Goal: Task Accomplishment & Management: Manage account settings

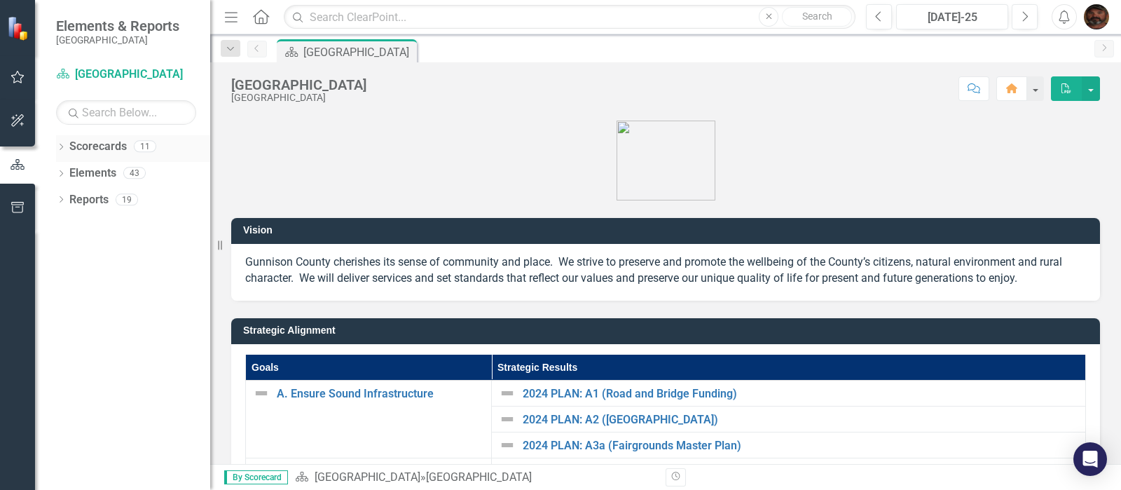
click at [65, 147] on icon "Dropdown" at bounding box center [61, 148] width 10 height 8
click at [72, 172] on icon "Dropdown" at bounding box center [68, 172] width 11 height 8
click at [84, 202] on icon "Dropdown" at bounding box center [82, 199] width 11 height 8
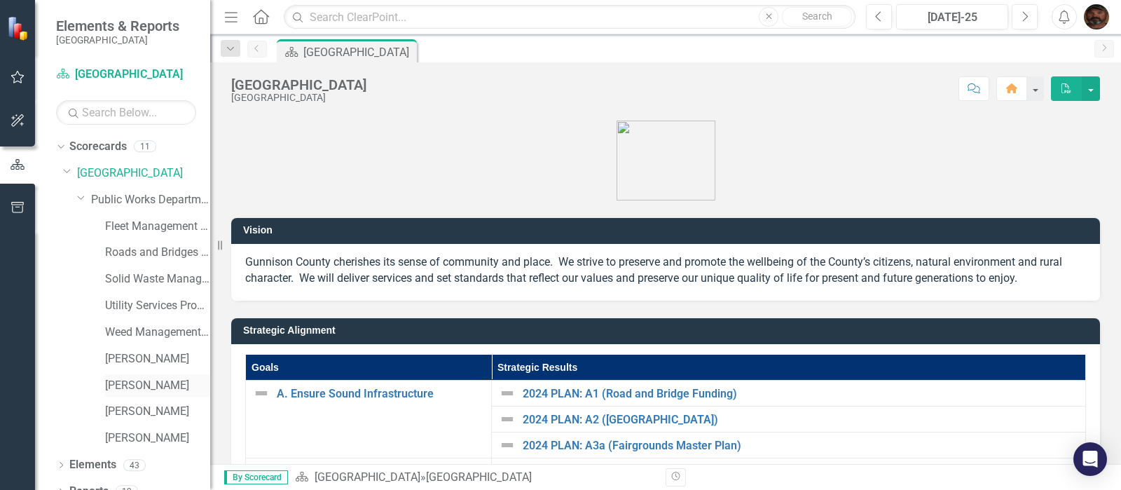
click at [119, 389] on link "[PERSON_NAME]" at bounding box center [157, 386] width 105 height 16
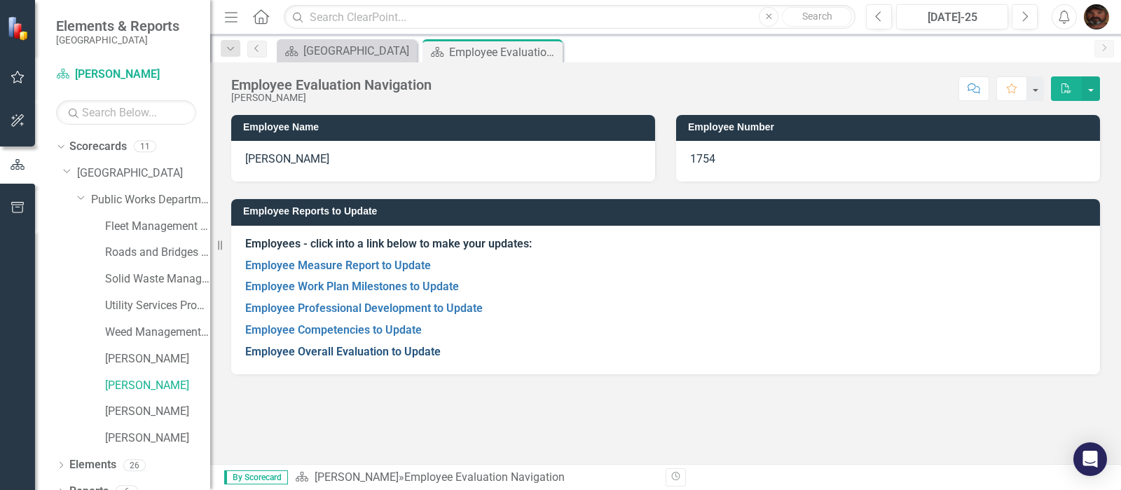
click at [343, 352] on link "Employee Overall Evaluation to Update" at bounding box center [343, 351] width 196 height 13
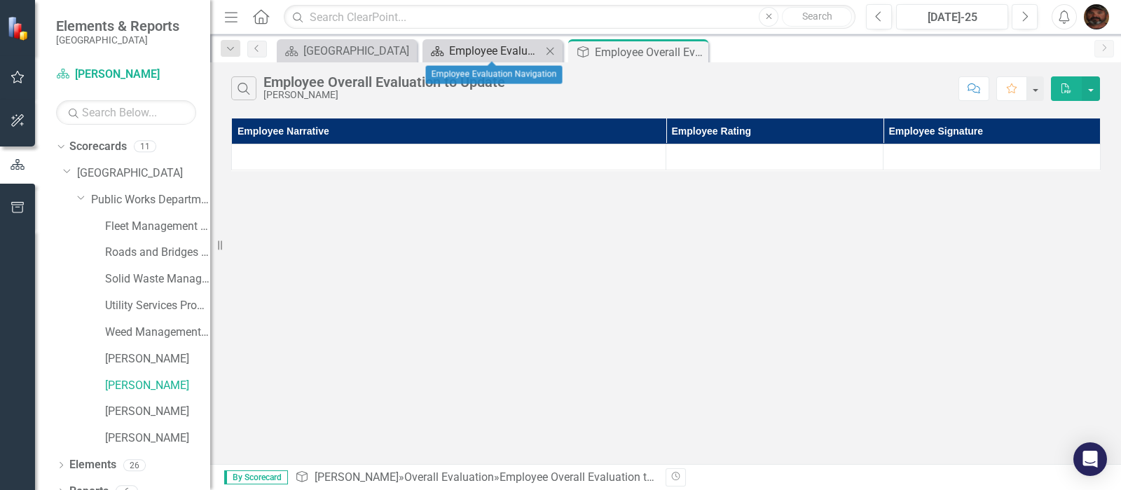
click at [507, 48] on div "Employee Evaluation Navigation" at bounding box center [495, 51] width 93 height 18
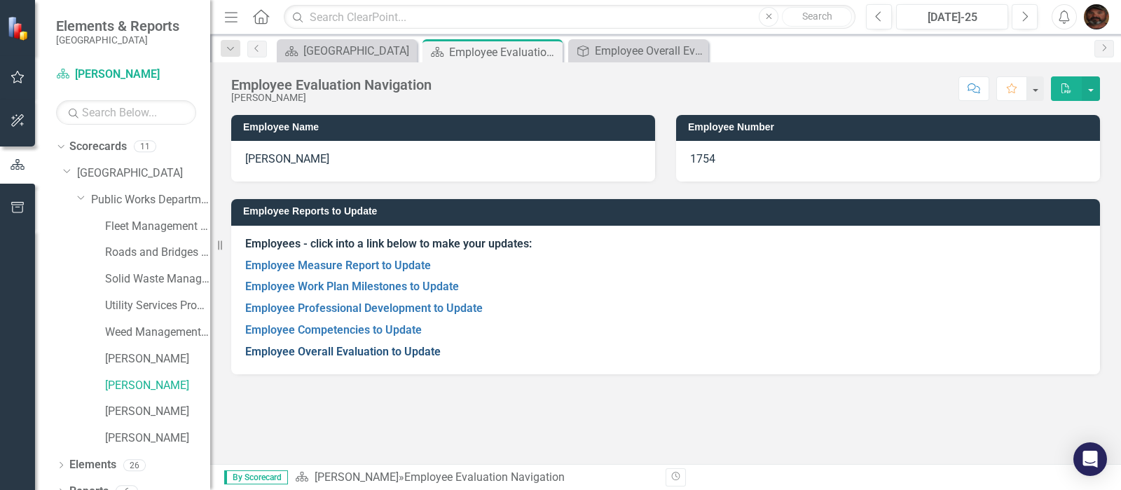
click at [313, 352] on link "Employee Overall Evaluation to Update" at bounding box center [343, 351] width 196 height 13
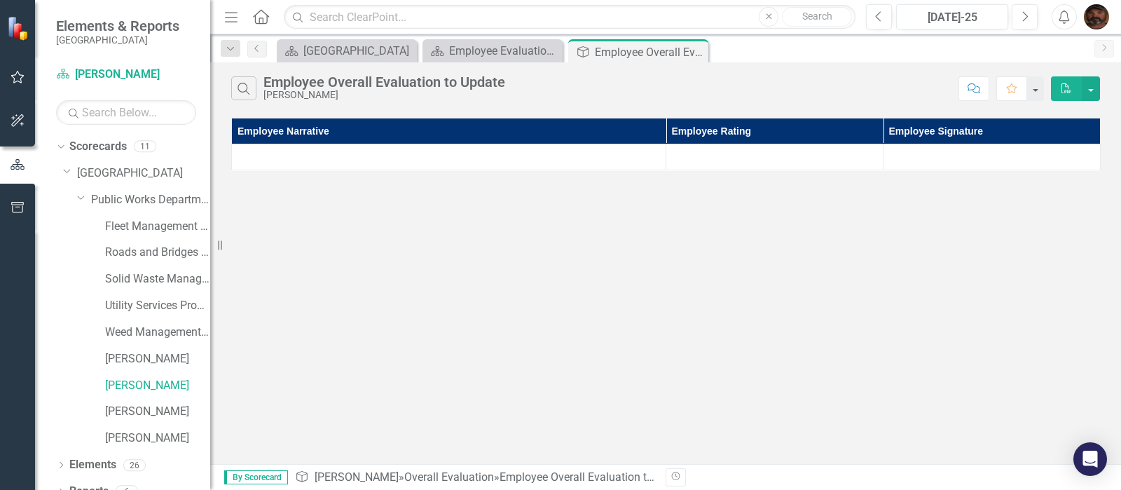
click at [297, 130] on th "Employee Narrative" at bounding box center [449, 131] width 435 height 26
click at [652, 132] on th "Employee Narrative Sort Ascending" at bounding box center [449, 131] width 435 height 26
click at [652, 132] on th "Employee Narrative Sort Descending" at bounding box center [449, 131] width 435 height 26
click at [181, 243] on div "Roads and Bridges Program" at bounding box center [157, 252] width 105 height 23
click at [348, 241] on div "Search Employee Overall Evaluation to Update Rod Black Comment Favorite PDF Emp…" at bounding box center [665, 263] width 911 height 402
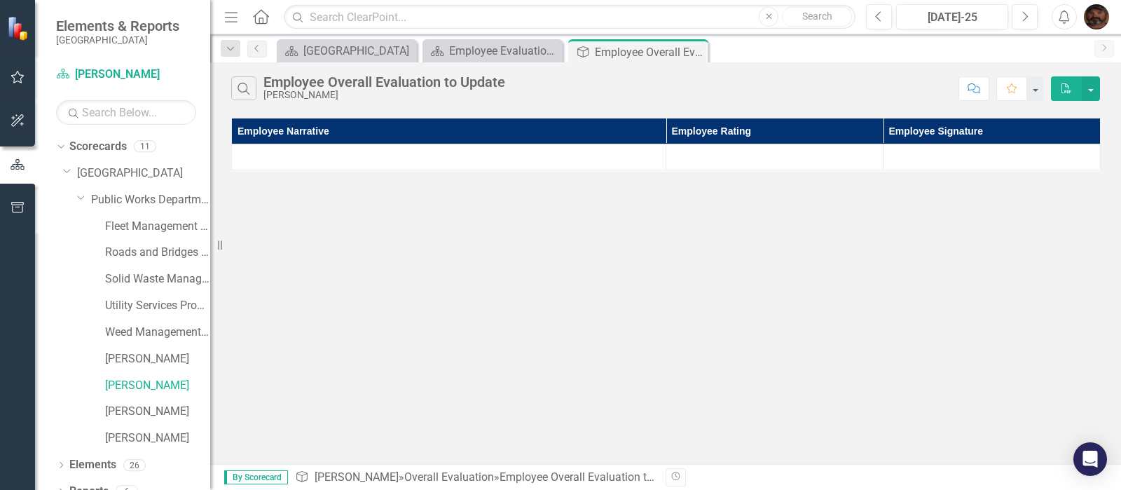
click at [213, 237] on div "Resize" at bounding box center [215, 245] width 11 height 490
click at [308, 227] on div "Search Employee Overall Evaluation to Update Rod Black Comment Favorite PDF Emp…" at bounding box center [665, 263] width 911 height 402
click at [755, 152] on div at bounding box center [774, 157] width 203 height 17
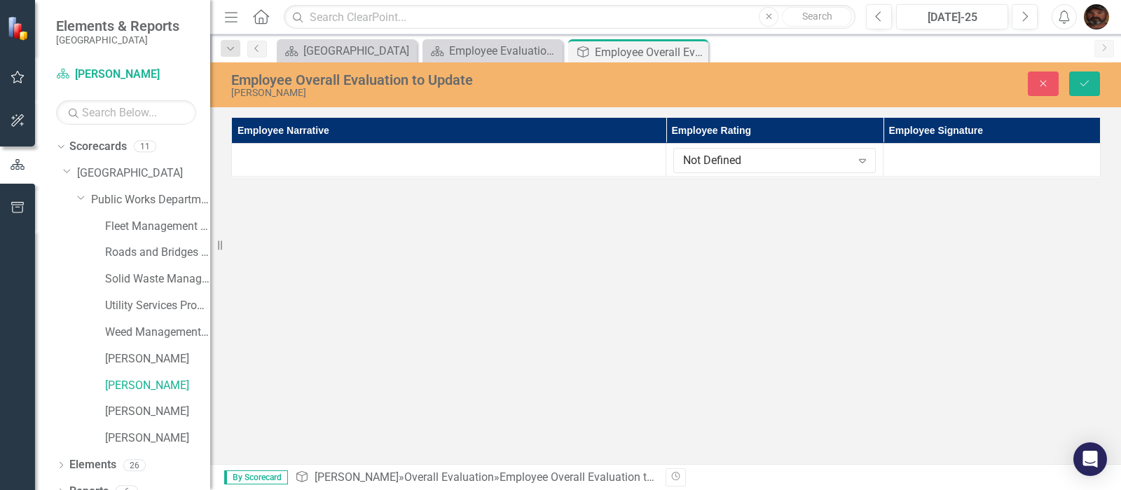
click at [756, 259] on div "Employee Overall Evaluation to Update Rod Black Close Save Employee Narrative E…" at bounding box center [665, 263] width 911 height 402
click at [858, 158] on icon "Expand" at bounding box center [863, 160] width 14 height 11
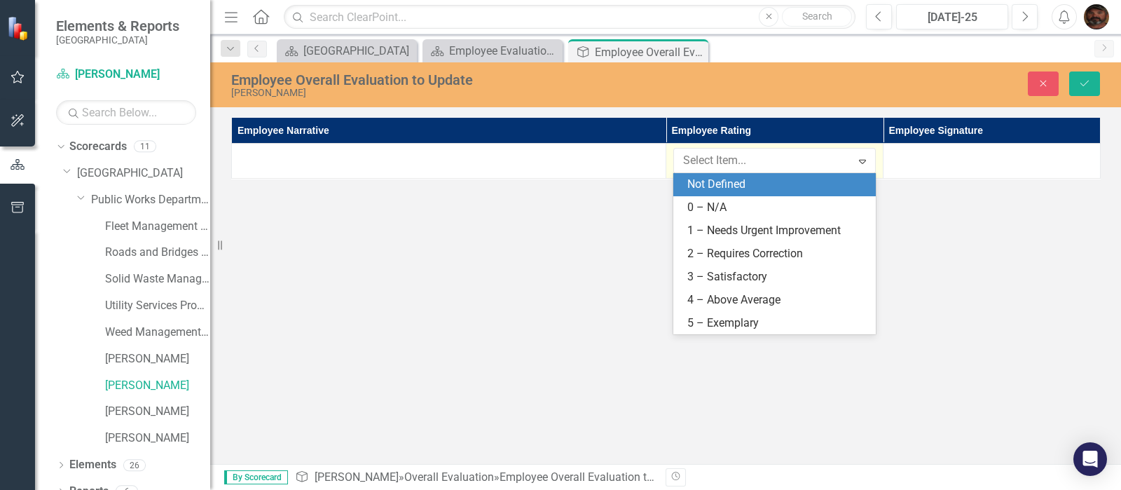
click at [722, 184] on div "Not Defined" at bounding box center [777, 185] width 180 height 16
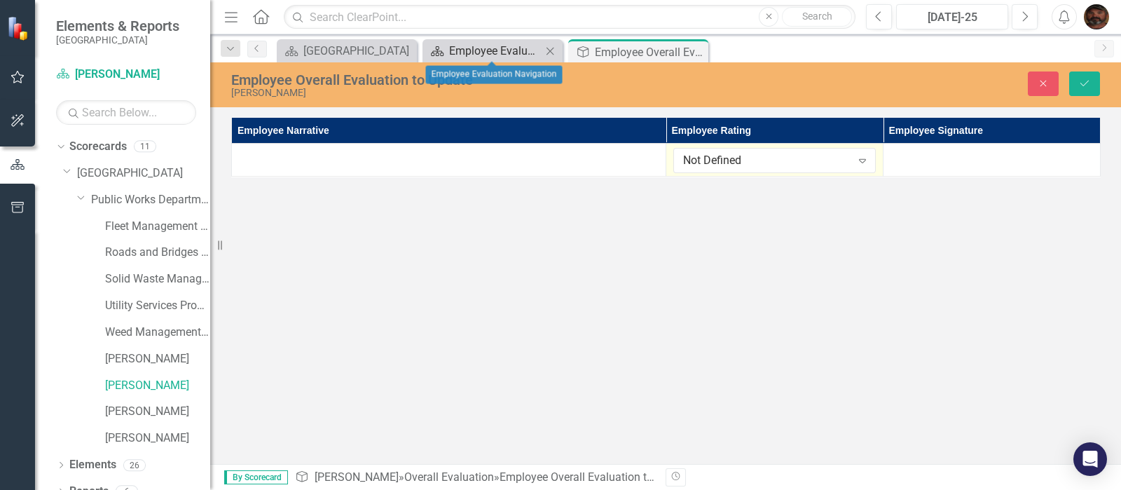
click at [491, 49] on div "Employee Evaluation Navigation" at bounding box center [495, 51] width 93 height 18
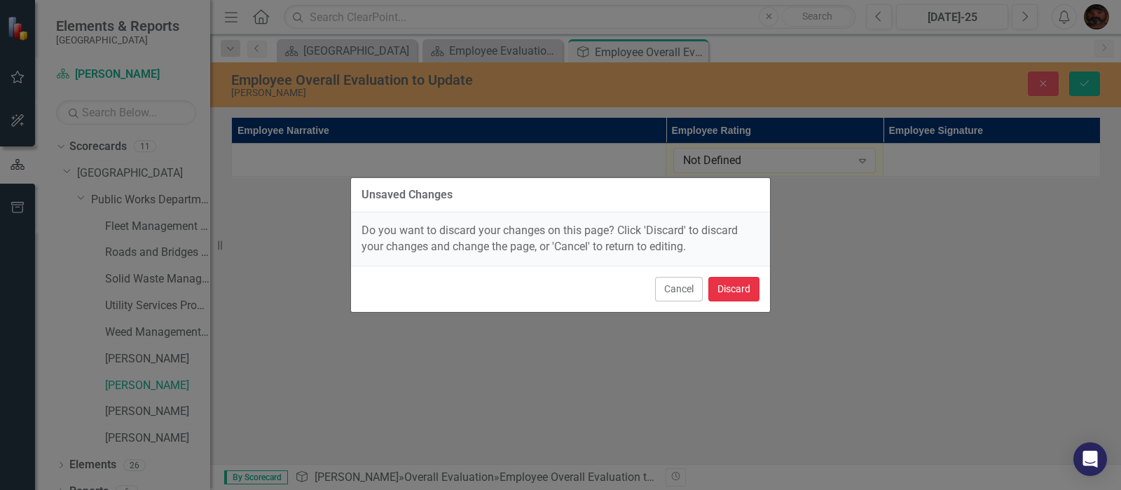
click at [729, 282] on button "Discard" at bounding box center [734, 289] width 51 height 25
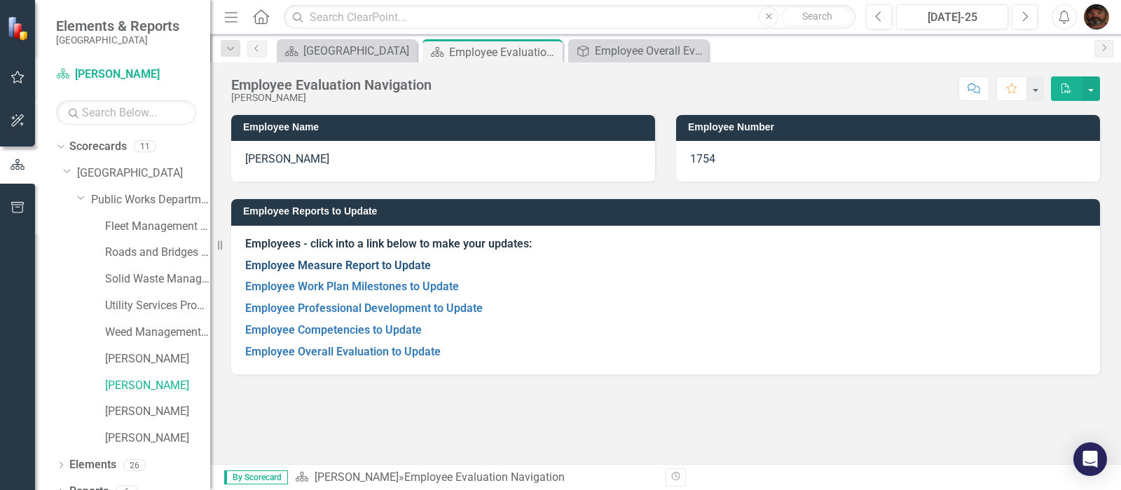
click at [331, 268] on link "Employee Measure Report to Update" at bounding box center [338, 265] width 186 height 13
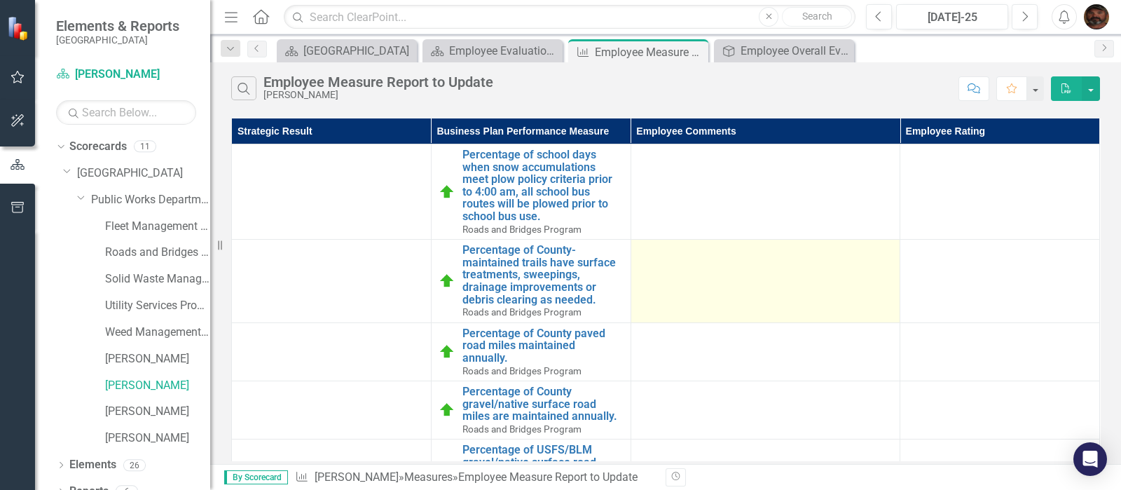
scroll to position [105, 0]
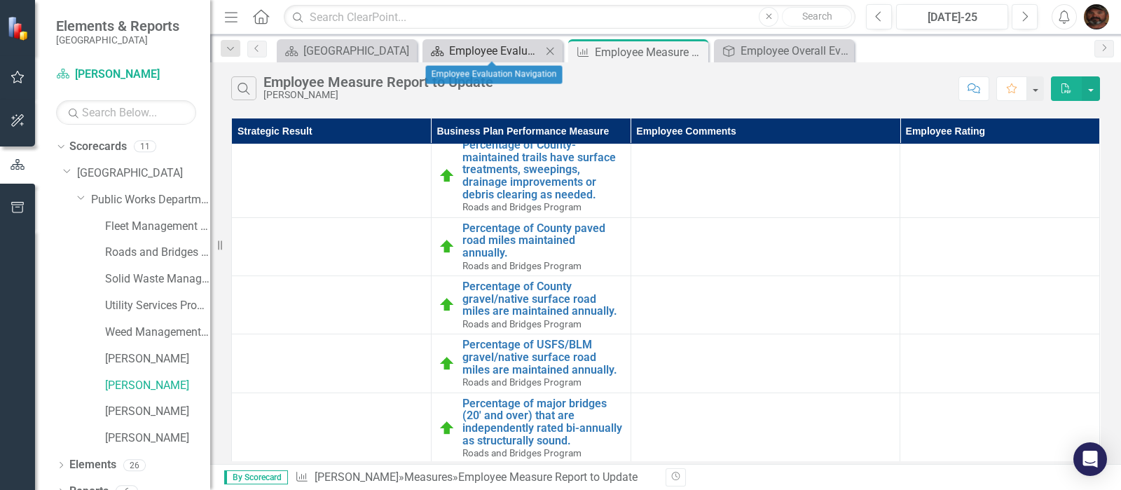
click at [477, 50] on div "Employee Evaluation Navigation" at bounding box center [495, 51] width 93 height 18
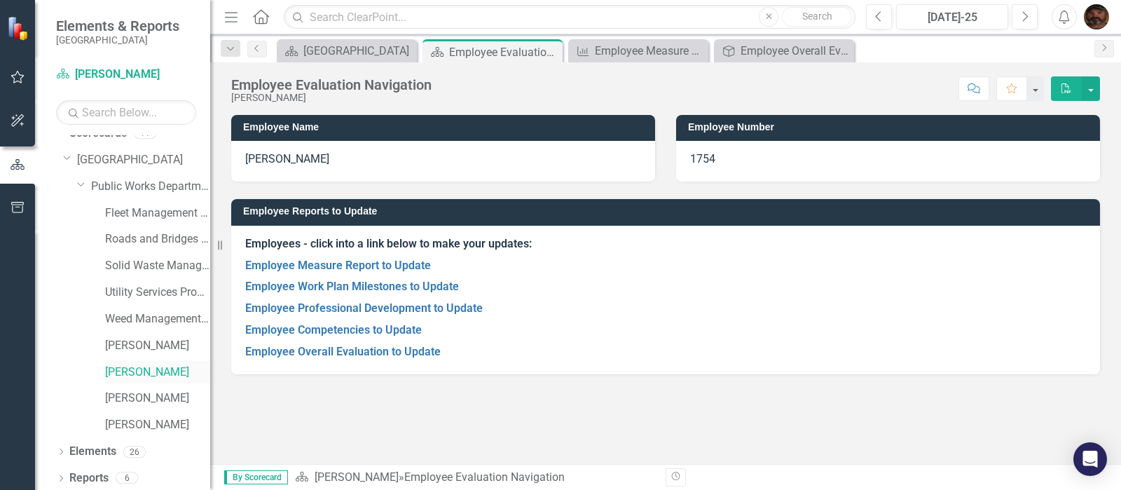
scroll to position [16, 0]
click at [164, 390] on link "[PERSON_NAME]" at bounding box center [157, 396] width 105 height 16
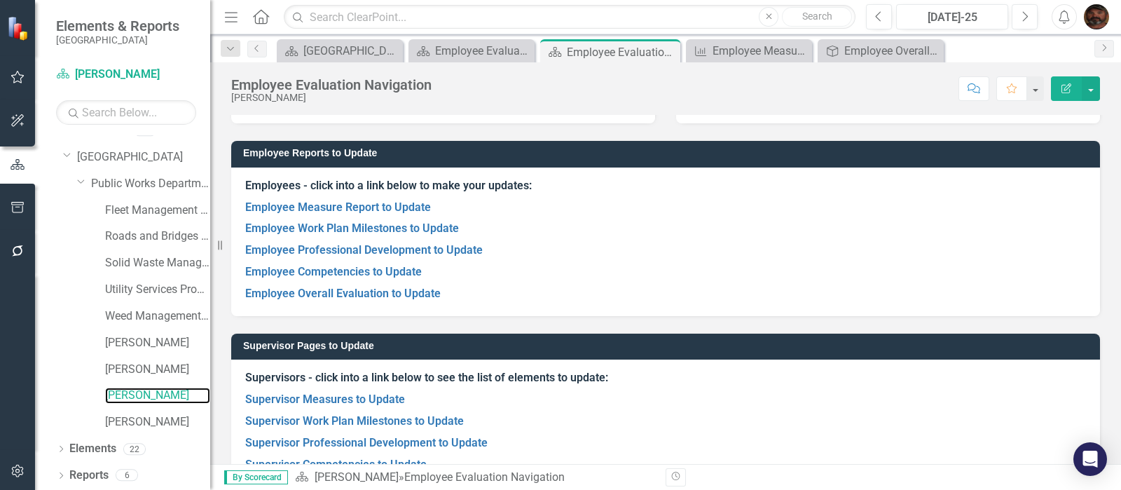
scroll to position [116, 0]
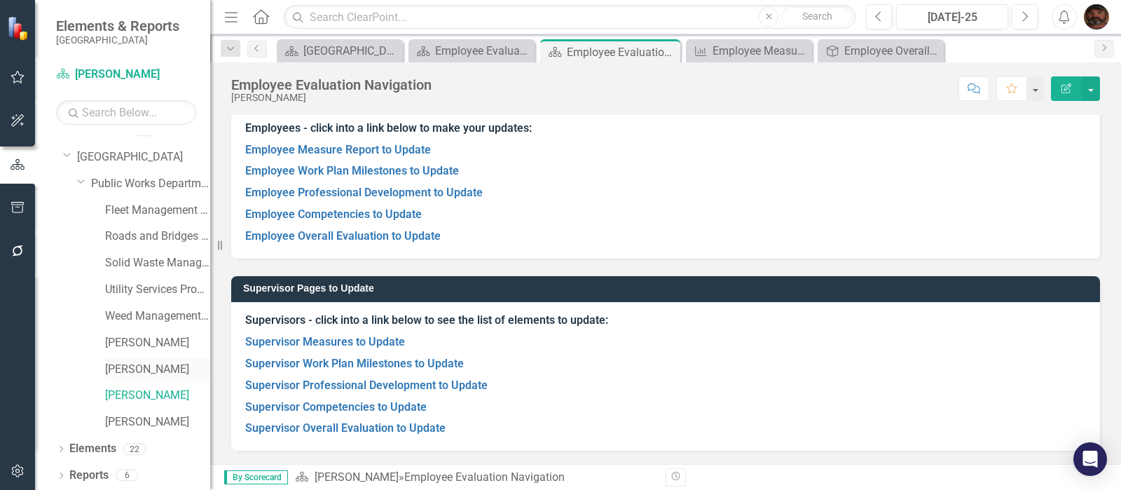
click at [130, 371] on link "[PERSON_NAME]" at bounding box center [157, 370] width 105 height 16
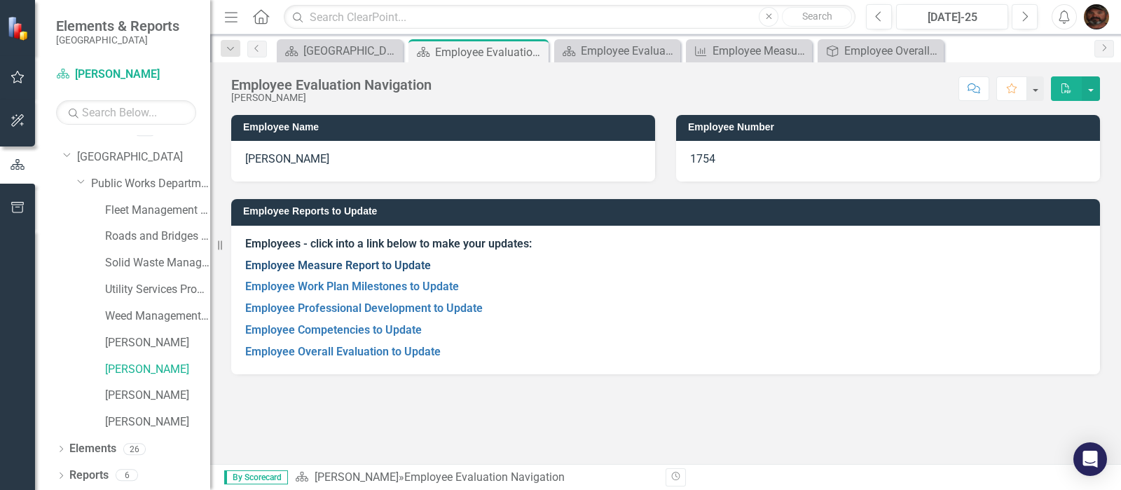
click at [384, 266] on link "Employee Measure Report to Update" at bounding box center [338, 265] width 186 height 13
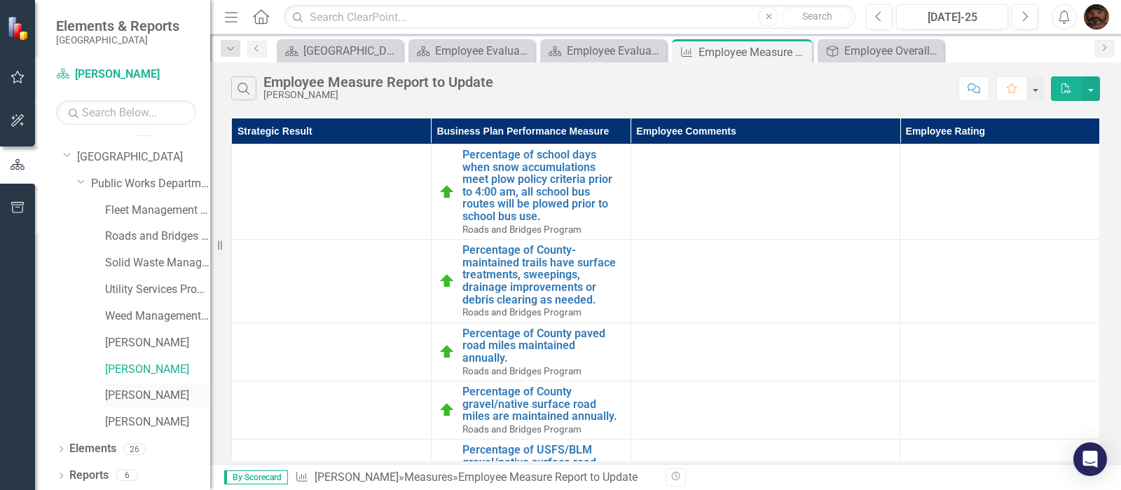
click at [147, 395] on link "[PERSON_NAME]" at bounding box center [157, 396] width 105 height 16
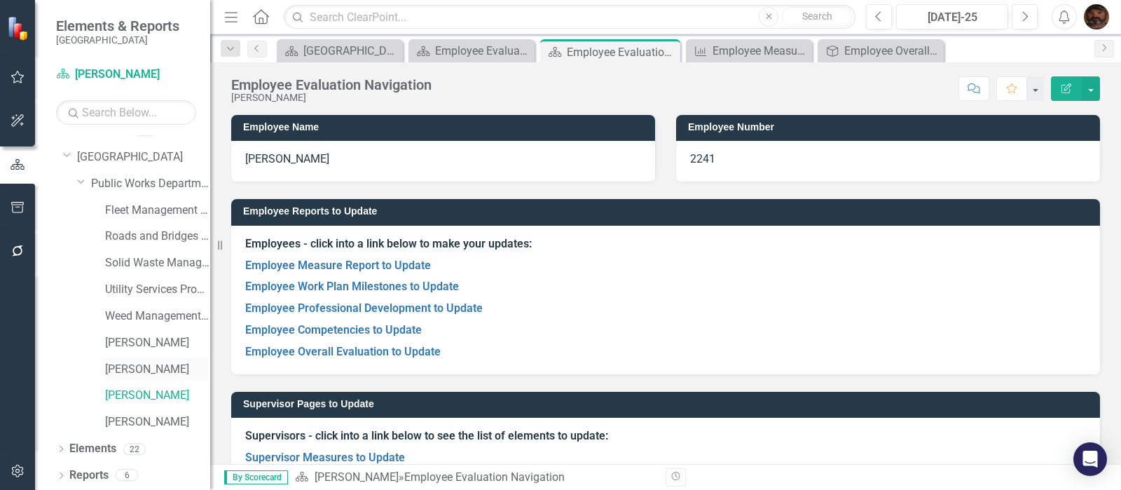
click at [130, 372] on link "[PERSON_NAME]" at bounding box center [157, 370] width 105 height 16
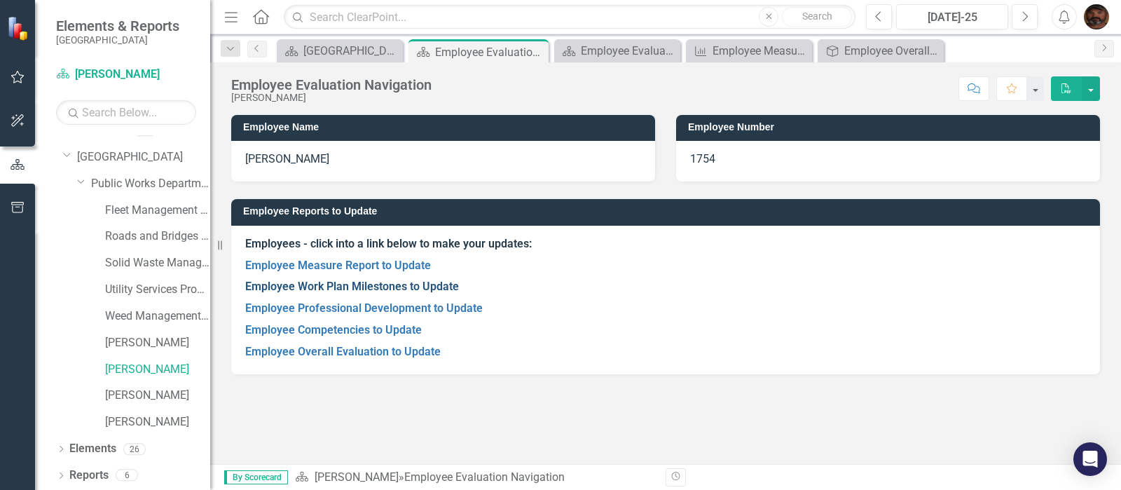
click at [313, 289] on link "Employee Work Plan Milestones to Update" at bounding box center [352, 286] width 214 height 13
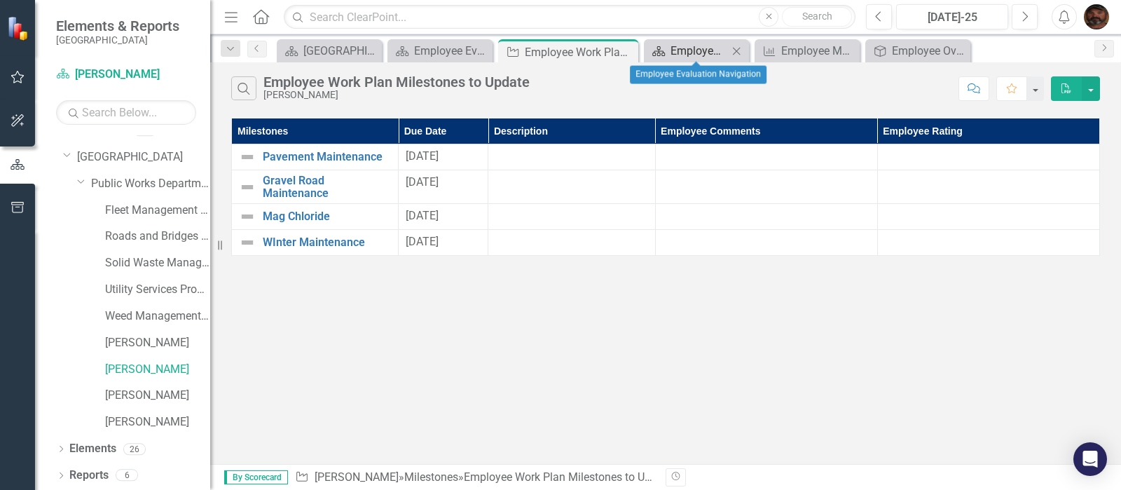
click at [722, 51] on div "Employee Evaluation Navigation" at bounding box center [699, 51] width 57 height 18
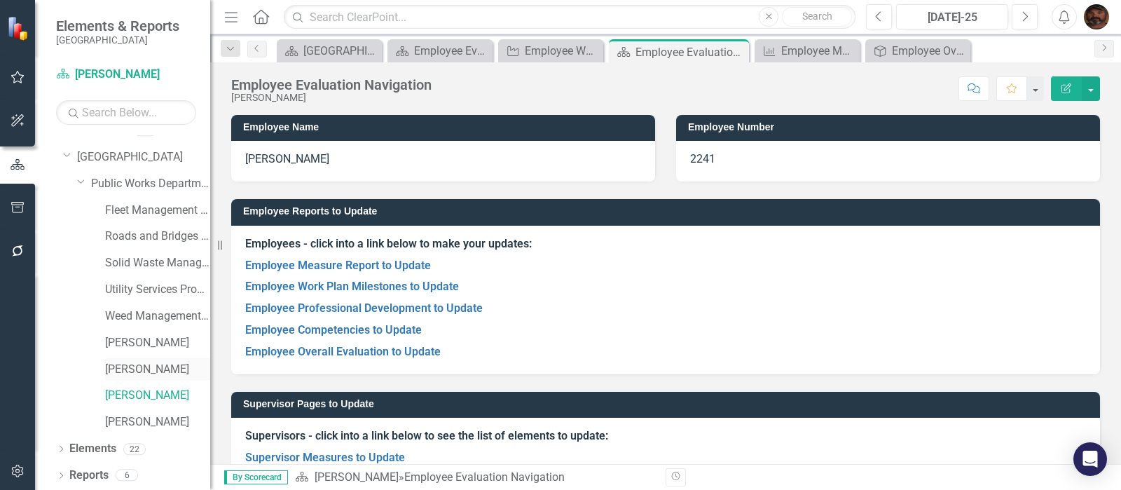
click at [137, 362] on link "[PERSON_NAME]" at bounding box center [157, 370] width 105 height 16
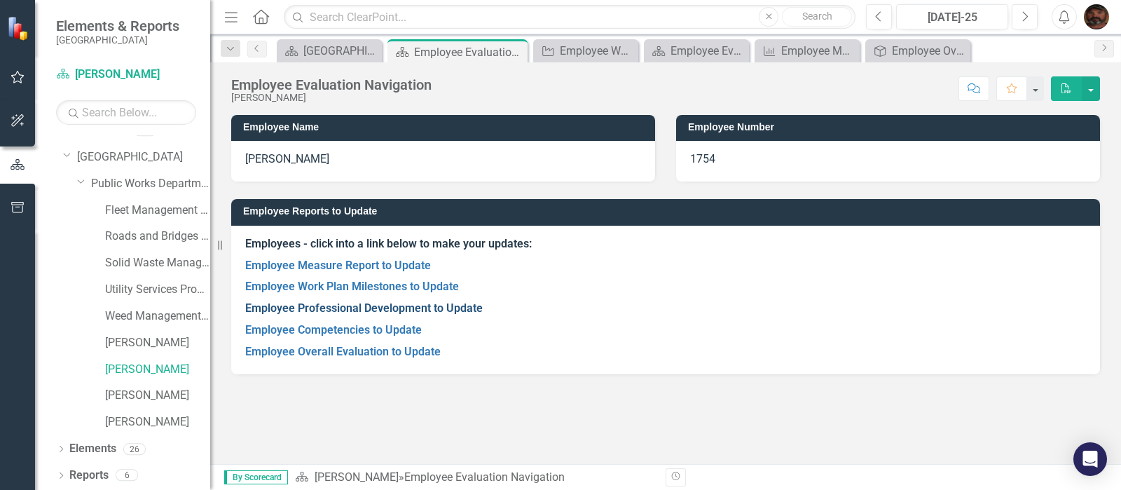
click at [315, 306] on link "Employee Professional Development to Update" at bounding box center [364, 307] width 238 height 13
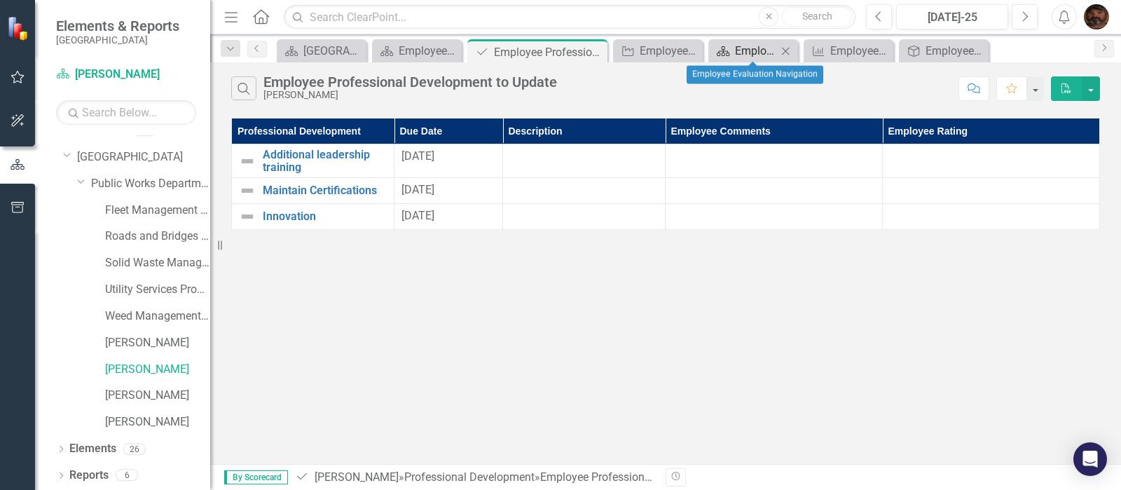
click at [757, 48] on div "Employee Evaluation Navigation" at bounding box center [756, 51] width 42 height 18
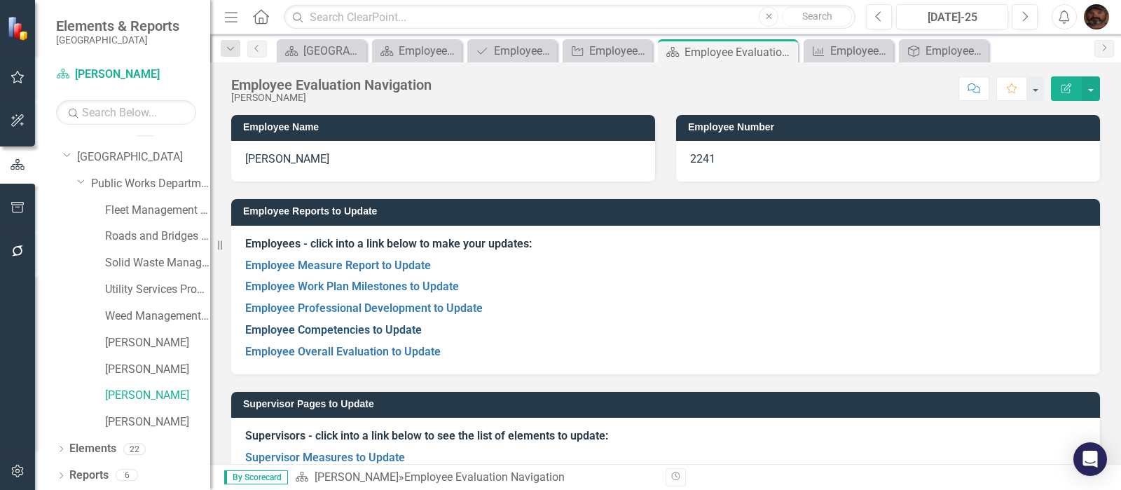
click at [375, 332] on link "Employee Competencies to Update" at bounding box center [333, 329] width 177 height 13
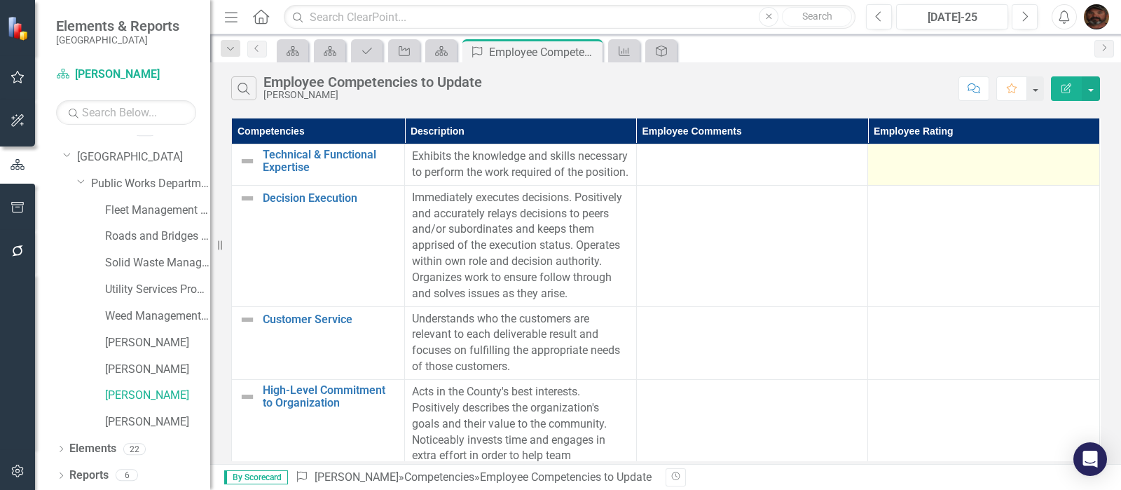
click at [962, 166] on td at bounding box center [984, 164] width 232 height 41
click at [999, 177] on td at bounding box center [984, 164] width 232 height 41
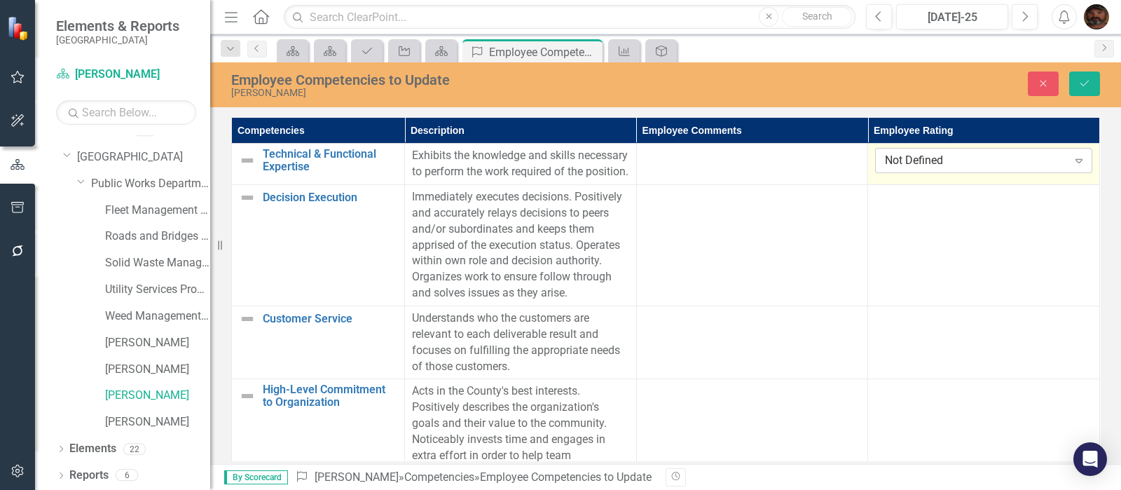
click at [1067, 151] on div "Expand" at bounding box center [1079, 160] width 25 height 22
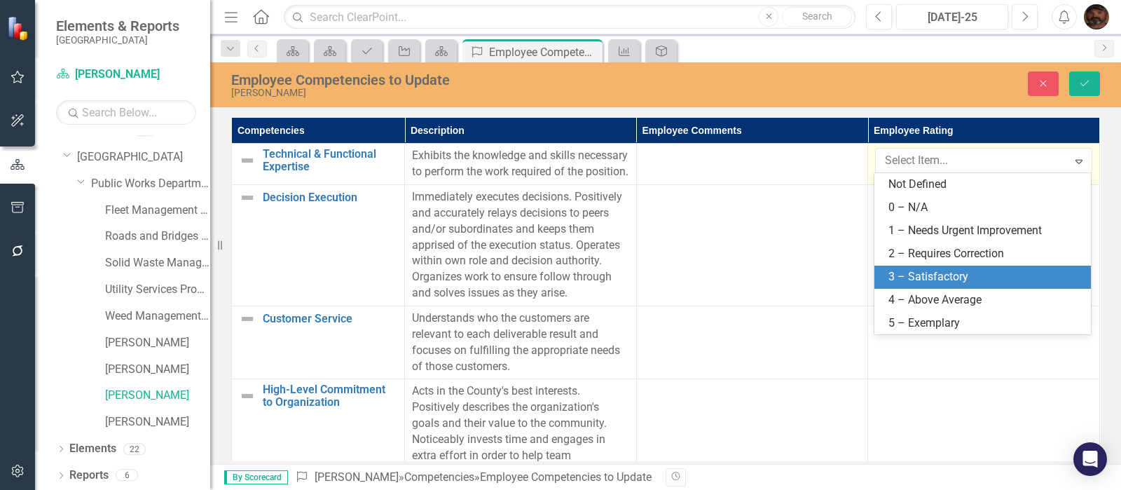
click at [926, 278] on div "3 – Satisfactory" at bounding box center [986, 277] width 194 height 16
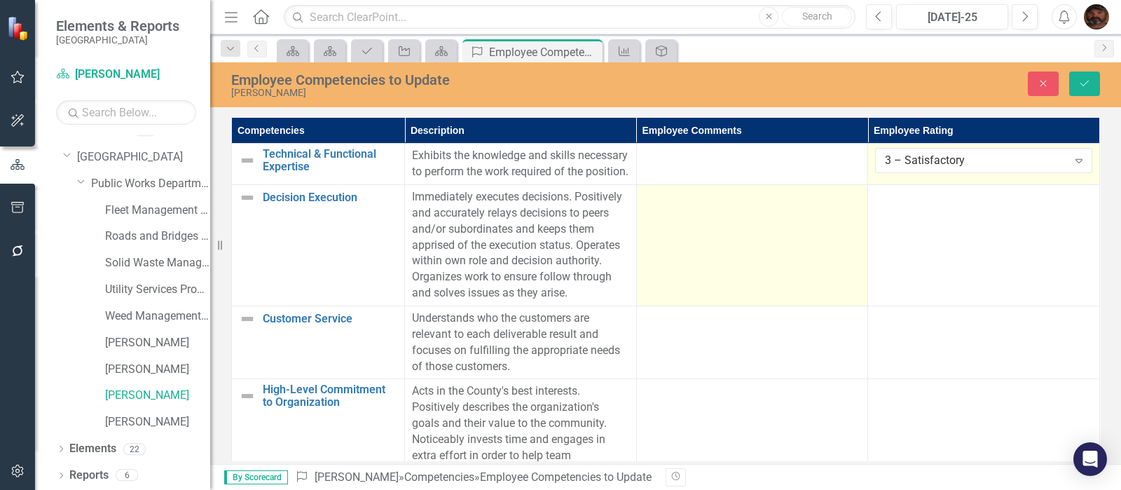
click at [659, 231] on td at bounding box center [752, 245] width 232 height 121
click at [688, 245] on td at bounding box center [752, 245] width 232 height 121
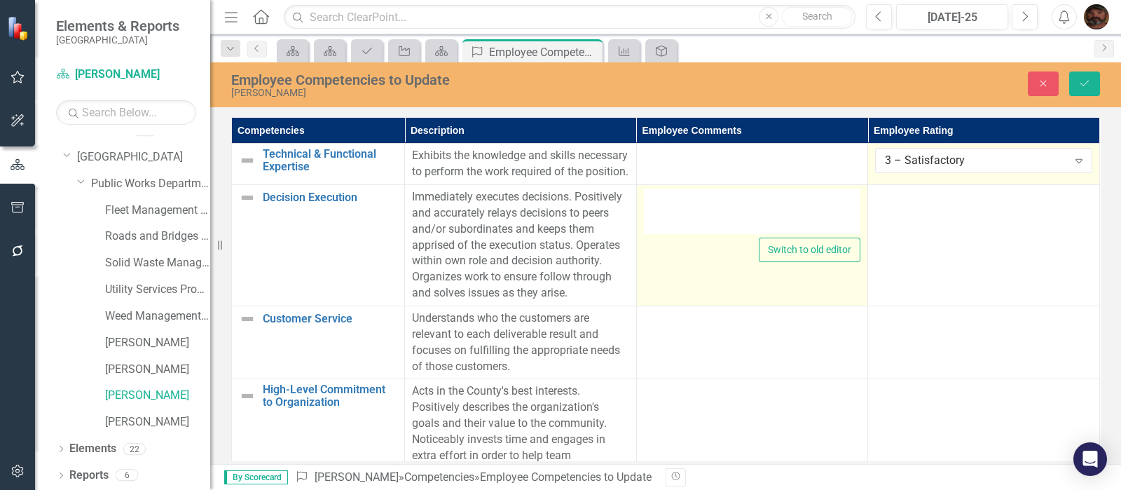
click at [720, 234] on div at bounding box center [752, 211] width 217 height 45
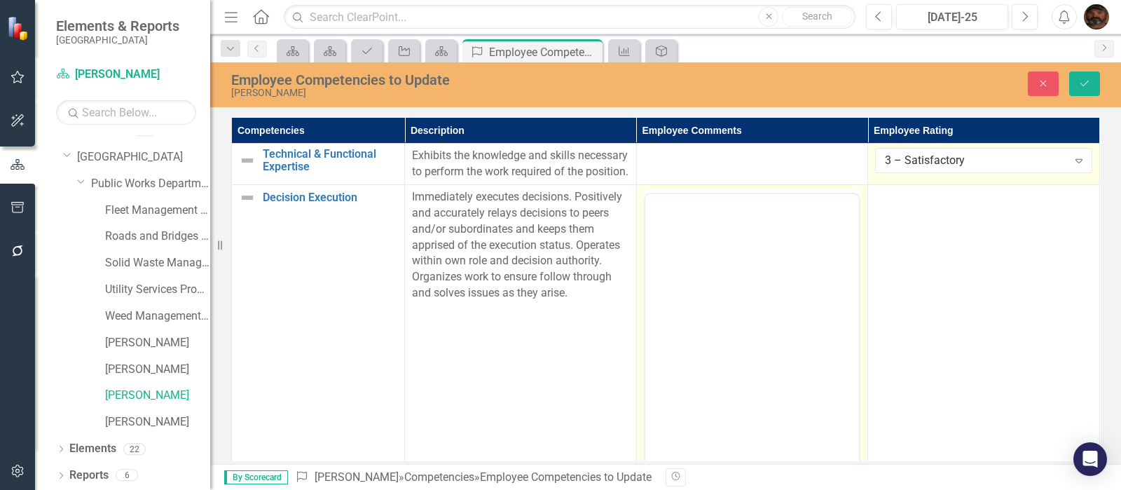
click at [854, 266] on div at bounding box center [752, 331] width 217 height 284
click at [685, 254] on body "Rich Text Area. Press ALT-0 for help." at bounding box center [752, 332] width 214 height 210
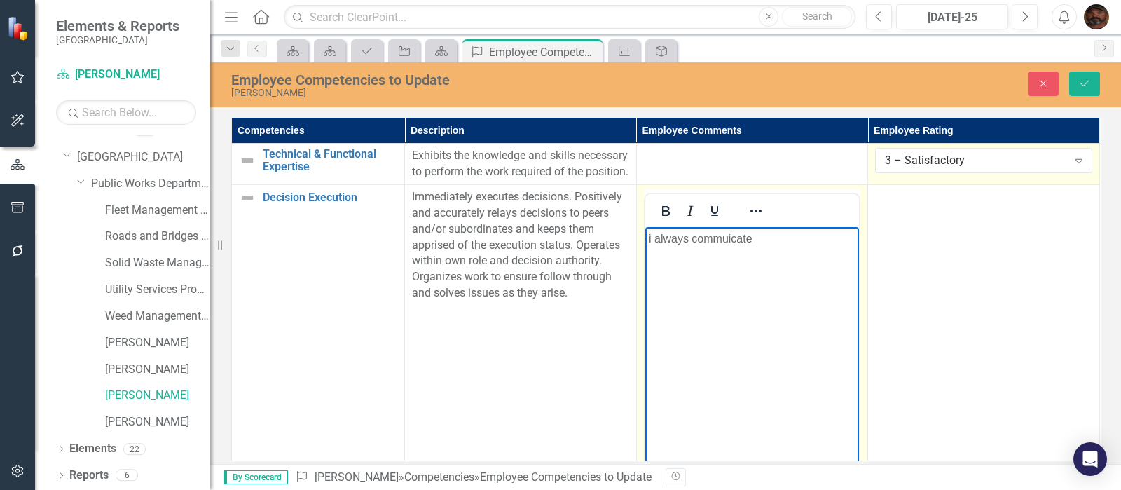
click at [715, 246] on p "i always commuicate" at bounding box center [751, 239] width 207 height 17
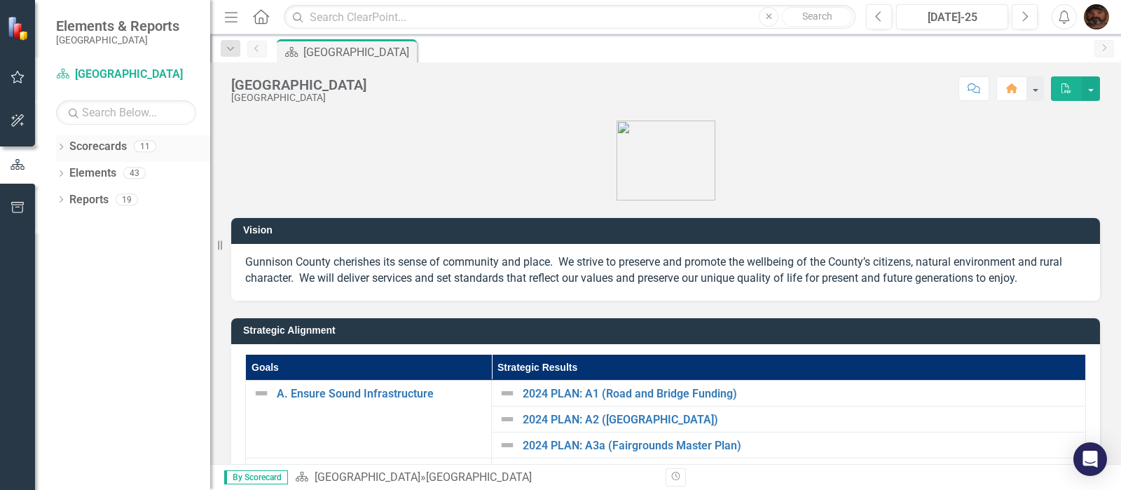
click at [68, 149] on div "Dropdown Scorecards 11" at bounding box center [133, 148] width 154 height 27
click at [61, 149] on icon "Dropdown" at bounding box center [61, 148] width 10 height 8
click at [68, 171] on icon "Dropdown" at bounding box center [68, 172] width 11 height 8
click at [81, 203] on div "Dropdown" at bounding box center [82, 200] width 11 height 12
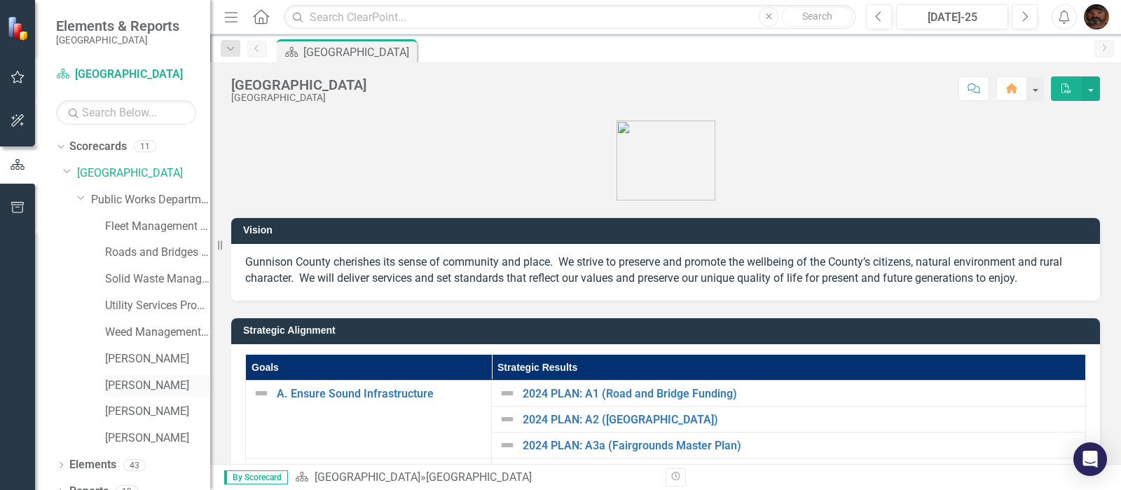
click at [110, 387] on link "[PERSON_NAME]" at bounding box center [157, 386] width 105 height 16
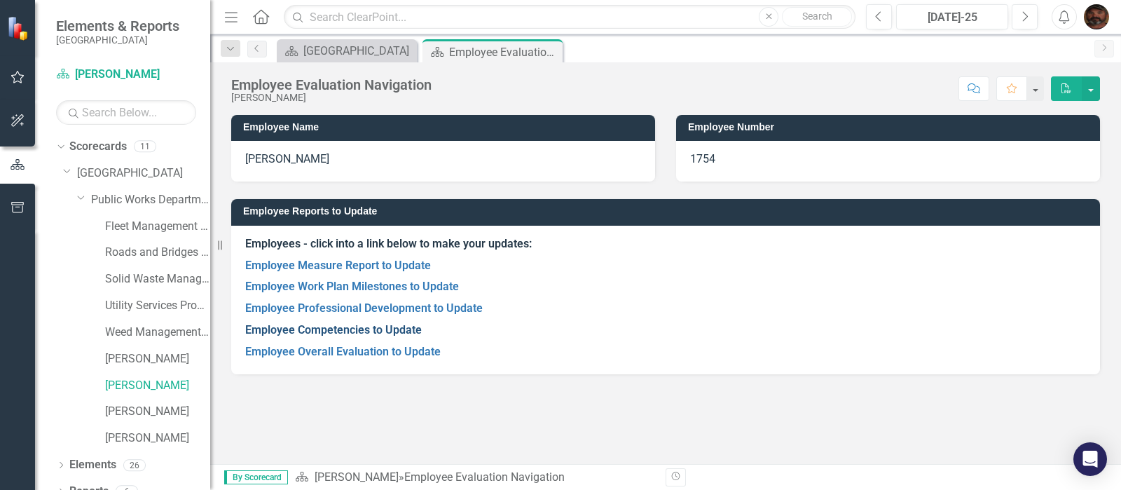
click at [338, 331] on link "Employee Competencies to Update" at bounding box center [333, 329] width 177 height 13
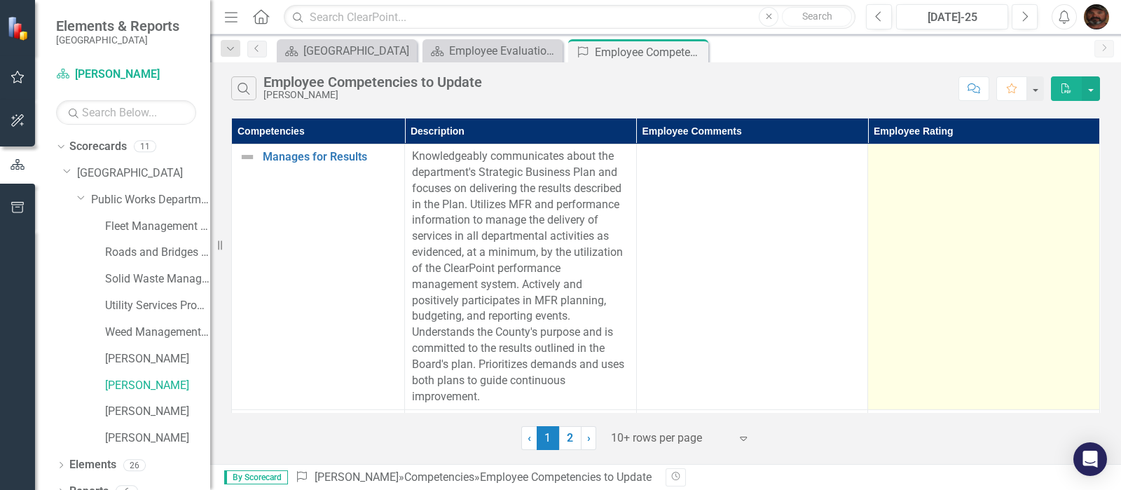
click at [943, 249] on td at bounding box center [984, 277] width 232 height 266
click at [986, 235] on td at bounding box center [984, 277] width 232 height 266
click at [986, 233] on td at bounding box center [984, 277] width 232 height 266
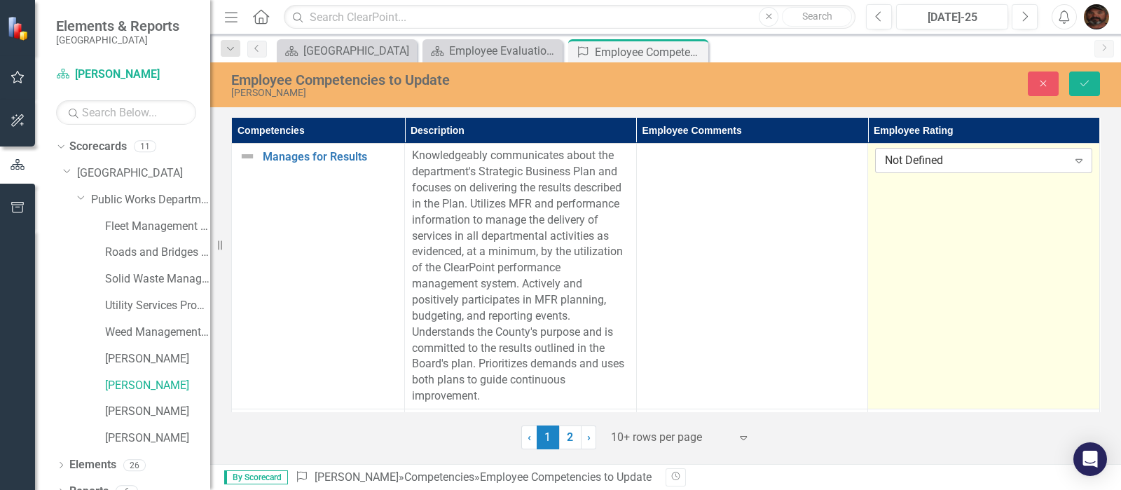
click at [1076, 159] on icon at bounding box center [1079, 161] width 7 height 4
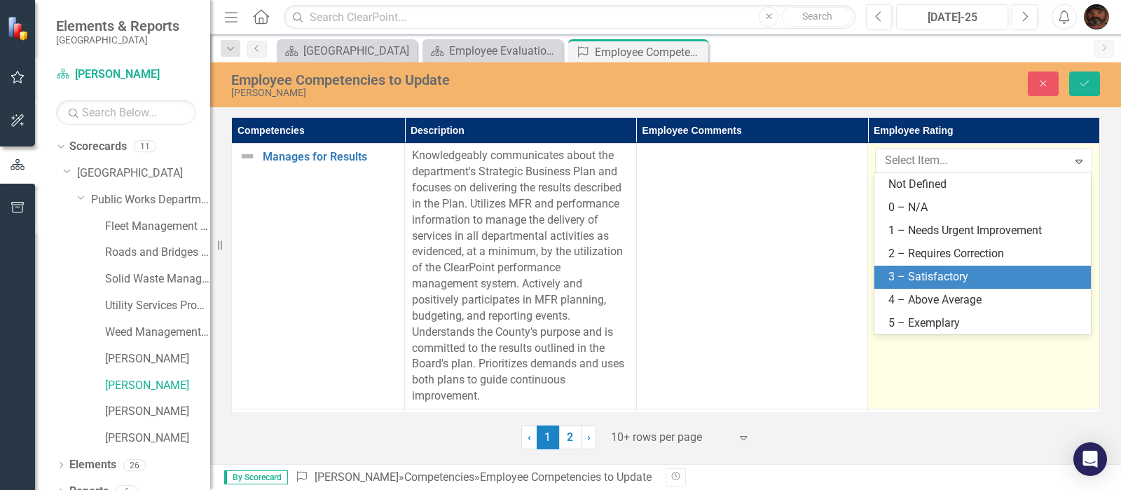
click at [992, 275] on div "3 – Satisfactory" at bounding box center [986, 277] width 194 height 16
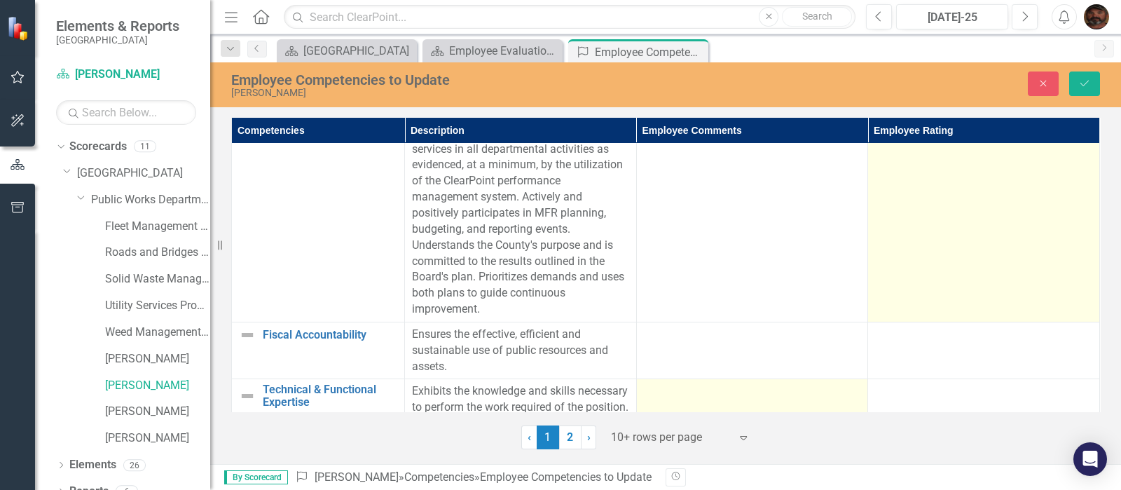
scroll to position [175, 0]
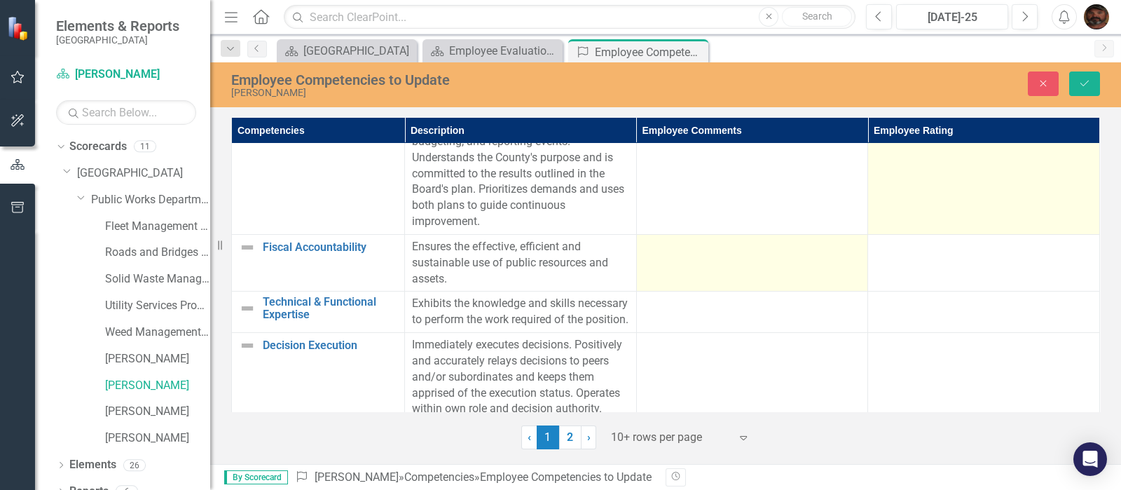
click at [709, 250] on div at bounding box center [752, 247] width 217 height 17
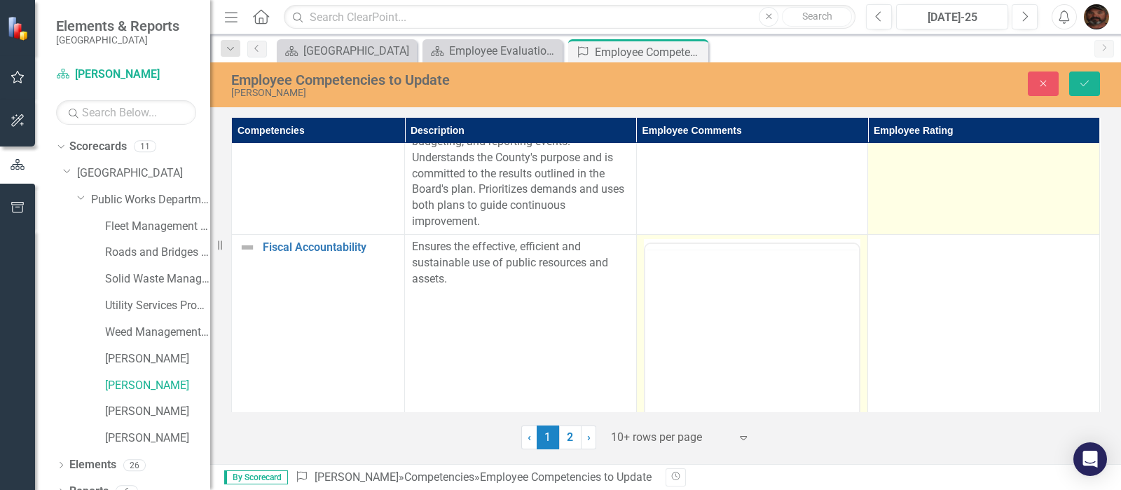
scroll to position [0, 0]
click at [674, 299] on body "Rich Text Area. Press ALT-0 for help." at bounding box center [752, 381] width 214 height 210
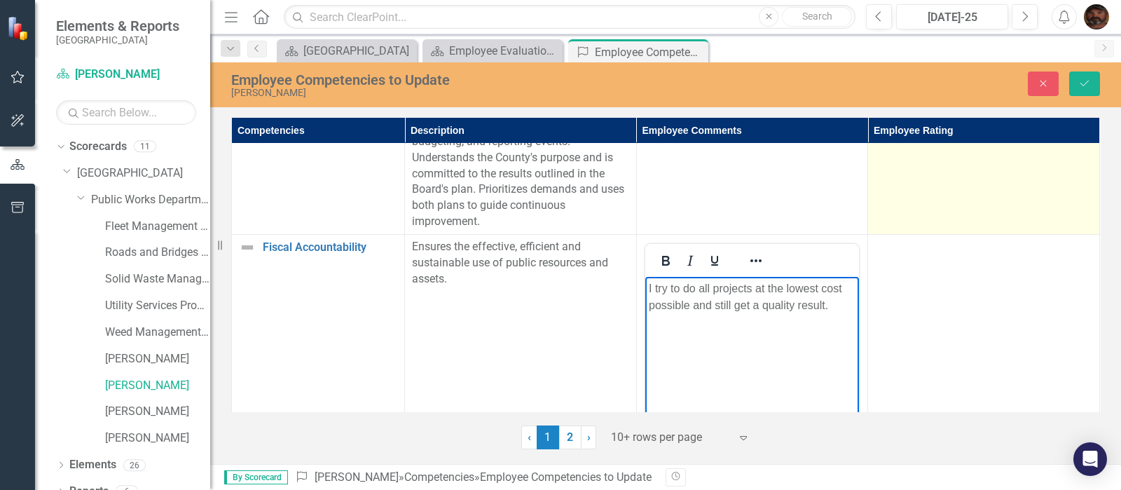
click at [540, 343] on td "Ensures the effective, efficient and sustainable use of public resources and as…" at bounding box center [521, 399] width 232 height 331
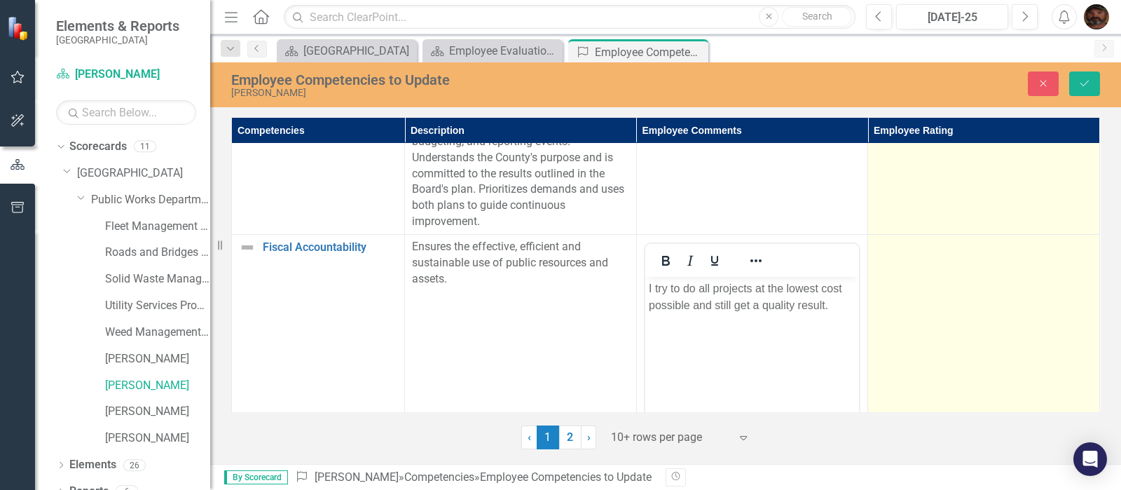
click at [973, 280] on td at bounding box center [984, 399] width 232 height 331
click at [1075, 253] on icon "Expand" at bounding box center [1079, 251] width 14 height 11
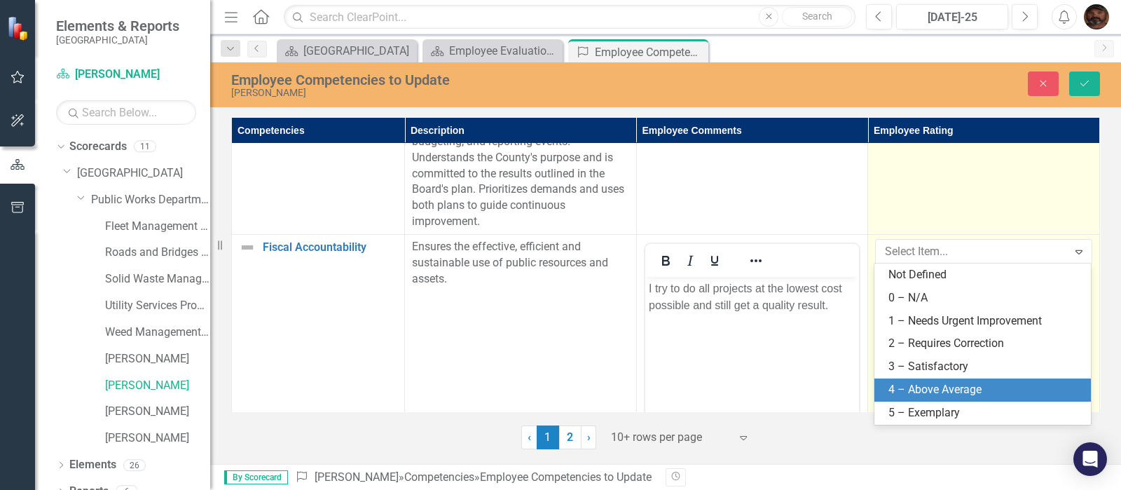
click at [960, 387] on div "4 – Above Average" at bounding box center [986, 390] width 194 height 16
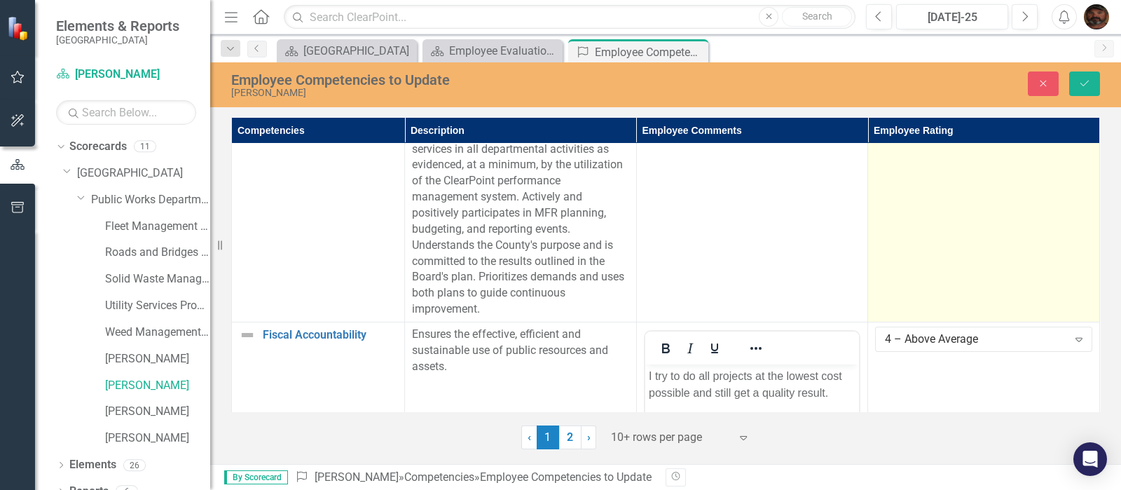
scroll to position [175, 0]
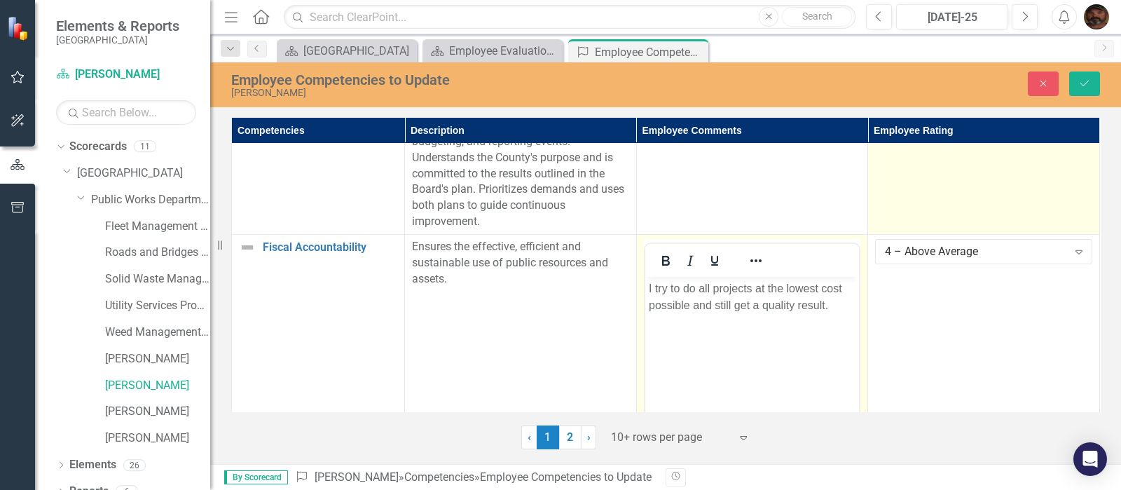
click at [791, 257] on div at bounding box center [752, 260] width 214 height 27
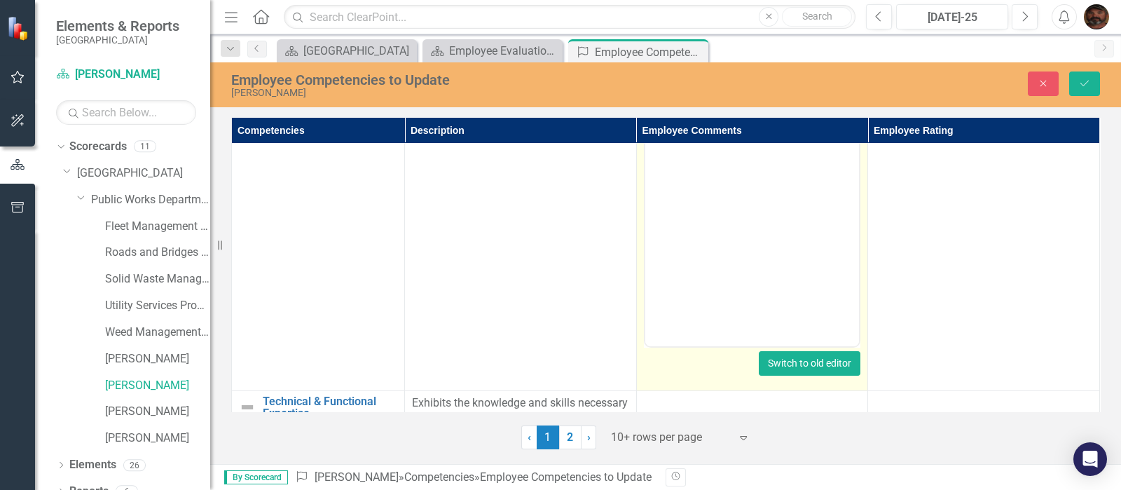
click at [787, 359] on button "Switch to old editor" at bounding box center [810, 363] width 102 height 25
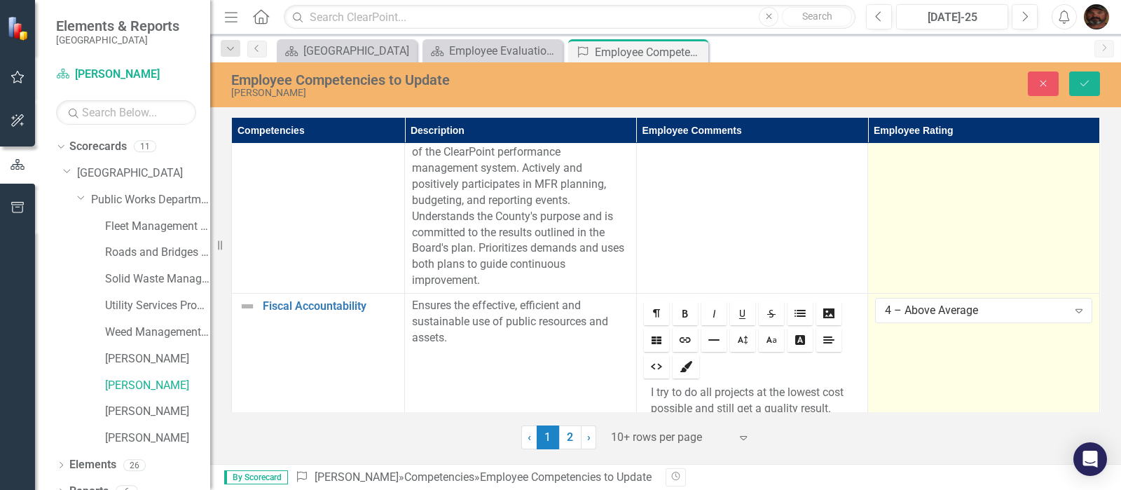
scroll to position [203, 0]
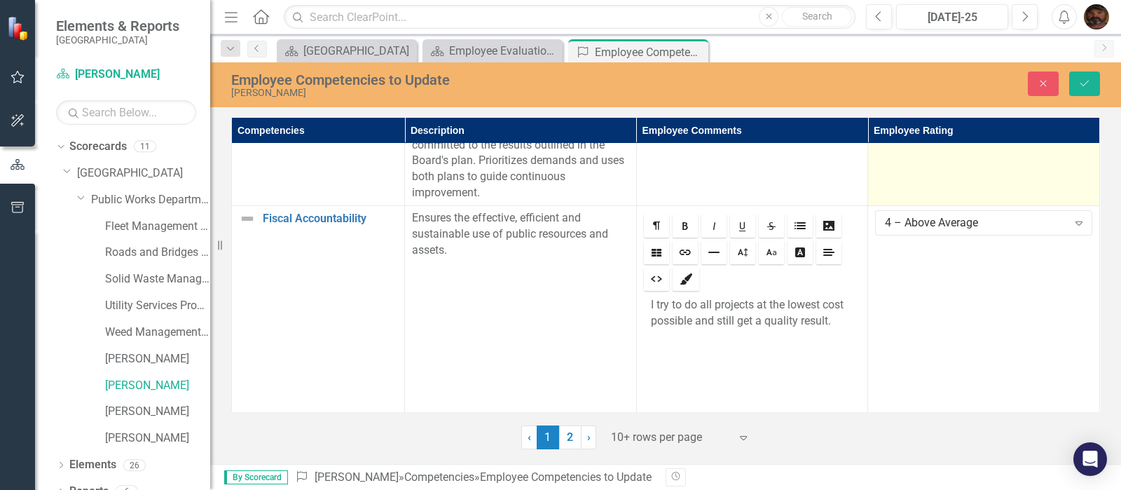
click at [557, 297] on td "Ensures the effective, efficient and sustainable use of public resources and as…" at bounding box center [521, 358] width 232 height 306
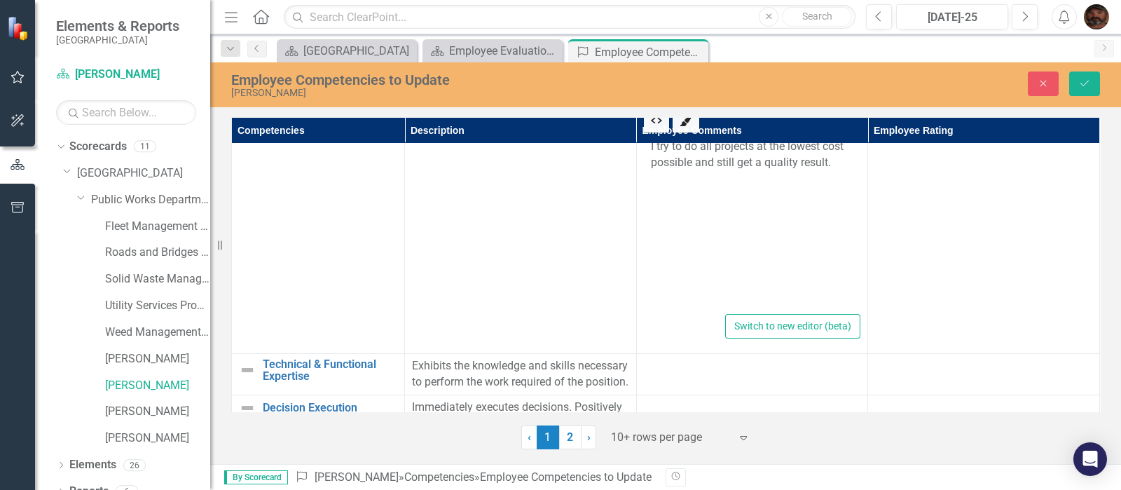
scroll to position [378, 0]
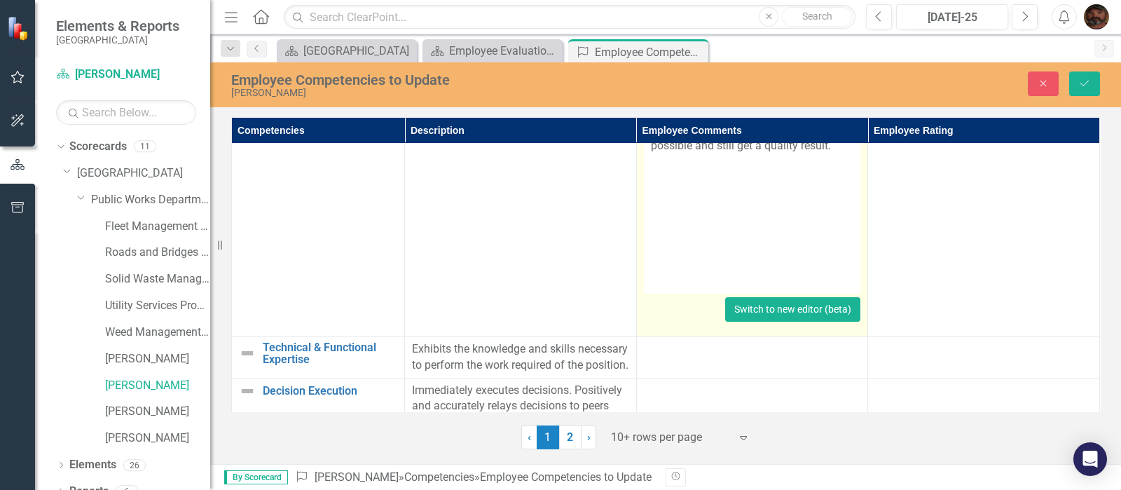
click at [775, 308] on button "Switch to new editor (beta)" at bounding box center [792, 309] width 135 height 25
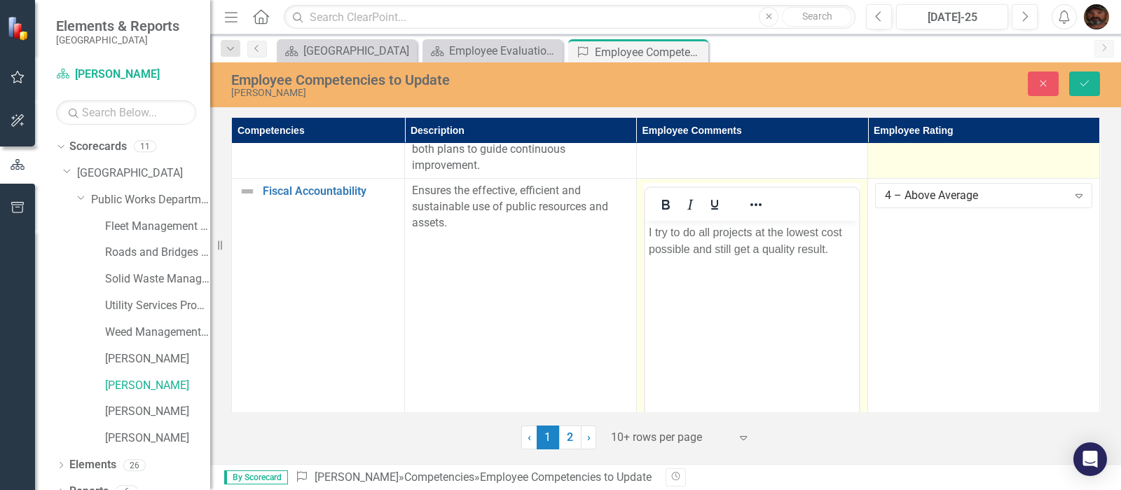
scroll to position [203, 0]
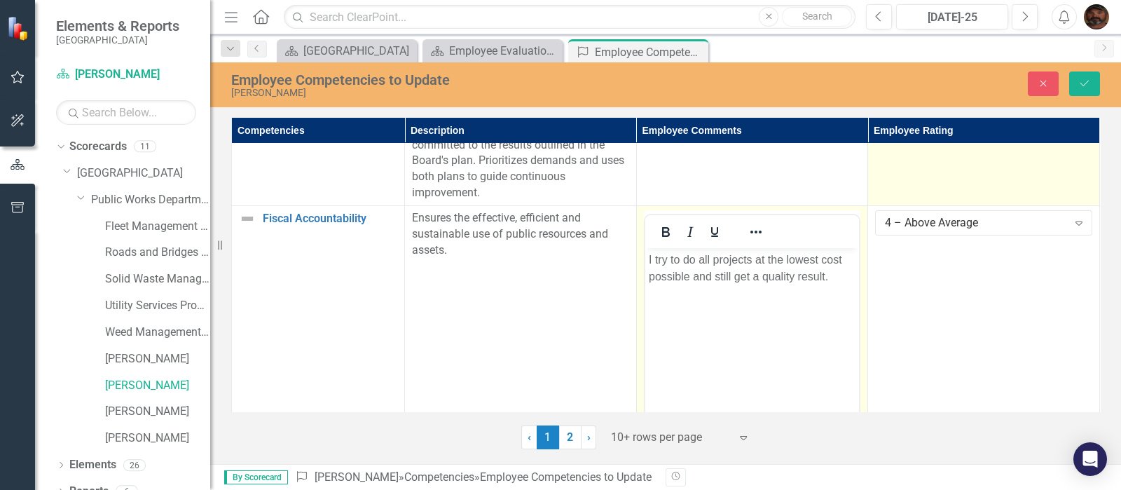
click at [802, 224] on div at bounding box center [752, 231] width 214 height 27
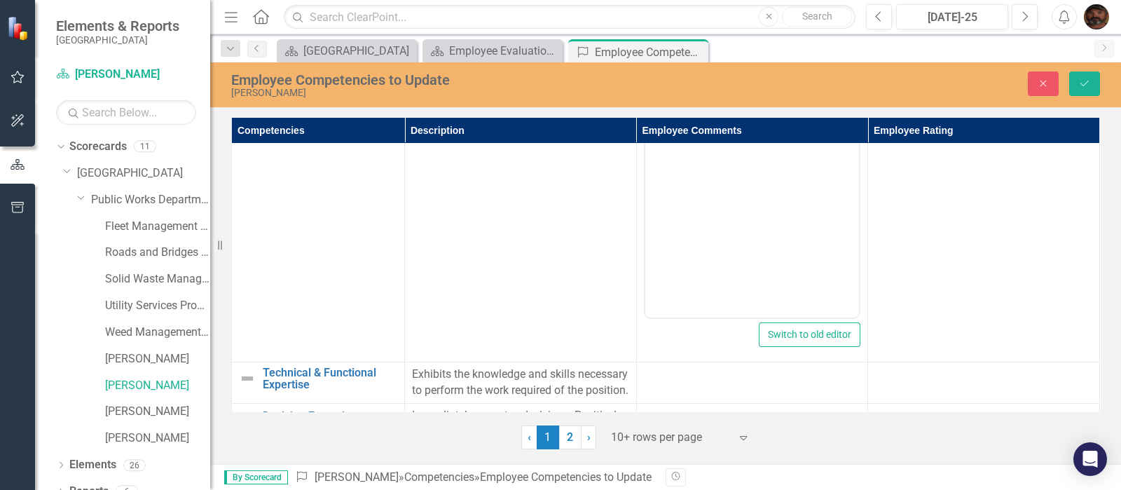
scroll to position [466, 0]
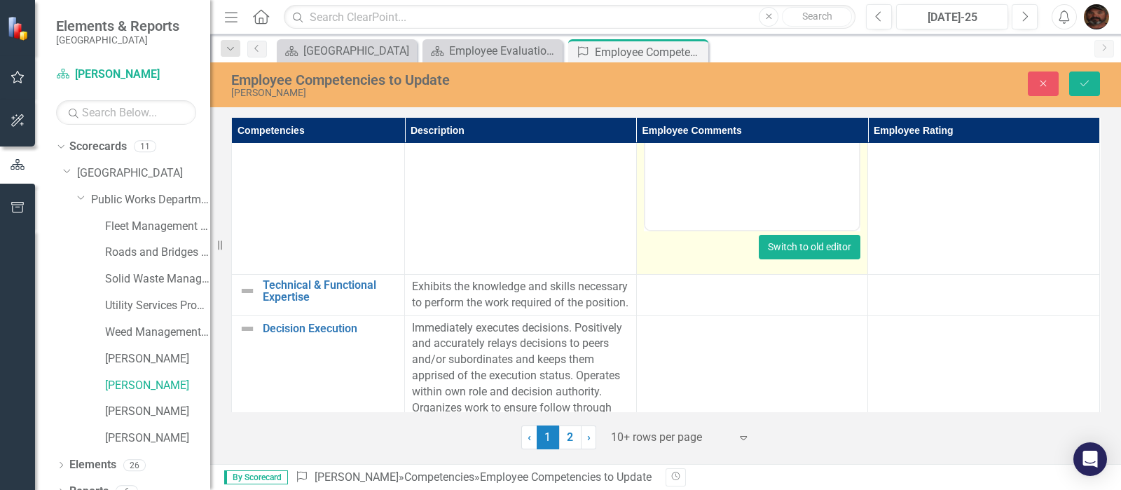
click at [783, 242] on button "Switch to old editor" at bounding box center [810, 247] width 102 height 25
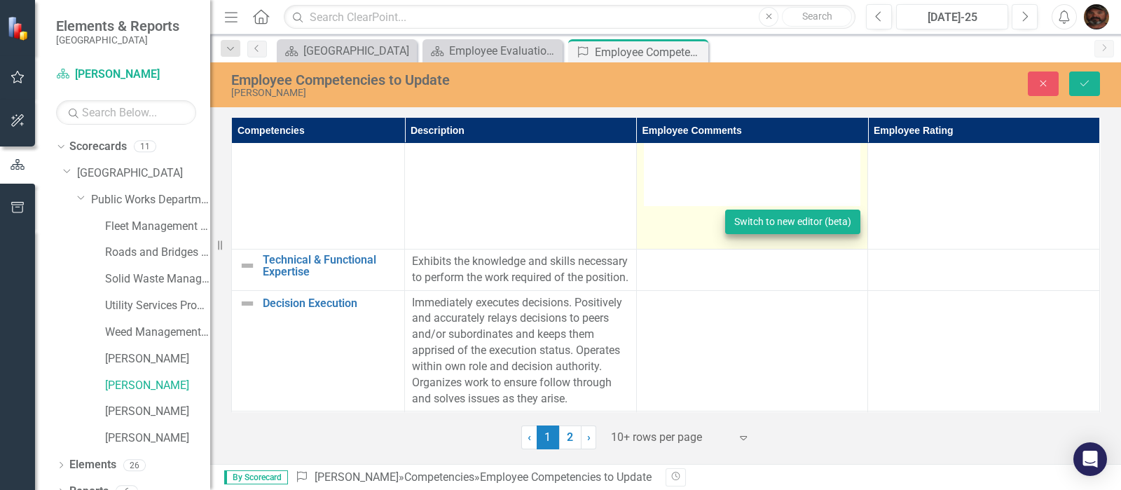
click at [783, 242] on td "Rich text editor I try to do all projects at the lowest cost possible and still…" at bounding box center [752, 96] width 232 height 306
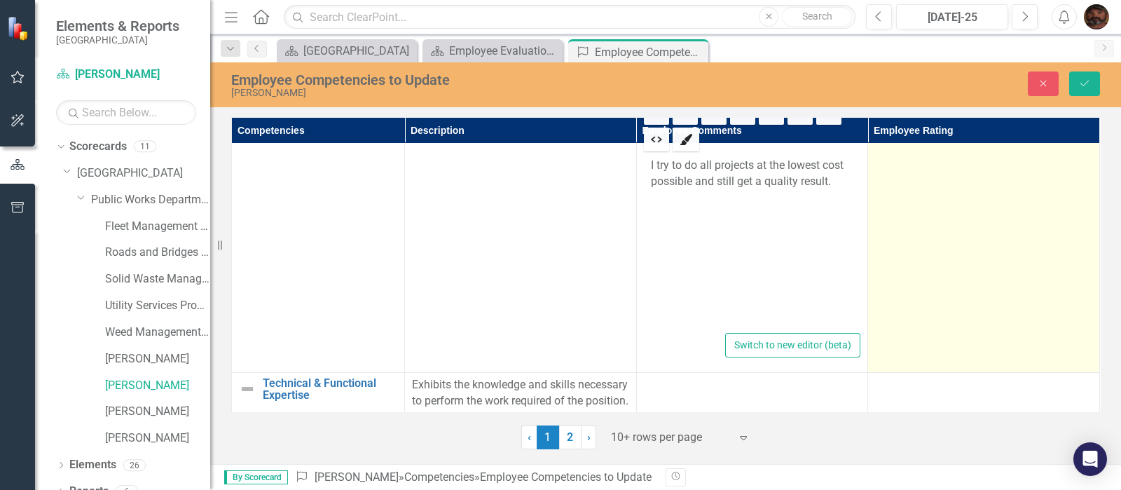
scroll to position [350, 0]
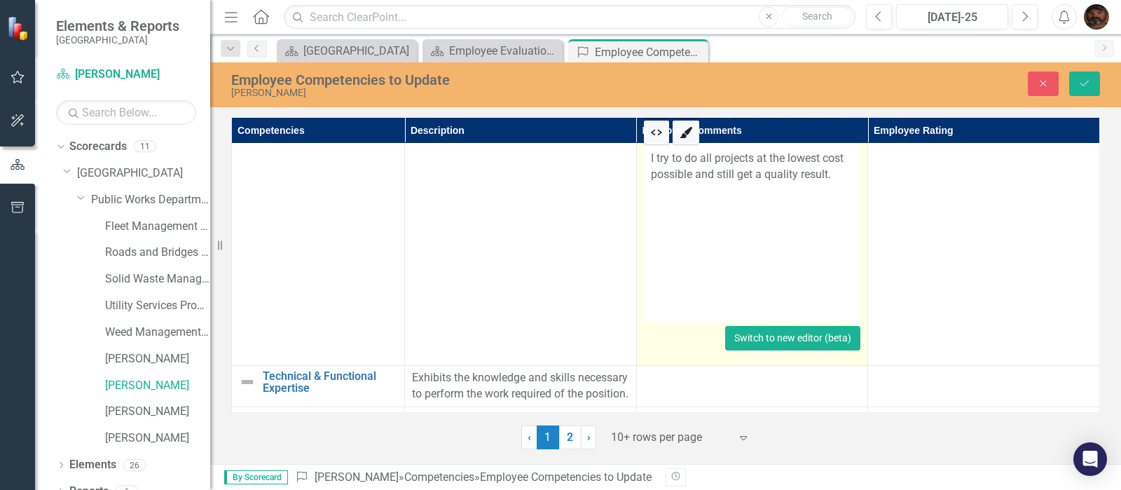
click at [806, 338] on button "Switch to new editor (beta)" at bounding box center [792, 338] width 135 height 25
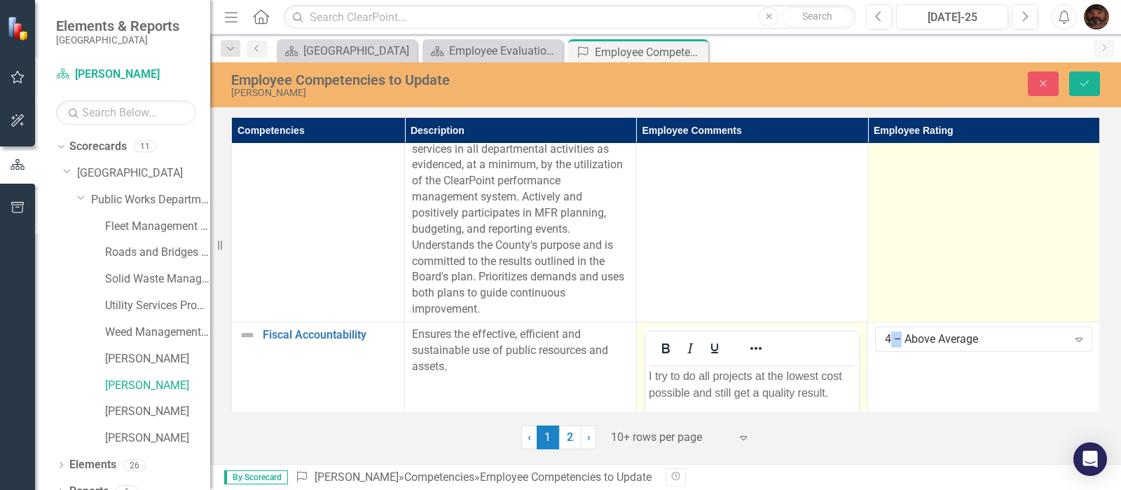
scroll to position [175, 0]
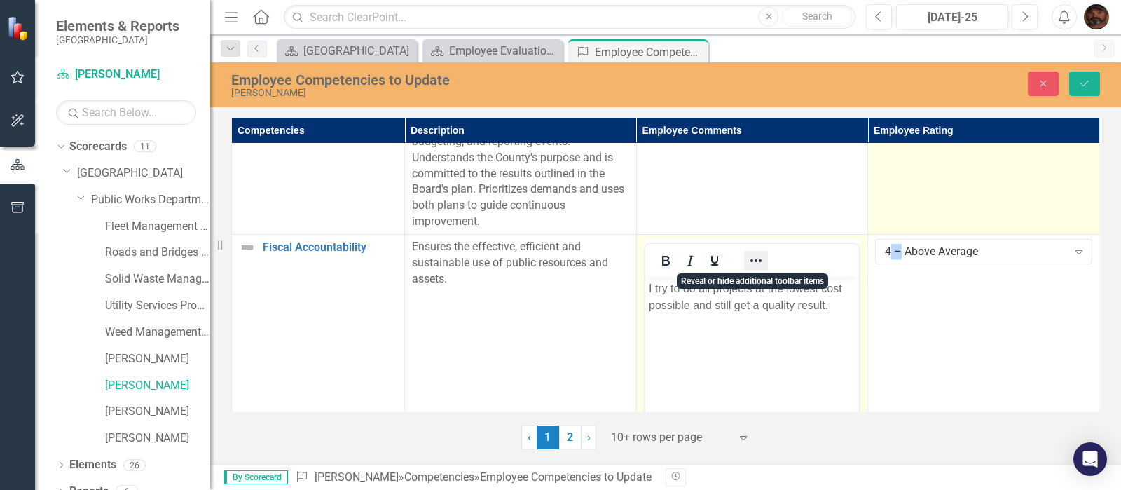
click at [758, 257] on icon "Reveal or hide additional toolbar items" at bounding box center [756, 260] width 17 height 17
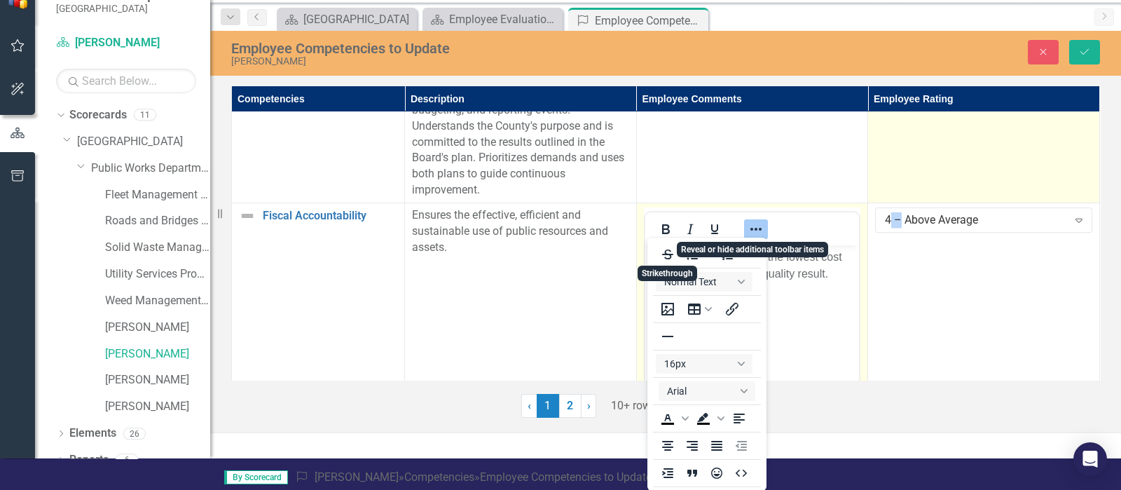
scroll to position [3, 0]
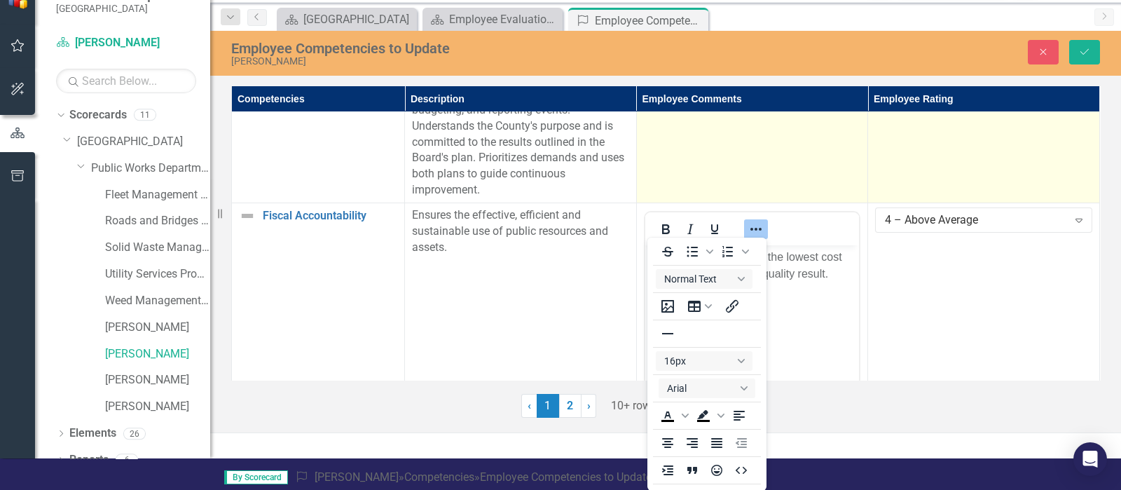
click at [713, 151] on td at bounding box center [752, 71] width 232 height 266
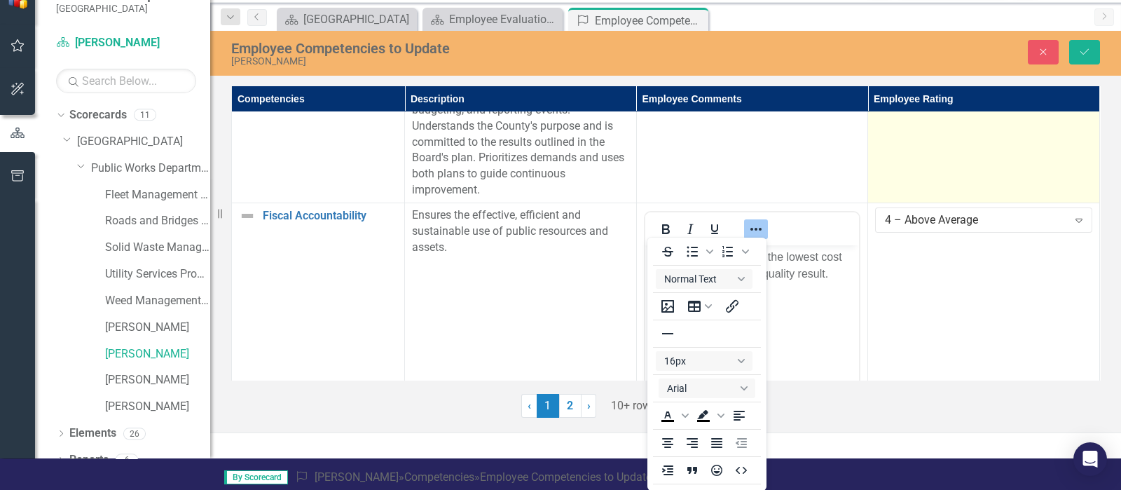
click at [939, 165] on td "3 – Satisfactory Expand" at bounding box center [984, 71] width 232 height 266
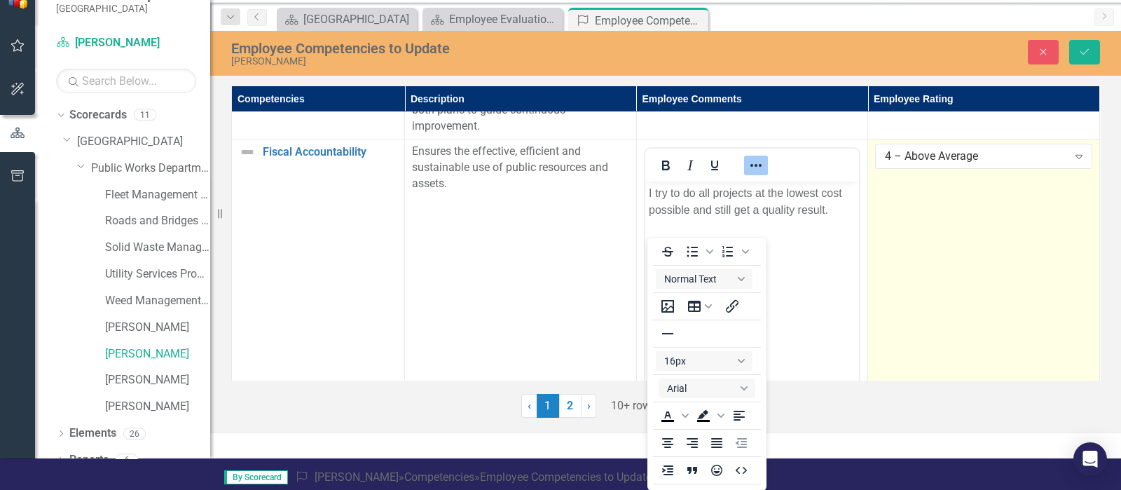
scroll to position [263, 0]
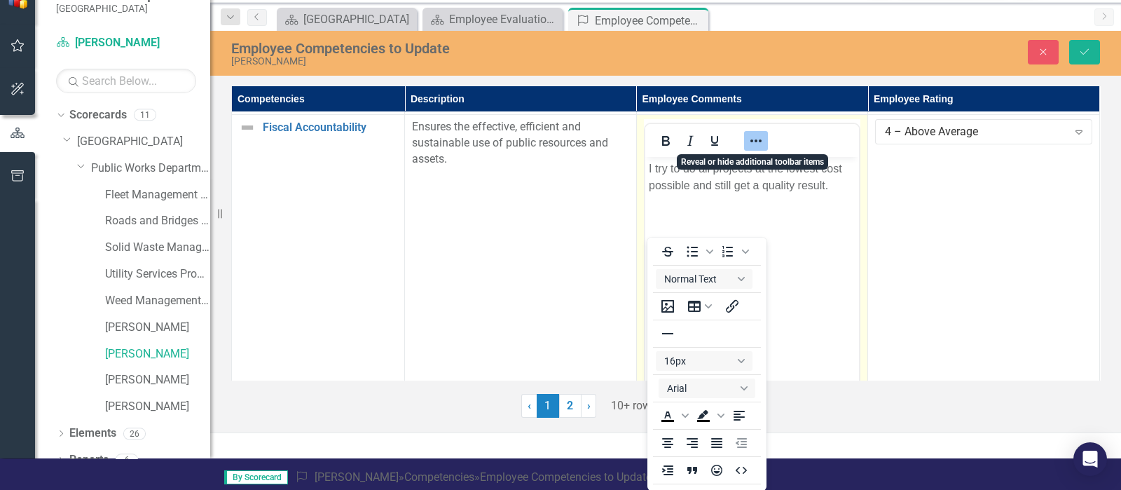
click at [757, 138] on icon "Reveal or hide additional toolbar items" at bounding box center [756, 140] width 17 height 17
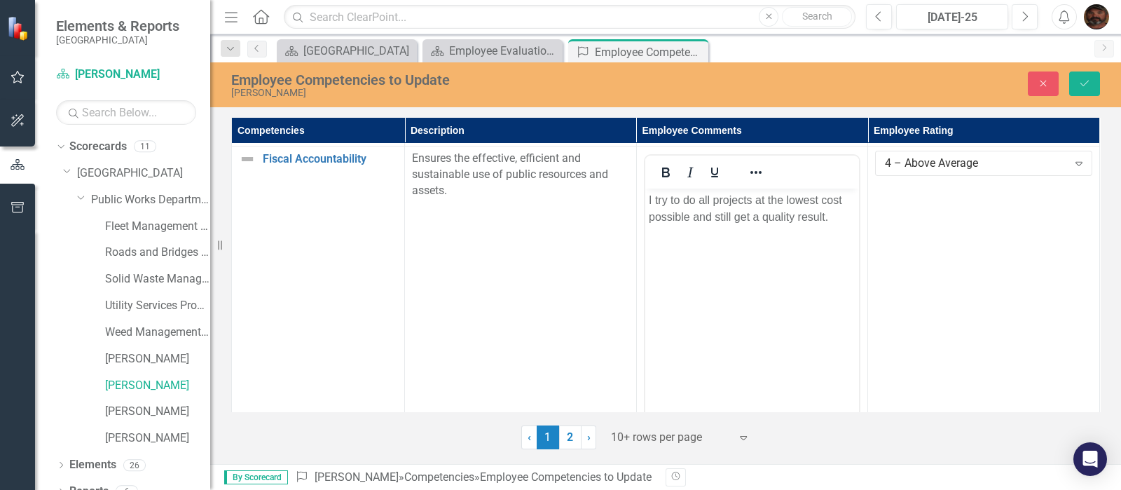
click at [500, 258] on td "Ensures the effective, efficient and sustainable use of public resources and as…" at bounding box center [521, 311] width 232 height 331
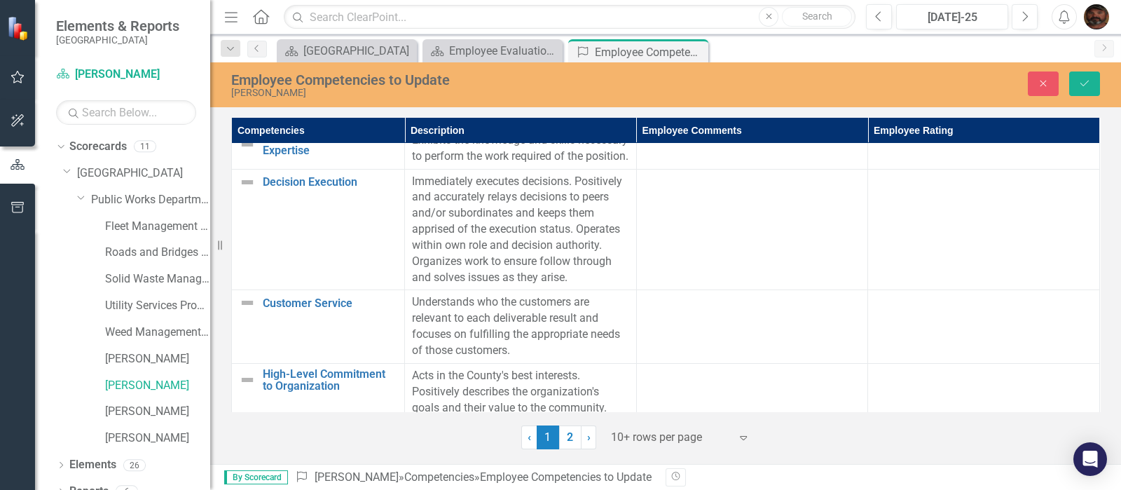
scroll to position [526, 0]
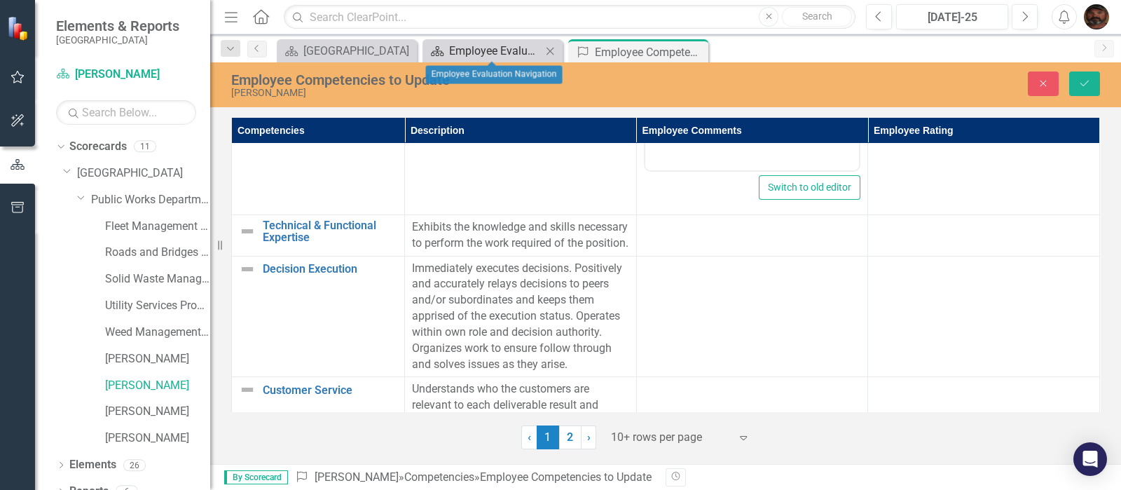
click at [504, 50] on div "Employee Evaluation Navigation" at bounding box center [495, 51] width 93 height 18
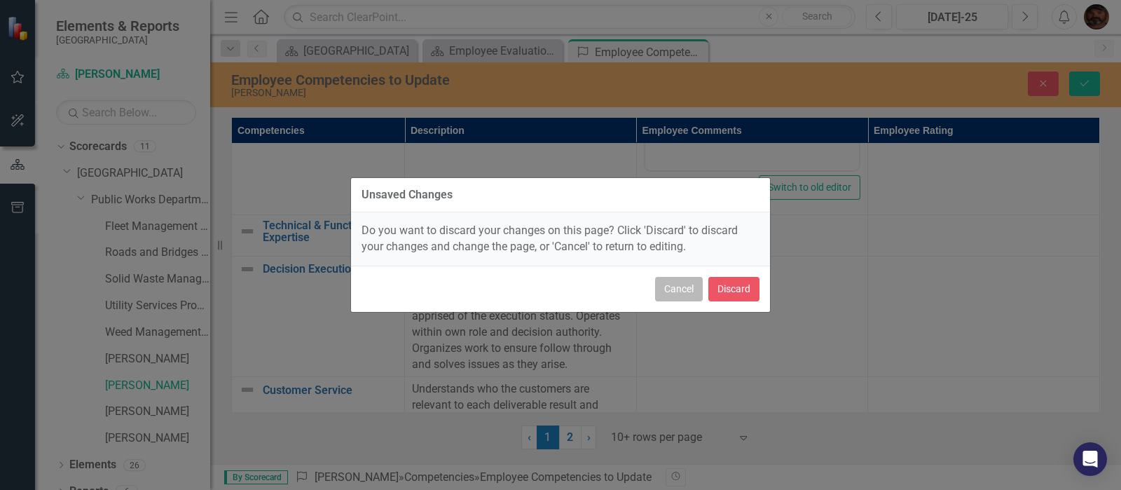
click at [676, 289] on button "Cancel" at bounding box center [679, 289] width 48 height 25
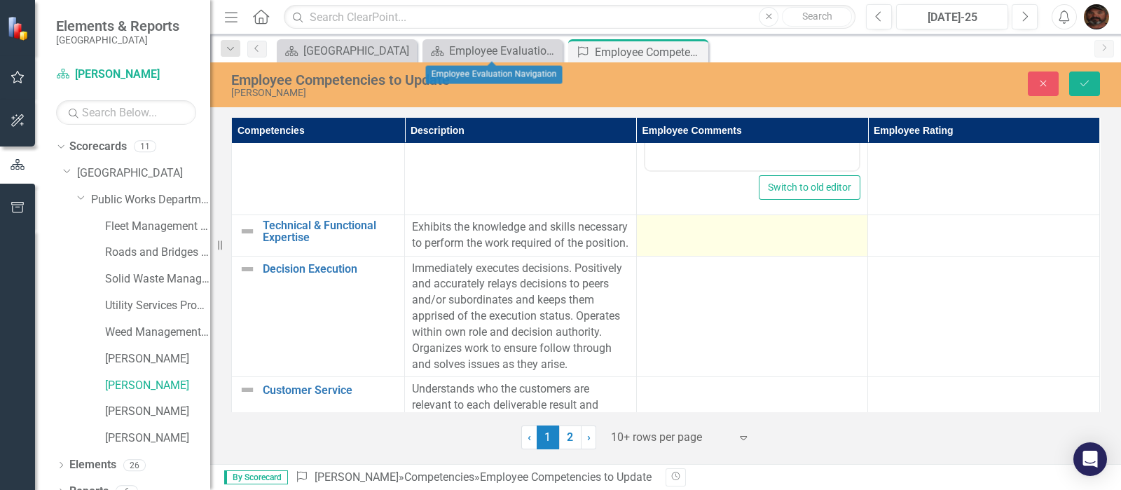
click at [688, 243] on td at bounding box center [752, 234] width 232 height 41
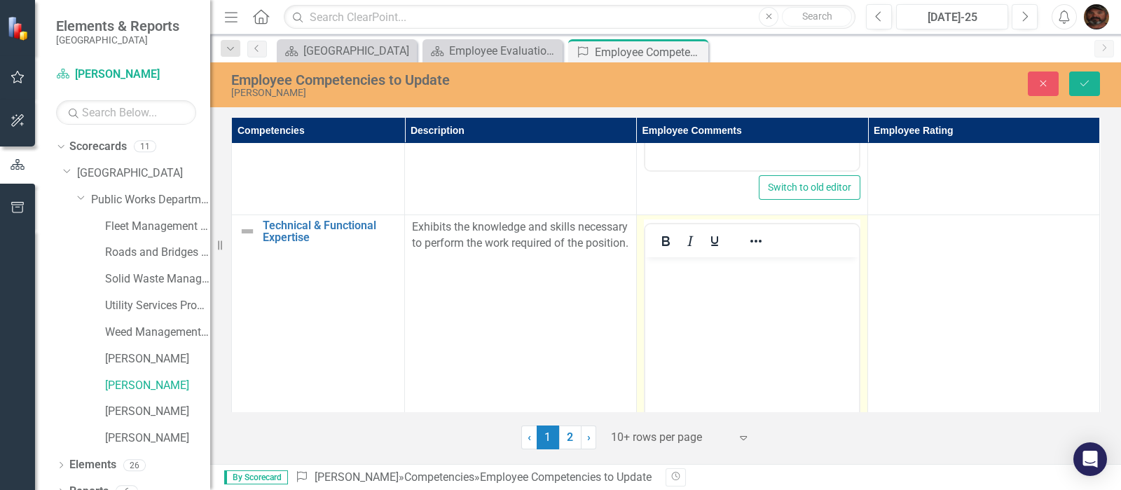
click at [677, 283] on body "Rich Text Area. Press ALT-0 for help." at bounding box center [752, 361] width 214 height 210
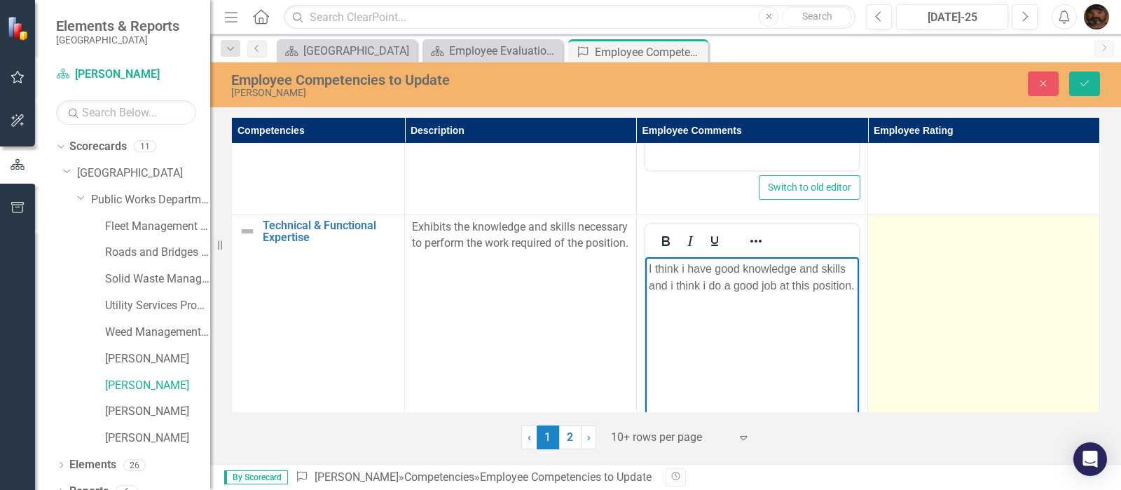
click at [997, 285] on td at bounding box center [984, 379] width 232 height 331
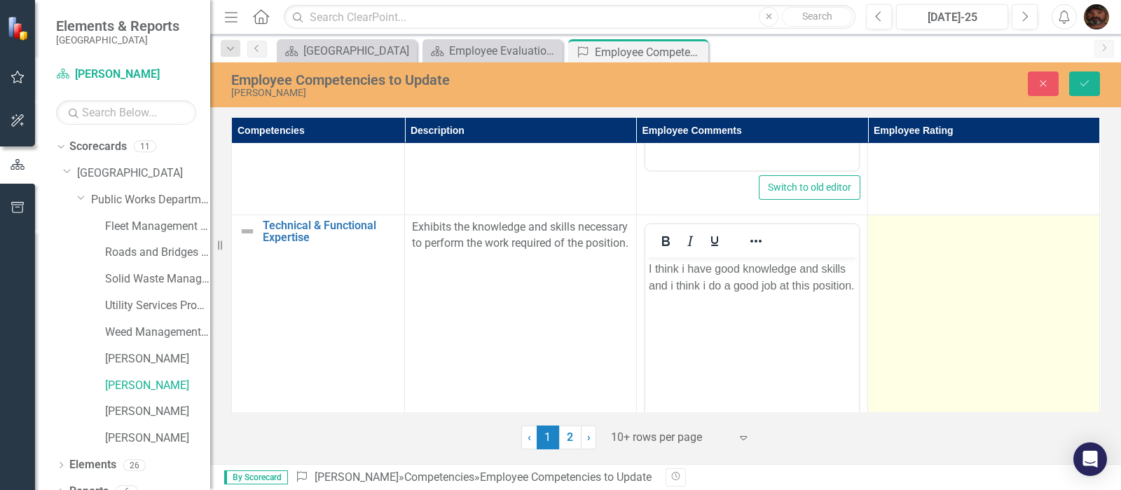
click at [997, 285] on td at bounding box center [984, 379] width 232 height 331
click at [1060, 228] on div "Not Defined" at bounding box center [976, 232] width 182 height 16
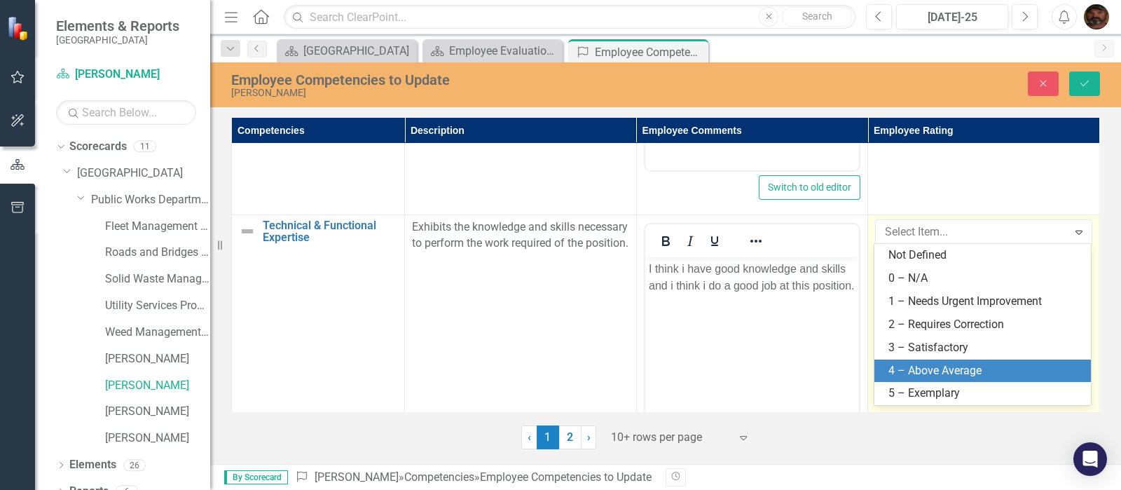
click at [990, 364] on div "4 – Above Average" at bounding box center [986, 371] width 194 height 16
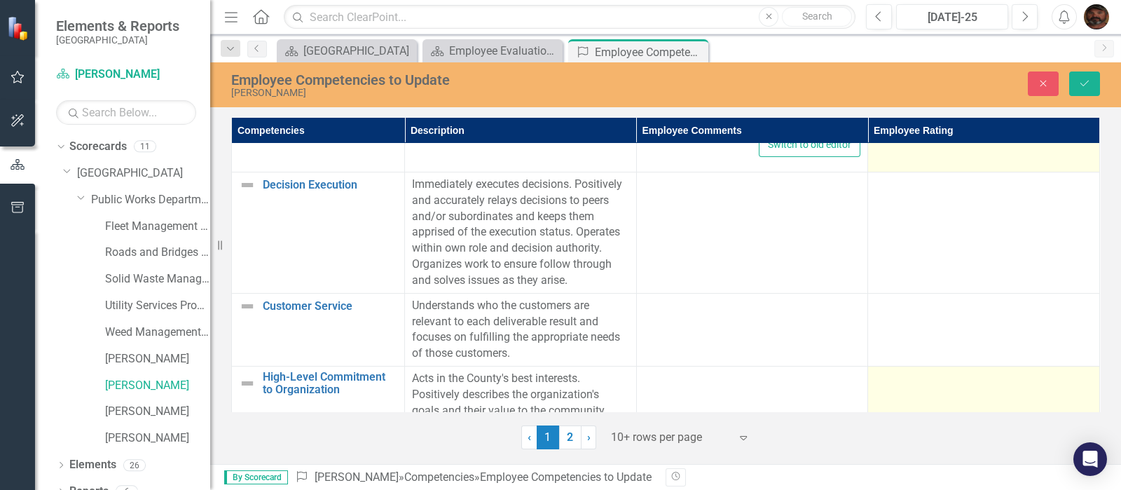
scroll to position [876, 0]
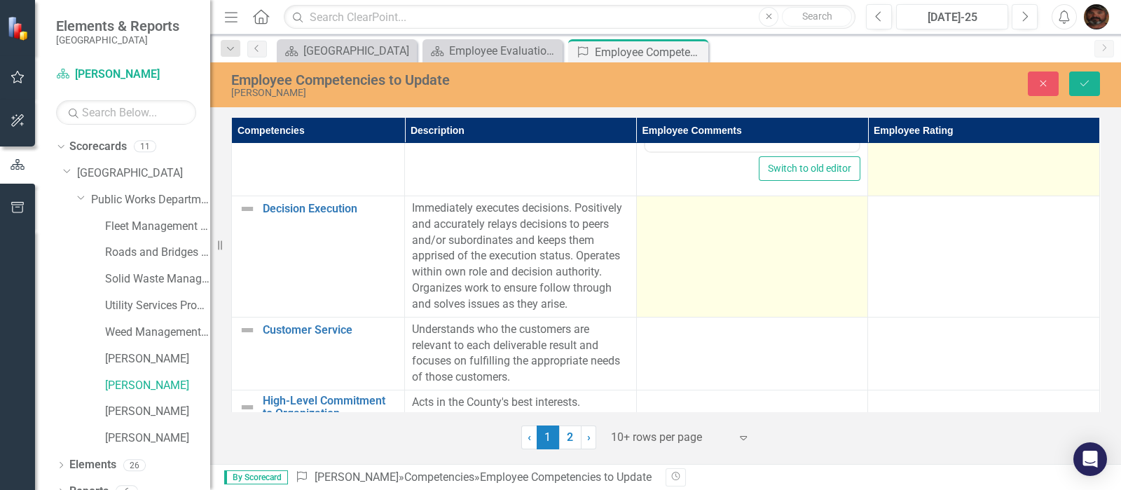
click at [687, 214] on div at bounding box center [752, 208] width 217 height 17
click at [687, 217] on td at bounding box center [752, 256] width 232 height 121
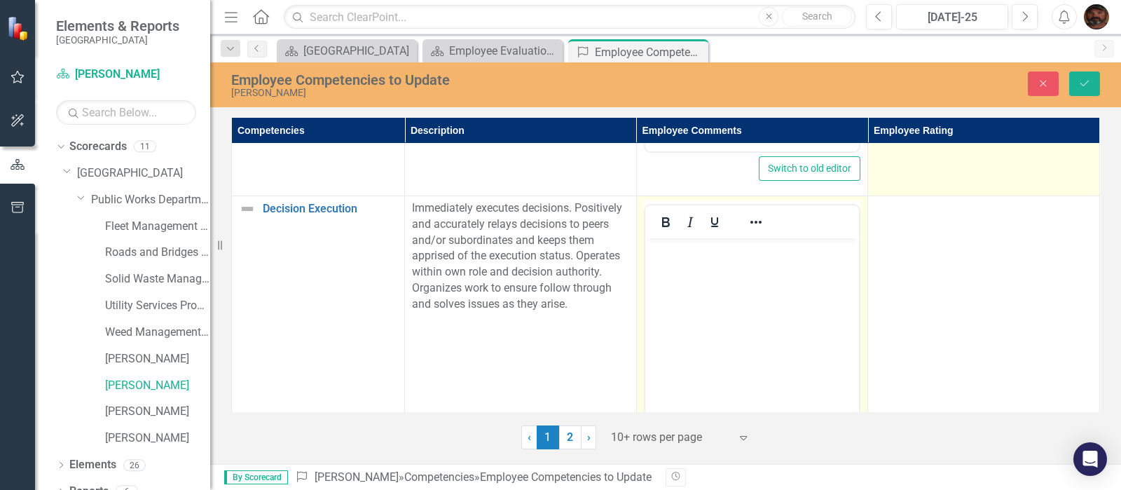
scroll to position [0, 0]
click at [667, 253] on p "Rich Text Area. Press ALT-0 for help." at bounding box center [751, 249] width 207 height 17
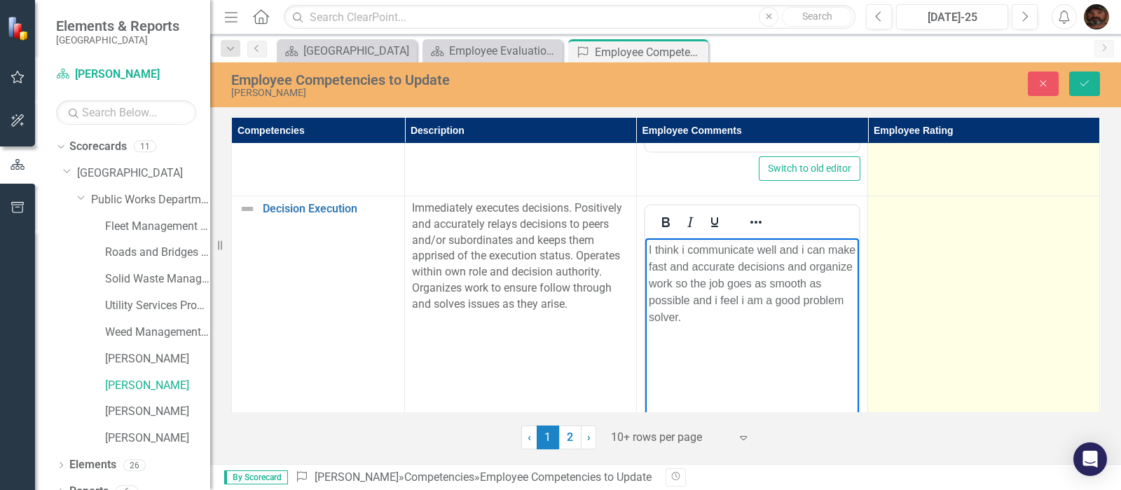
click at [1022, 231] on td at bounding box center [984, 361] width 232 height 331
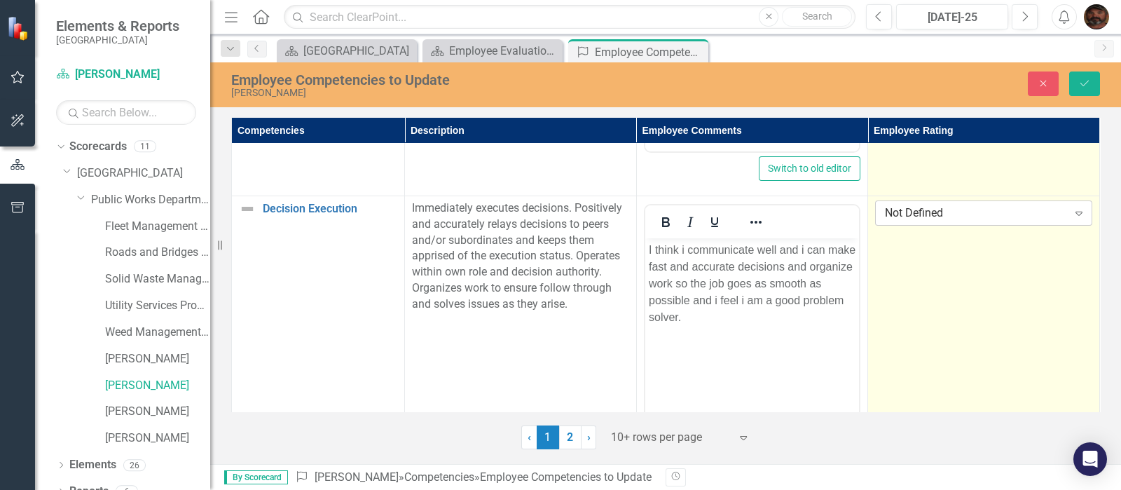
click at [1035, 213] on div "Not Defined" at bounding box center [976, 213] width 182 height 16
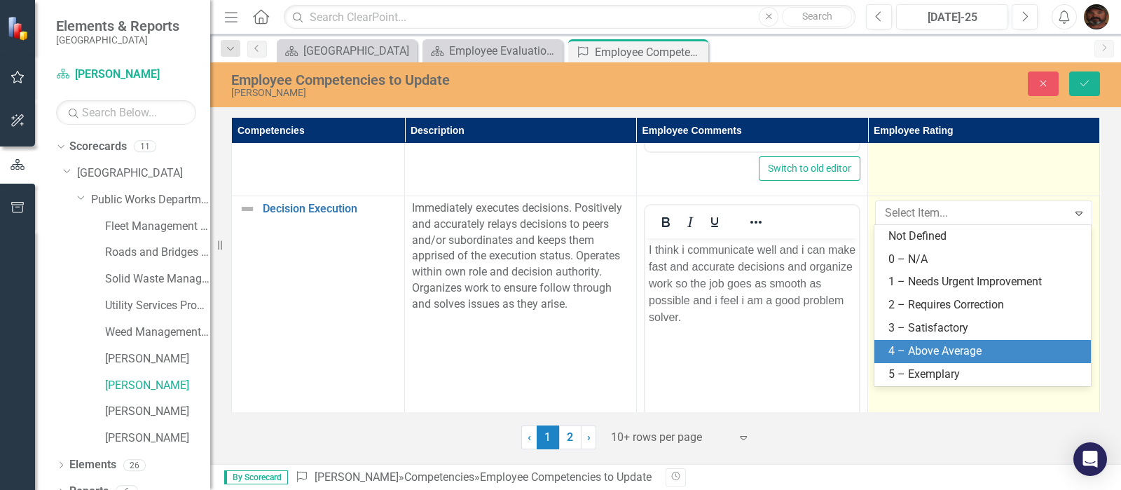
click at [966, 346] on div "4 – Above Average" at bounding box center [986, 351] width 194 height 16
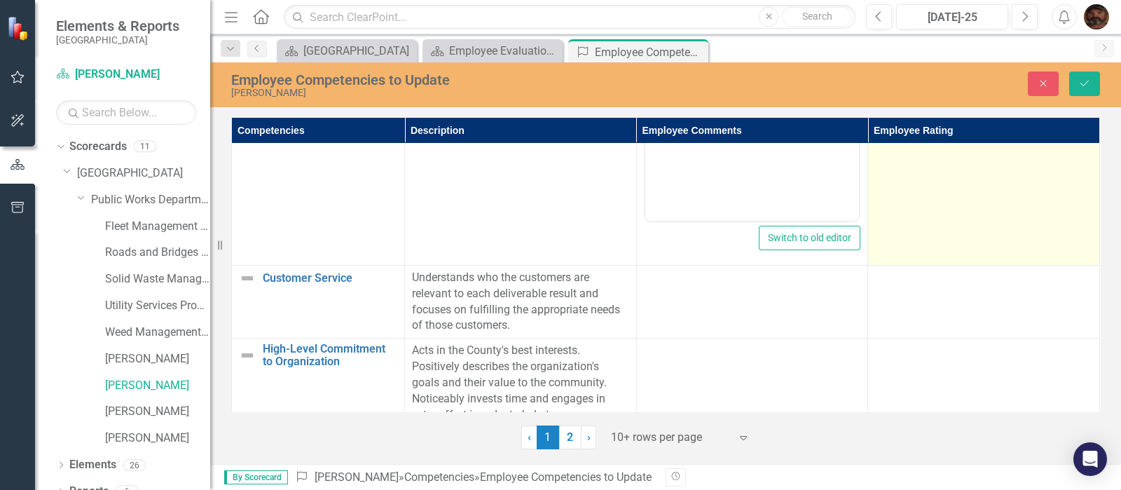
scroll to position [1226, 0]
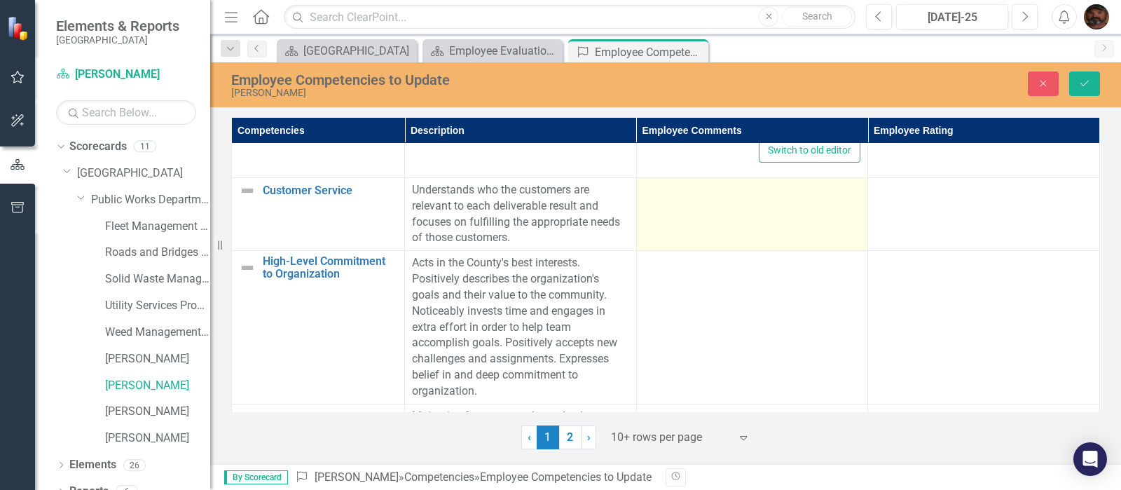
click at [697, 203] on td at bounding box center [752, 213] width 232 height 73
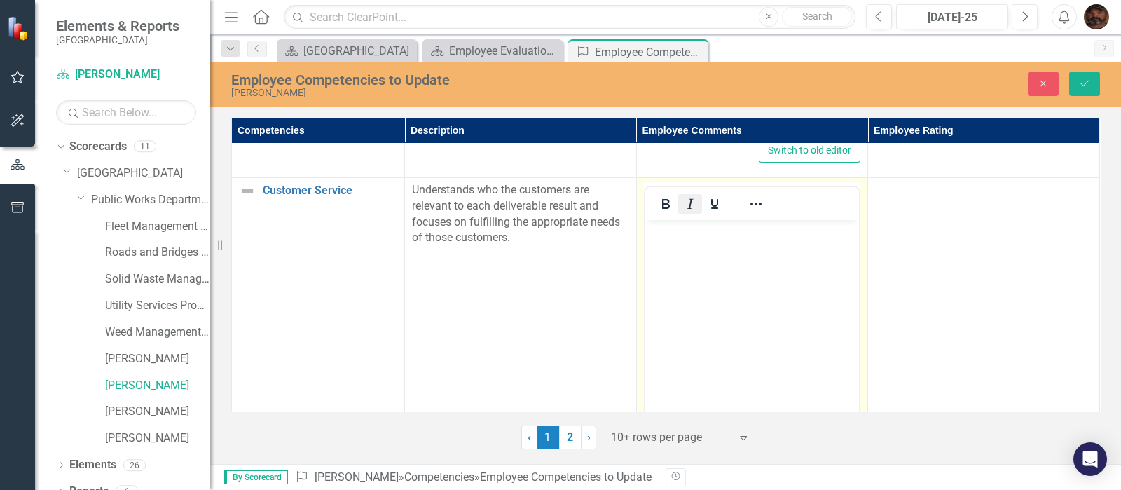
scroll to position [0, 0]
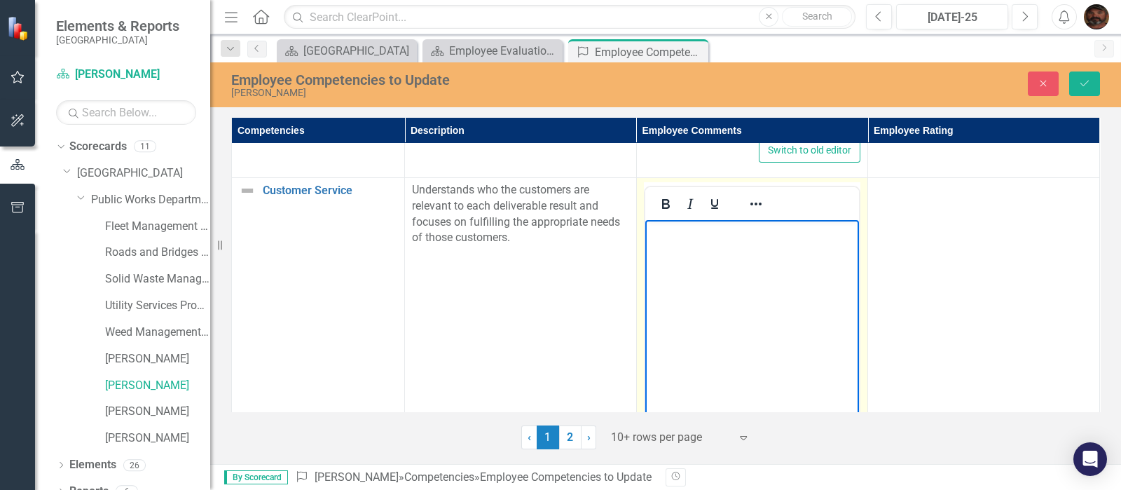
click at [662, 240] on body "Rich Text Area. Press ALT-0 for help." at bounding box center [752, 324] width 214 height 210
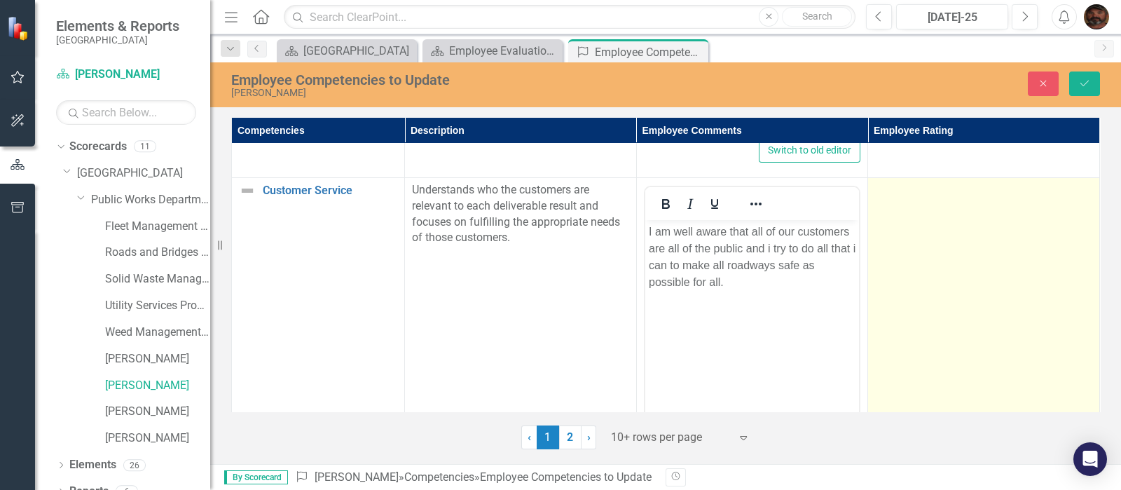
click at [1004, 292] on td at bounding box center [984, 342] width 232 height 331
click at [1074, 189] on icon "Expand" at bounding box center [1079, 194] width 14 height 11
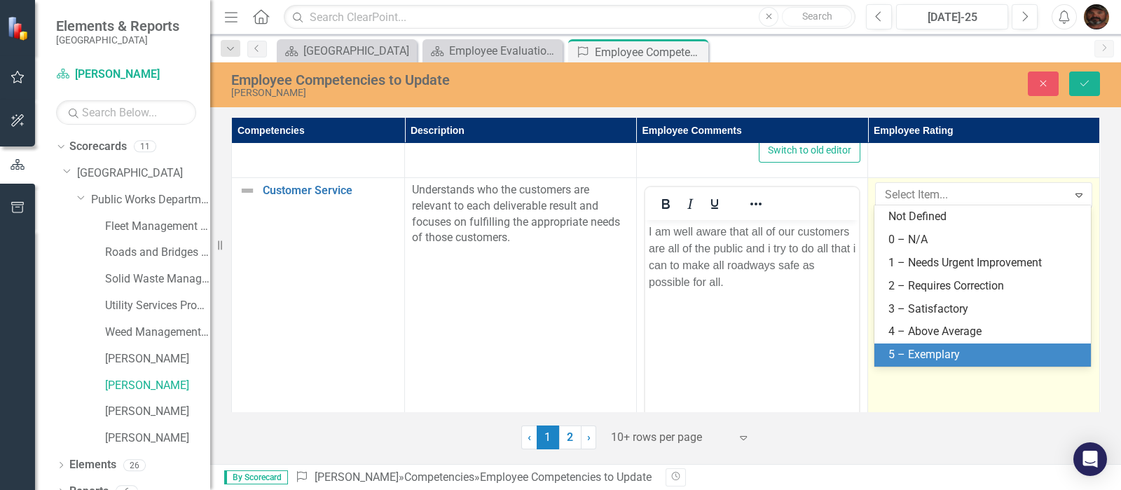
click at [934, 348] on div "5 – Exemplary" at bounding box center [986, 355] width 194 height 16
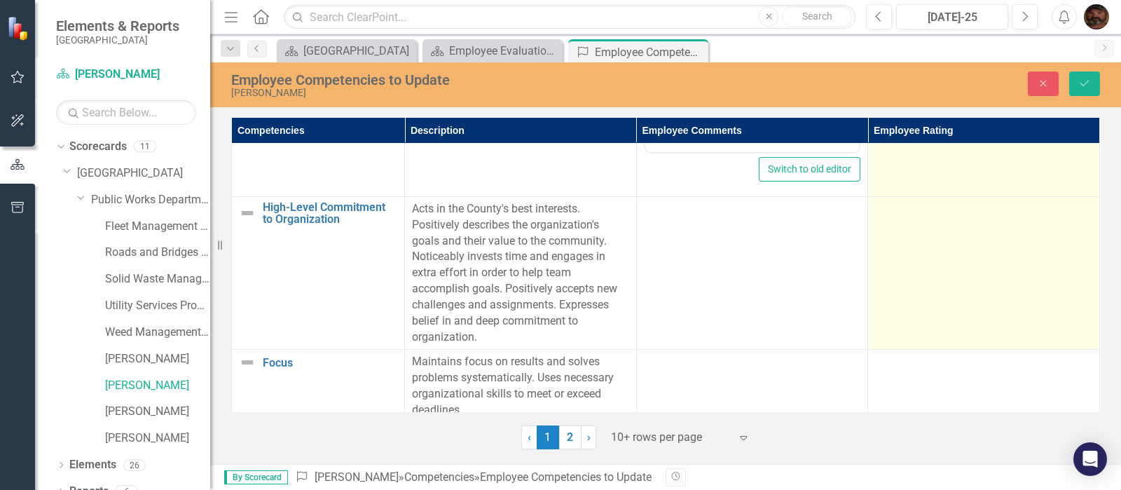
scroll to position [1577, 0]
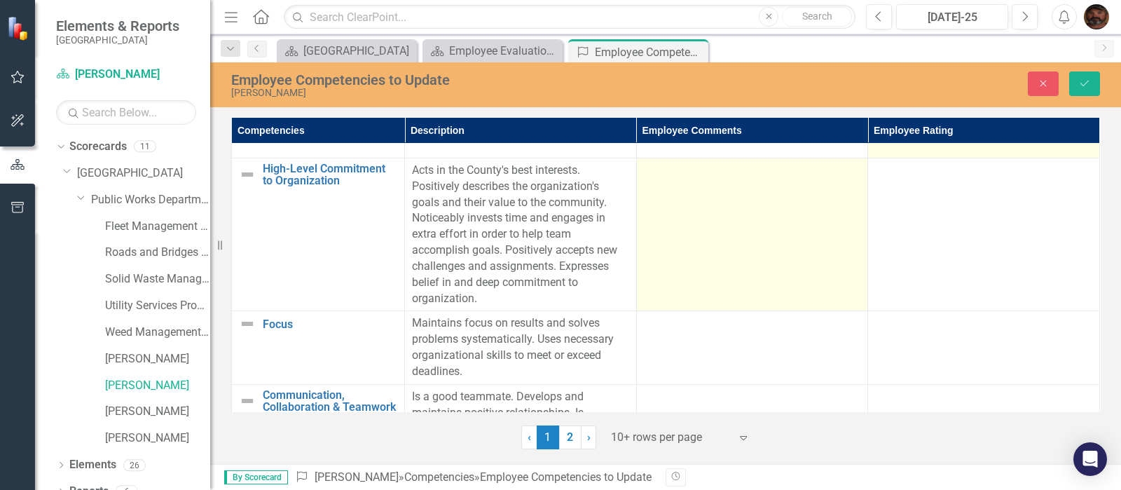
click at [687, 212] on td at bounding box center [752, 234] width 232 height 153
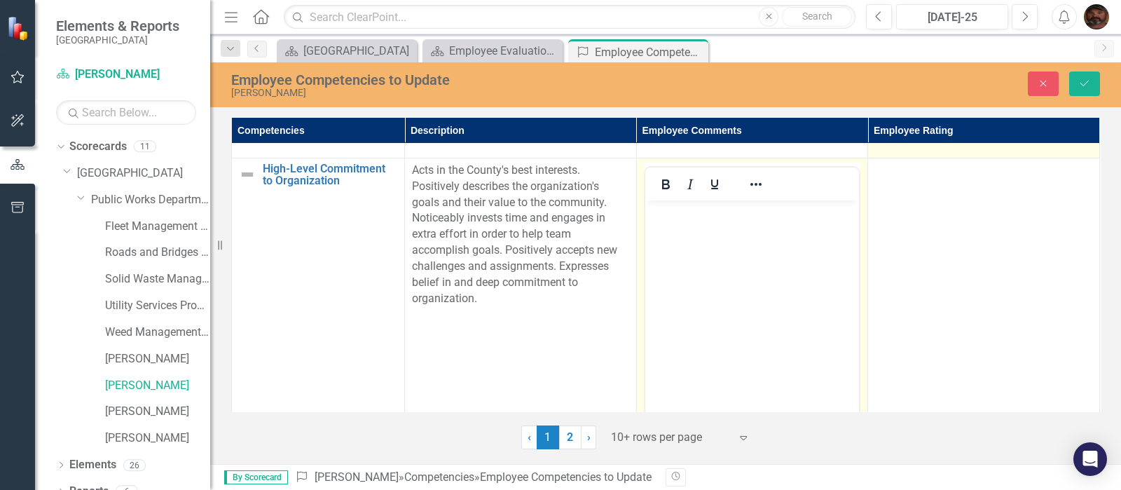
scroll to position [0, 0]
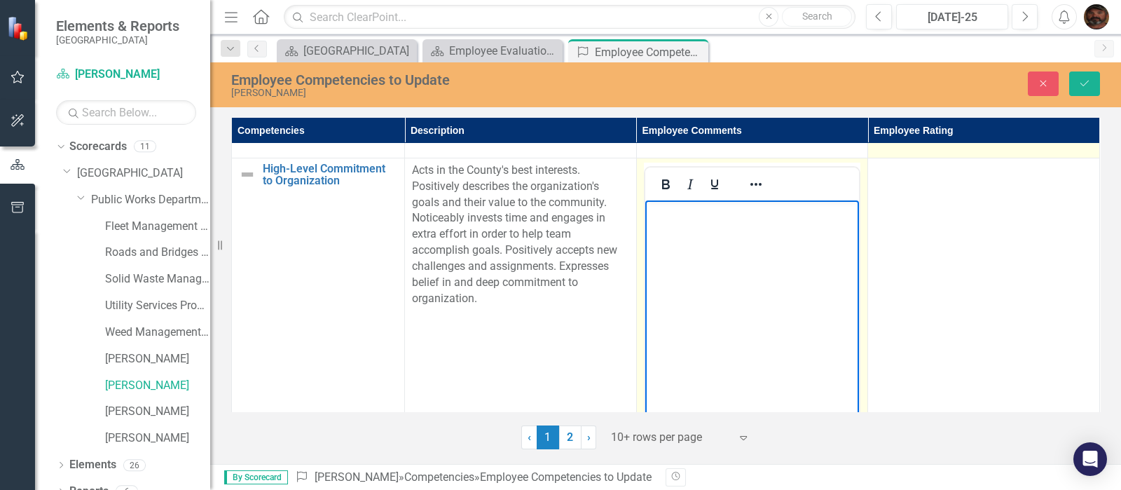
click at [688, 228] on body "Rich Text Area. Press ALT-0 for help." at bounding box center [752, 305] width 214 height 210
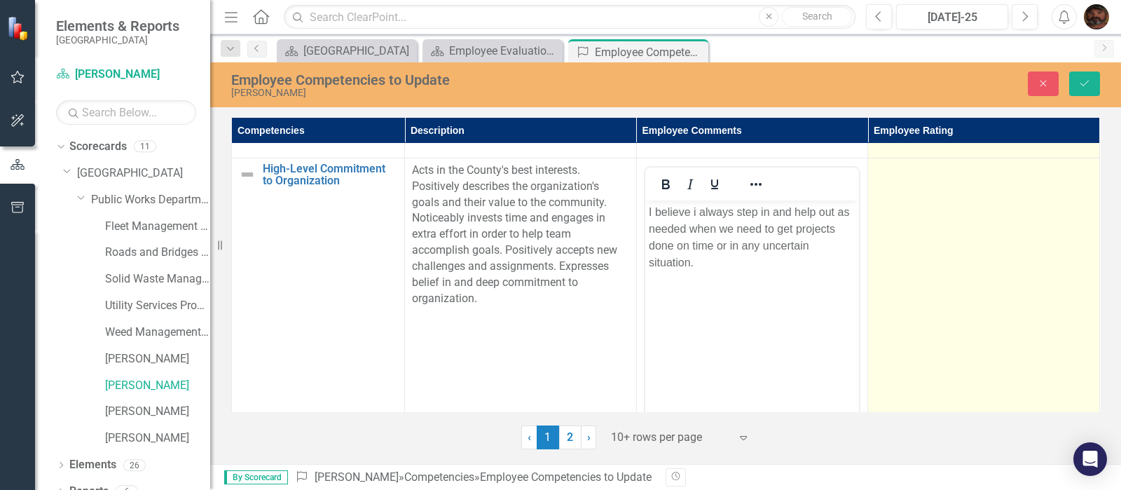
click at [943, 220] on td at bounding box center [984, 323] width 232 height 331
click at [1075, 176] on icon "Expand" at bounding box center [1079, 175] width 14 height 11
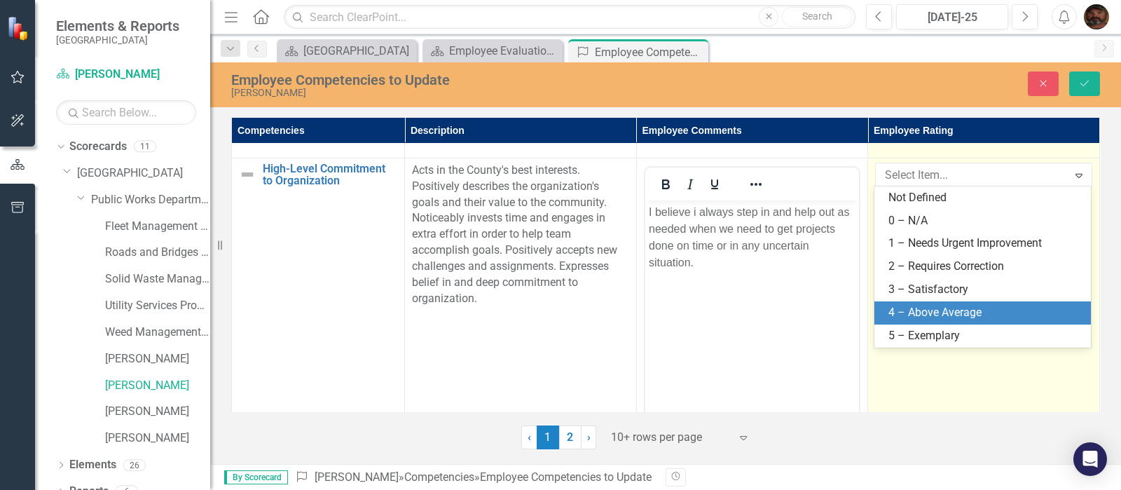
click at [970, 307] on div "4 – Above Average" at bounding box center [986, 313] width 194 height 16
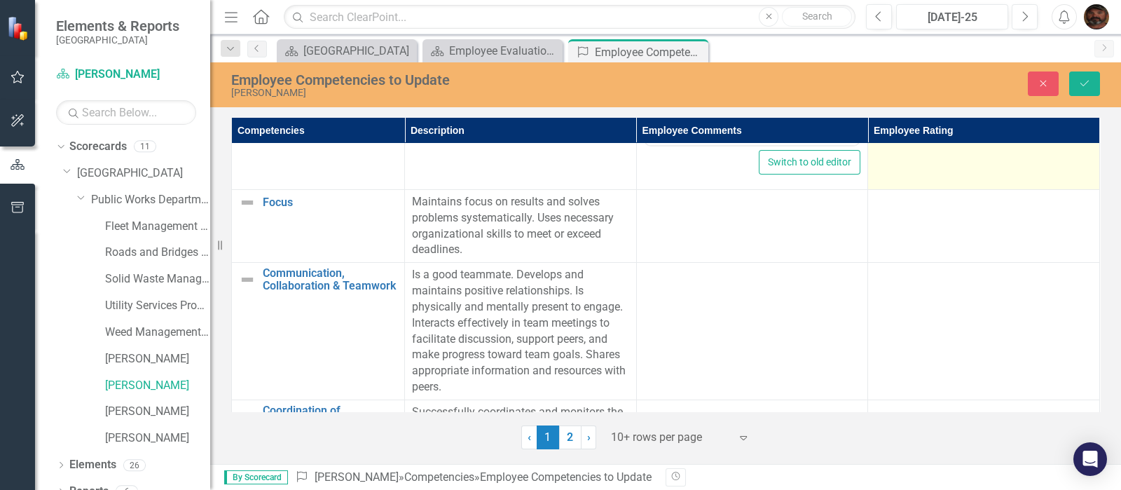
scroll to position [1840, 0]
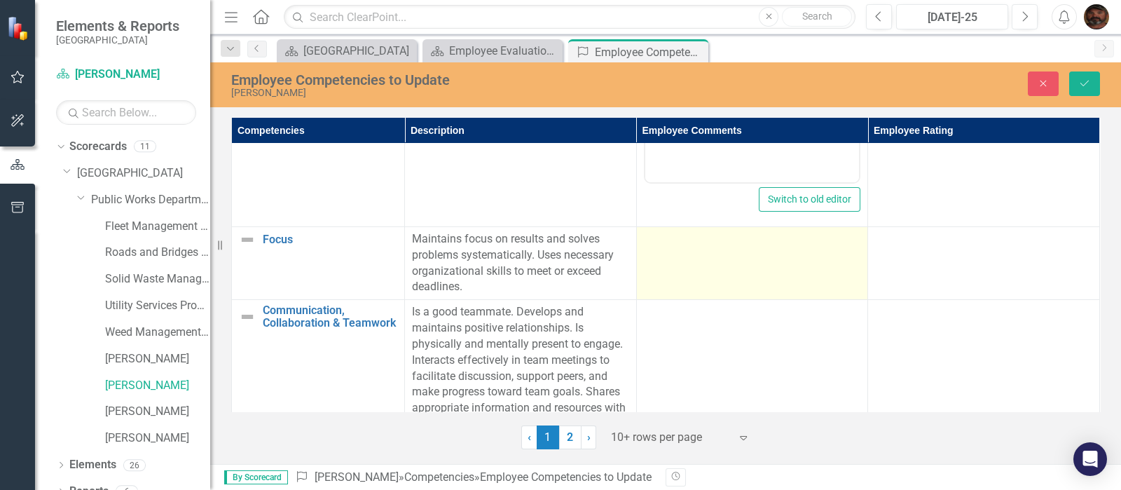
click at [690, 261] on td at bounding box center [752, 262] width 232 height 73
click at [689, 249] on td at bounding box center [752, 262] width 232 height 73
click at [692, 249] on td at bounding box center [752, 262] width 232 height 73
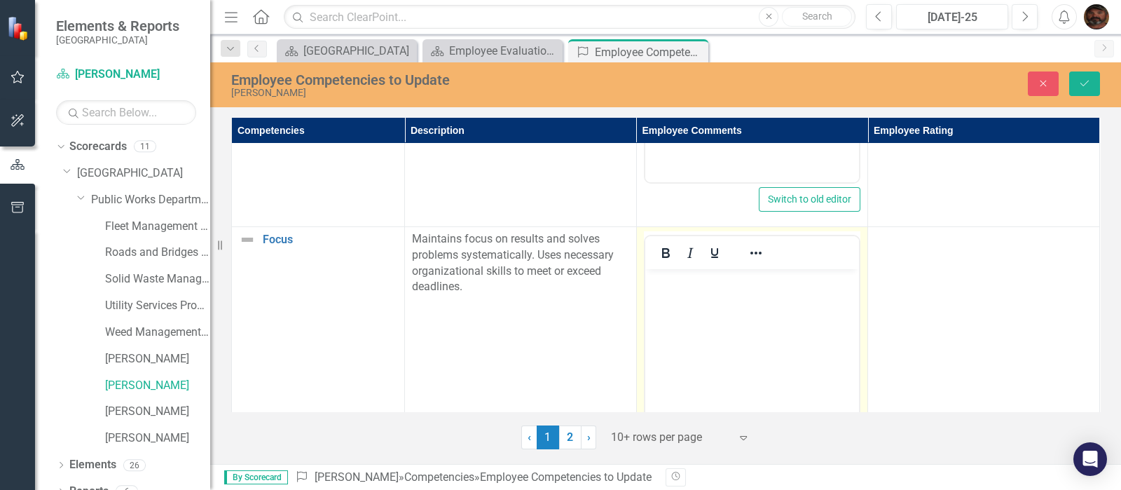
scroll to position [0, 0]
click at [695, 310] on body "Rich Text Area. Press ALT-0 for help." at bounding box center [752, 373] width 214 height 210
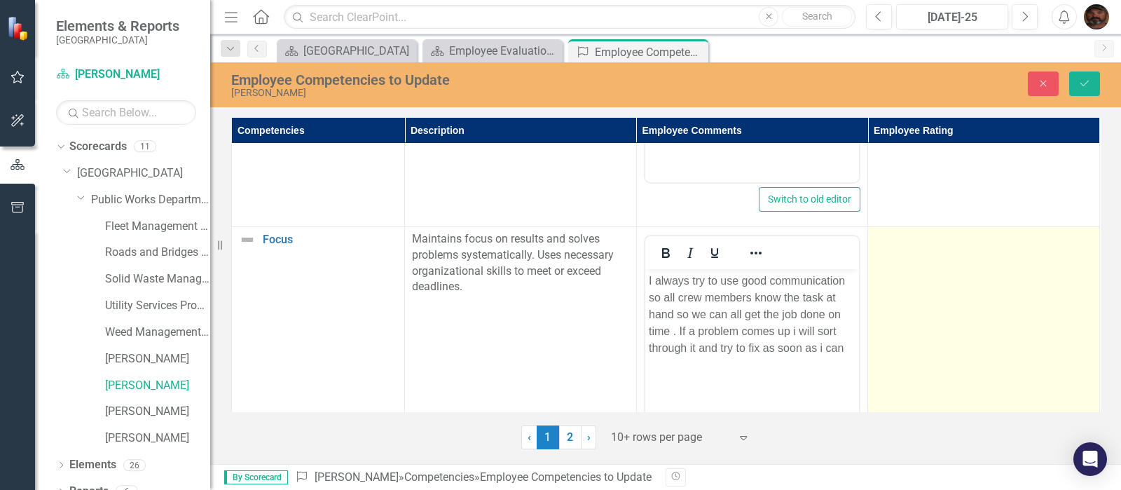
click at [1006, 295] on td at bounding box center [984, 391] width 232 height 331
click at [1051, 238] on div "Not Defined" at bounding box center [976, 244] width 182 height 16
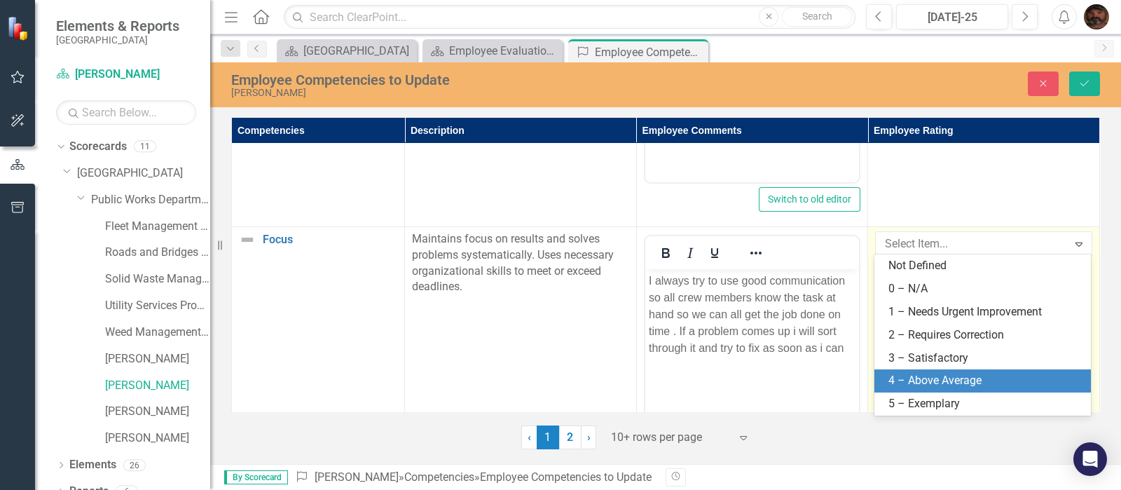
click at [976, 373] on div "4 – Above Average" at bounding box center [986, 381] width 194 height 16
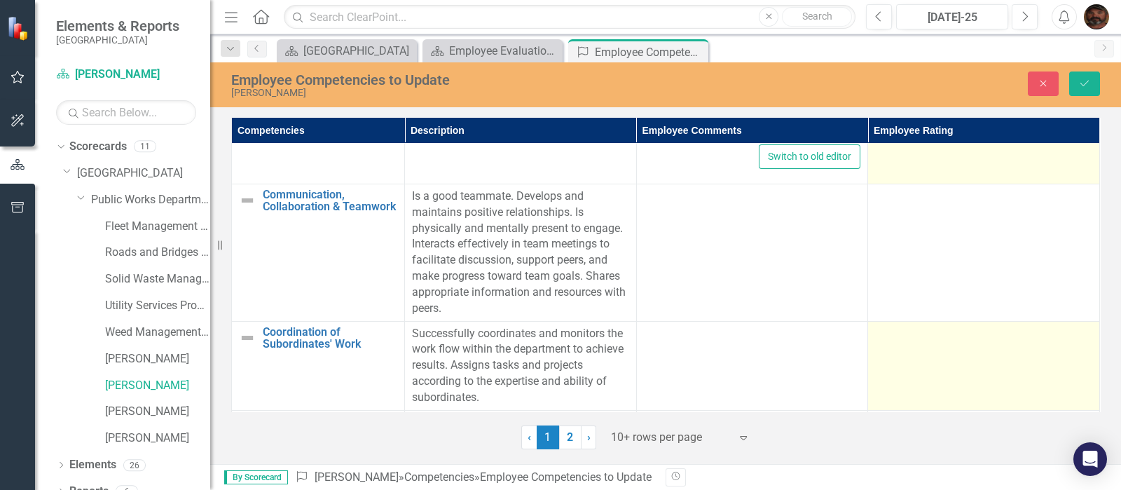
scroll to position [2189, 0]
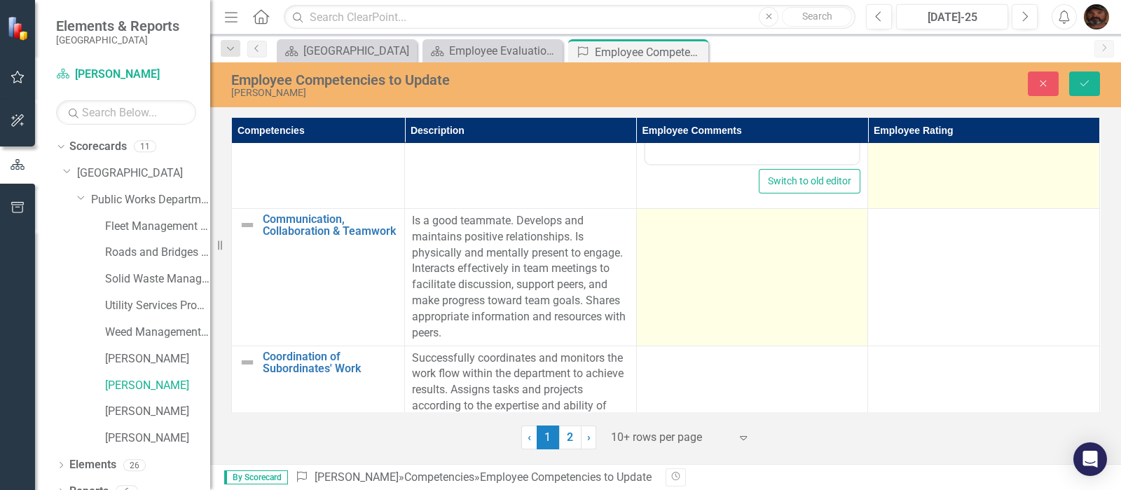
click at [670, 266] on td at bounding box center [752, 276] width 232 height 137
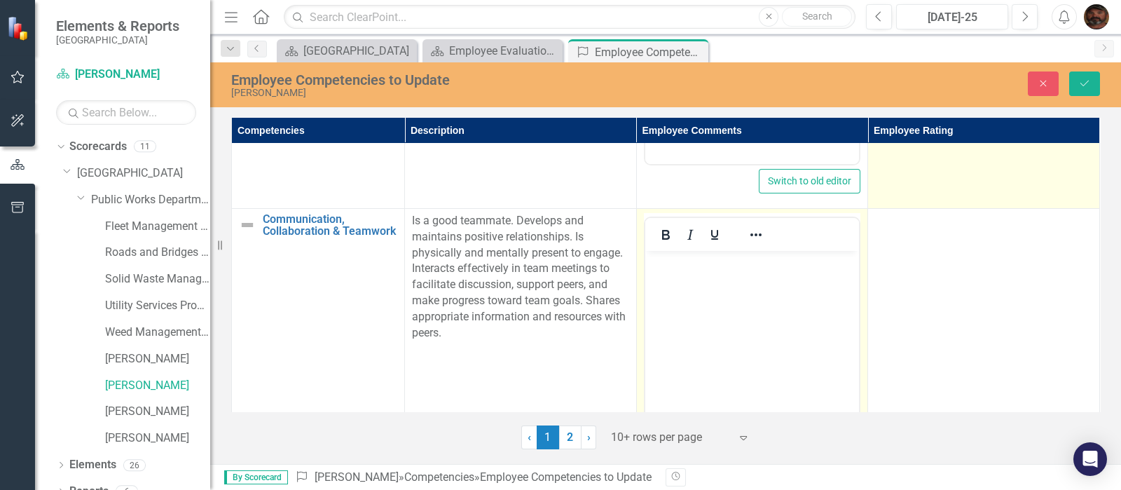
scroll to position [0, 0]
click at [671, 269] on p "Rich Text Area. Press ALT-0 for help." at bounding box center [751, 262] width 207 height 17
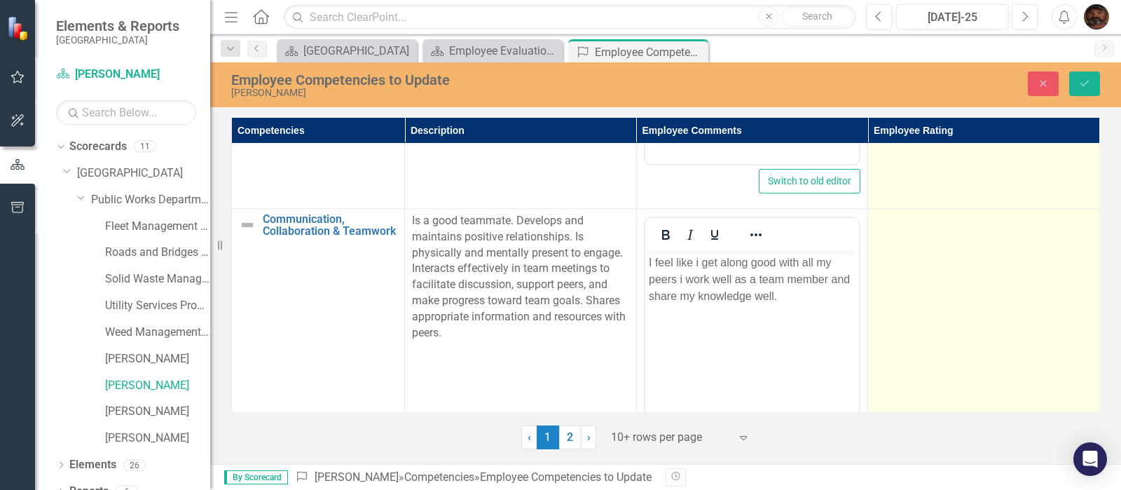
click at [955, 238] on td at bounding box center [984, 373] width 232 height 331
click at [1027, 224] on div "Not Defined" at bounding box center [976, 226] width 182 height 16
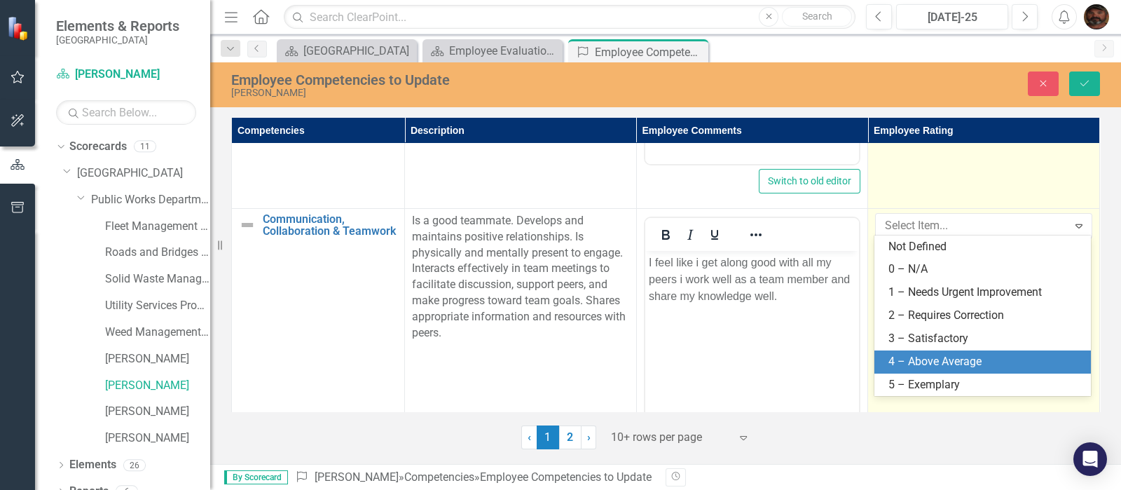
click at [995, 357] on div "4 – Above Average" at bounding box center [986, 362] width 194 height 16
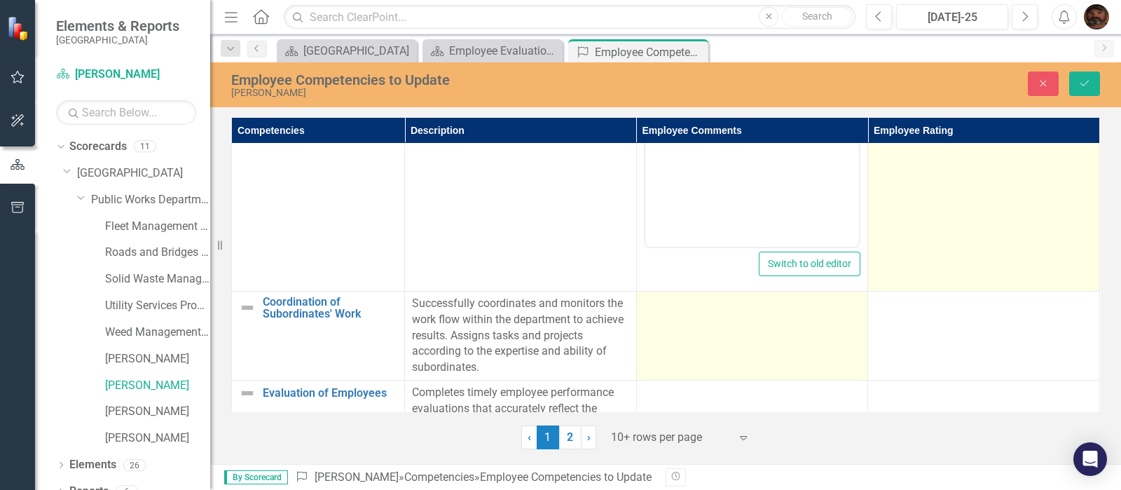
scroll to position [2487, 0]
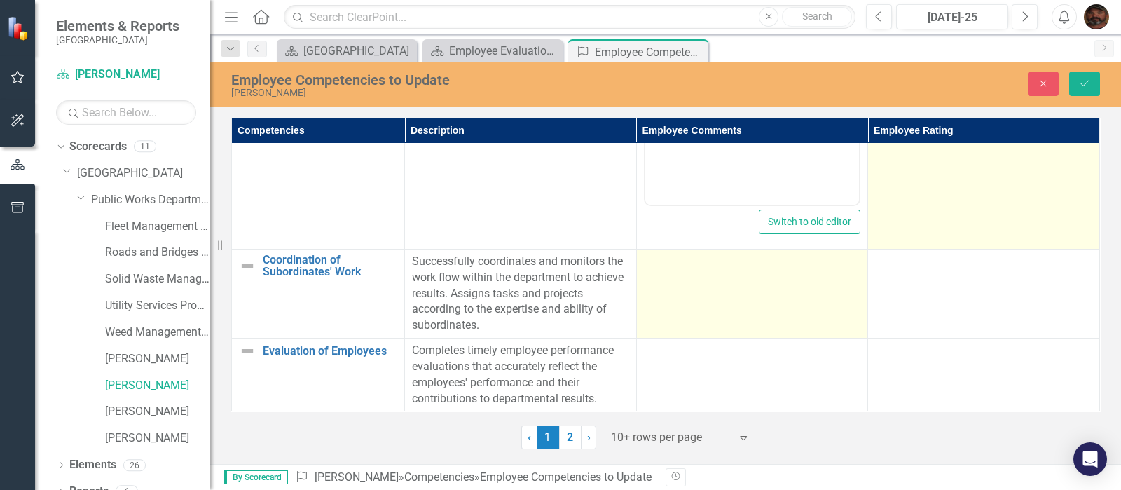
click at [758, 264] on td at bounding box center [752, 293] width 232 height 89
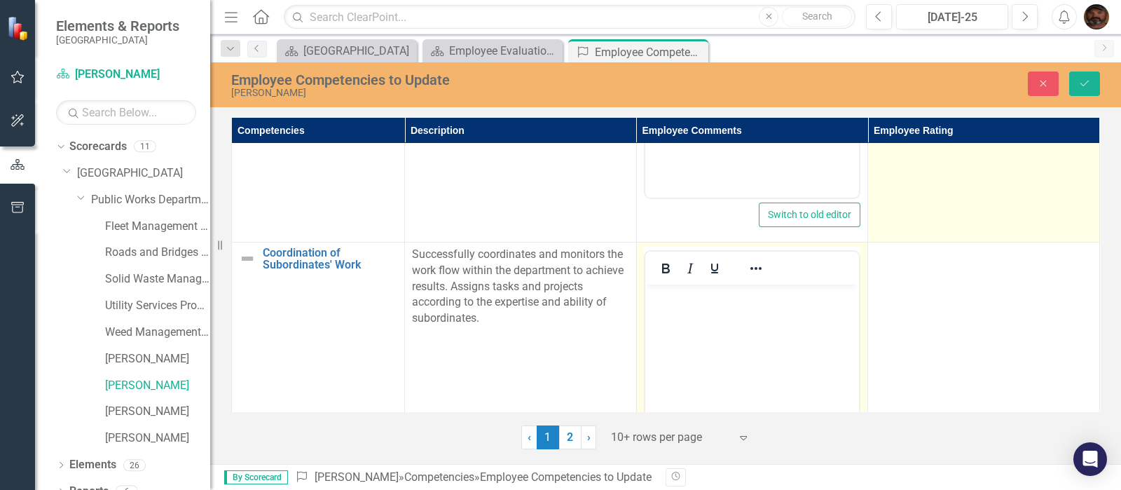
scroll to position [0, 0]
click at [702, 303] on p "Rich Text Area. Press ALT-0 for help." at bounding box center [751, 295] width 207 height 17
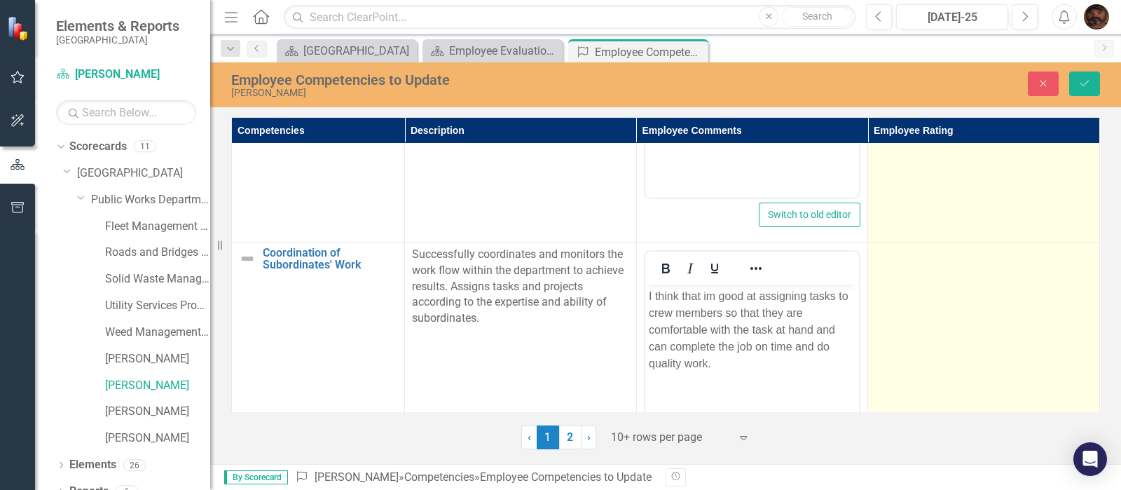
click at [1046, 278] on td at bounding box center [984, 407] width 232 height 331
click at [1069, 259] on div "Expand" at bounding box center [1079, 259] width 25 height 22
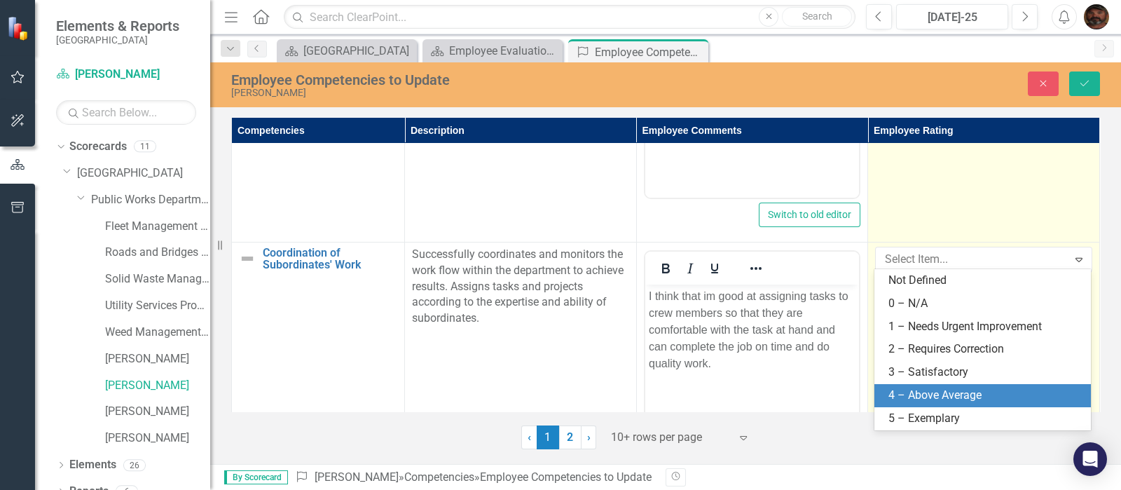
click at [1003, 395] on div "4 – Above Average" at bounding box center [986, 396] width 194 height 16
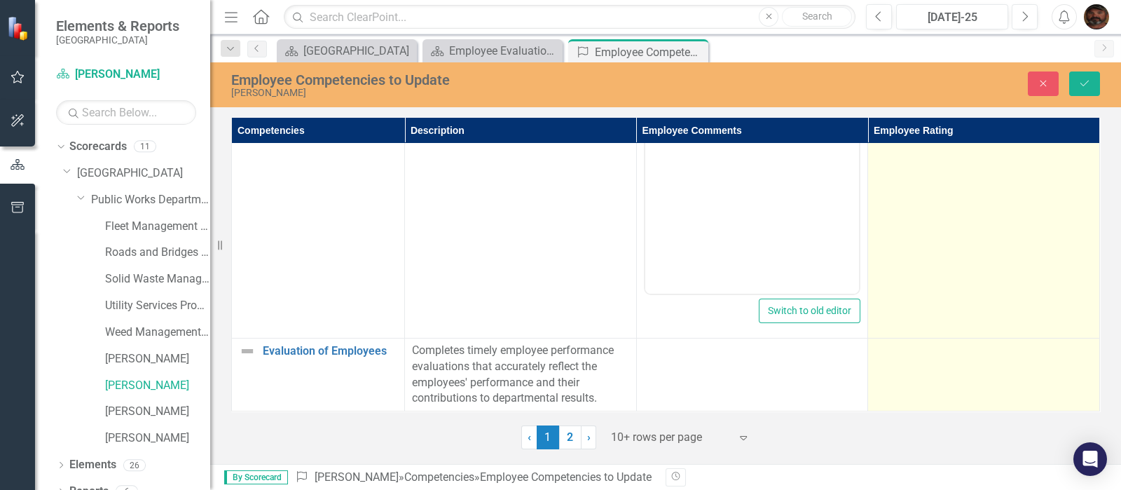
scroll to position [2729, 0]
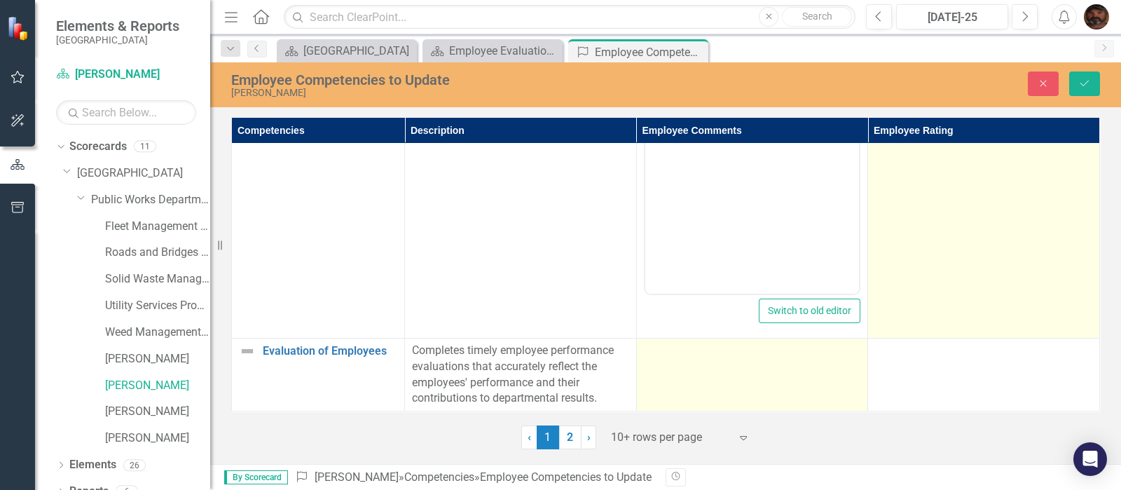
click at [736, 360] on td at bounding box center [752, 374] width 232 height 73
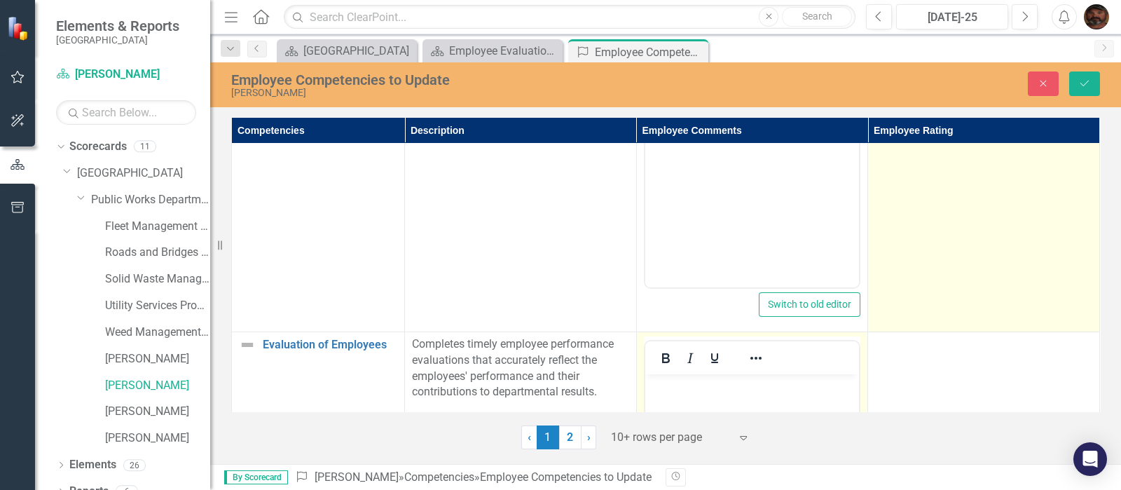
scroll to position [0, 0]
click at [700, 385] on p "Rich Text Area. Press ALT-0 for help." at bounding box center [751, 385] width 207 height 17
click at [700, 383] on p "I try to heip them out" at bounding box center [751, 385] width 207 height 17
click at [702, 387] on p "I try to heip them out" at bounding box center [751, 385] width 207 height 17
click at [754, 385] on p "I try to help them out" at bounding box center [751, 385] width 207 height 17
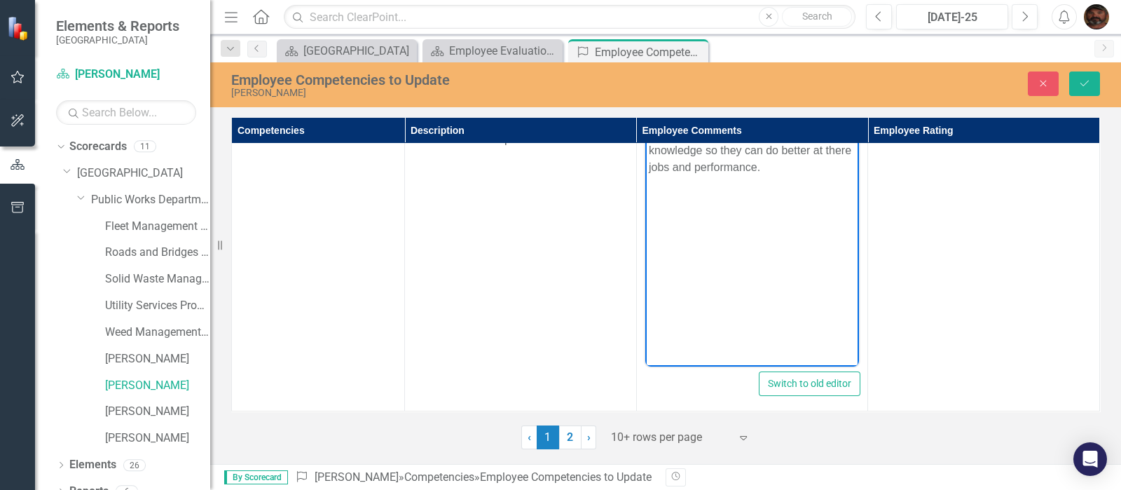
scroll to position [2900, 0]
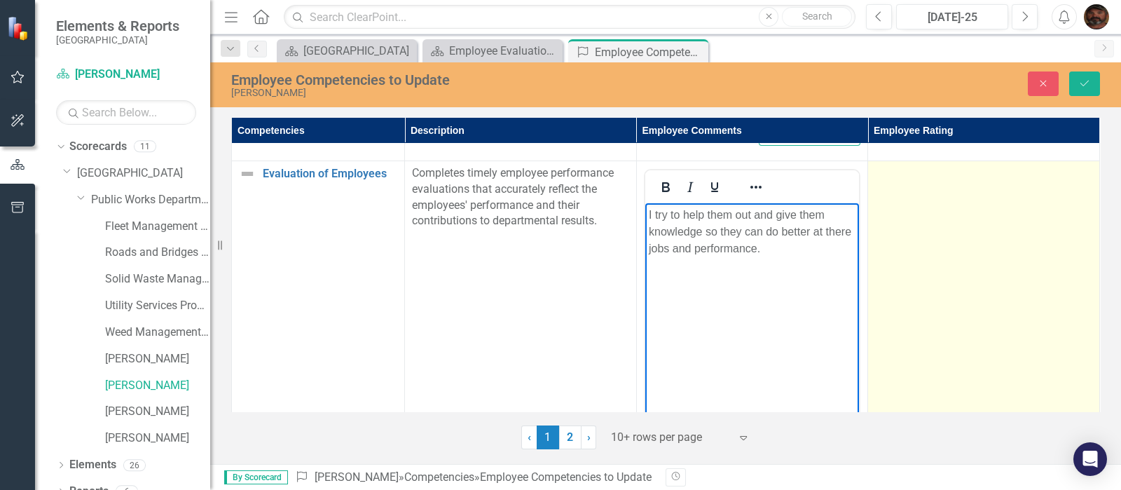
click at [1003, 249] on td at bounding box center [984, 325] width 232 height 331
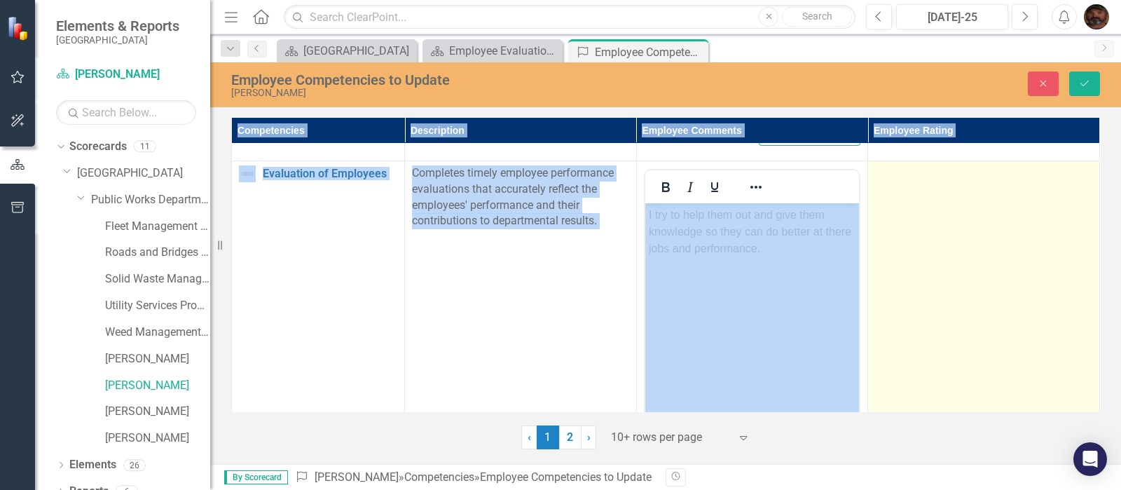
click at [1003, 249] on td at bounding box center [984, 325] width 232 height 331
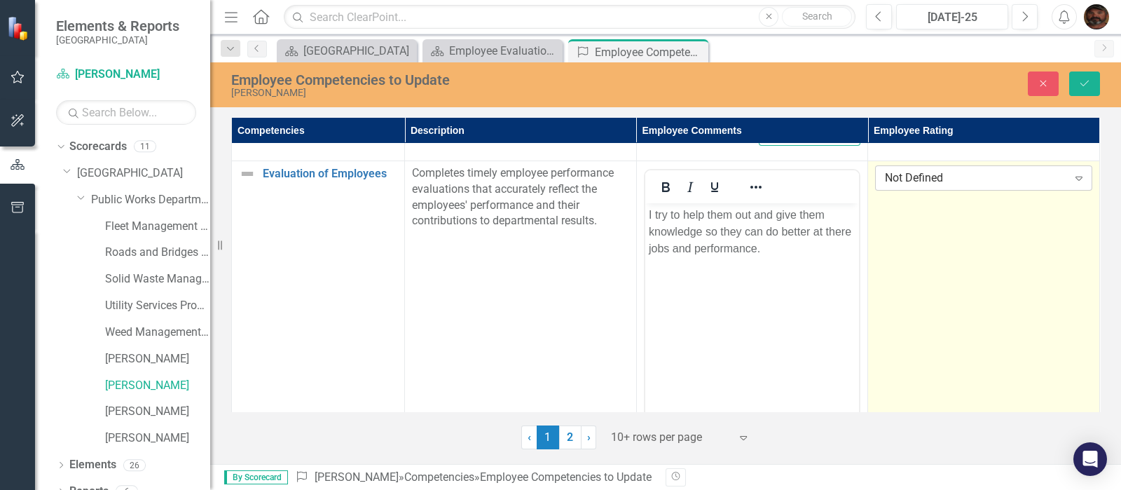
click at [1060, 174] on div "Not Defined" at bounding box center [976, 178] width 182 height 16
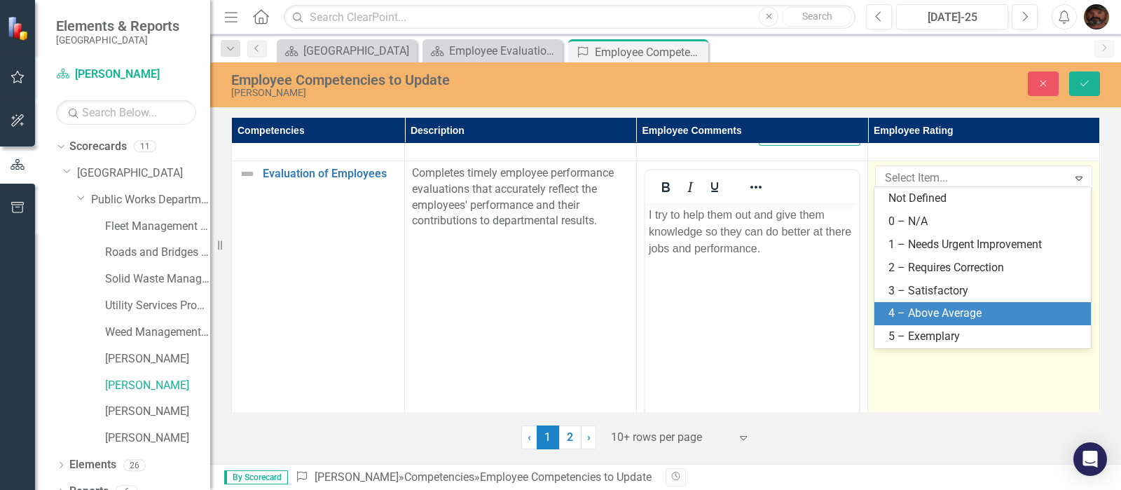
click at [995, 306] on div "4 – Above Average" at bounding box center [986, 314] width 194 height 16
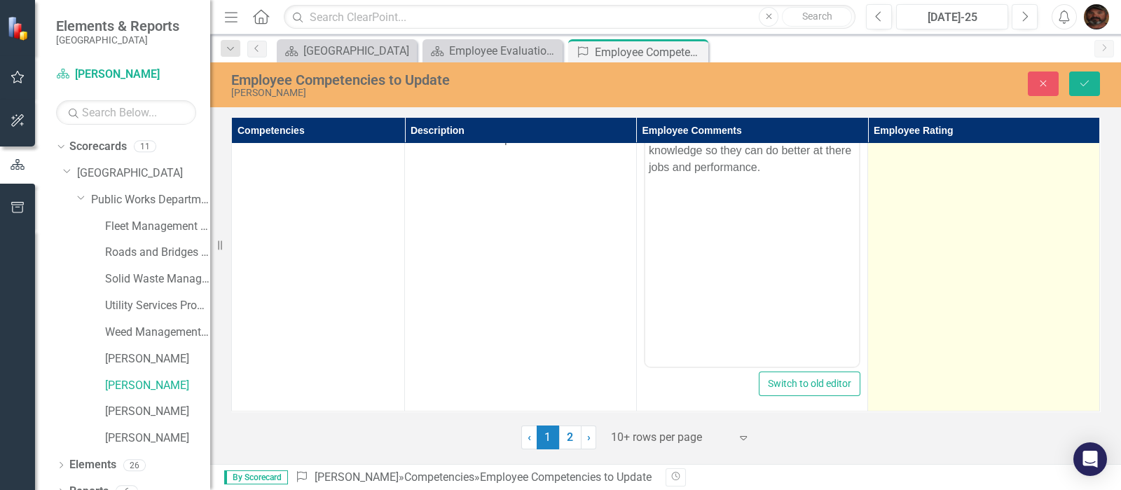
scroll to position [2988, 0]
click at [566, 438] on link "2" at bounding box center [570, 437] width 22 height 24
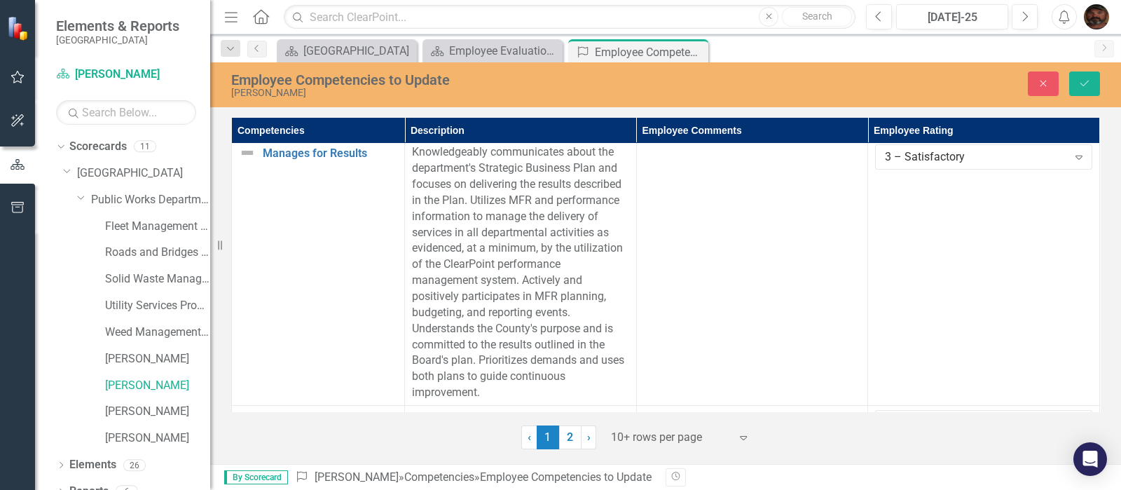
scroll to position [0, 0]
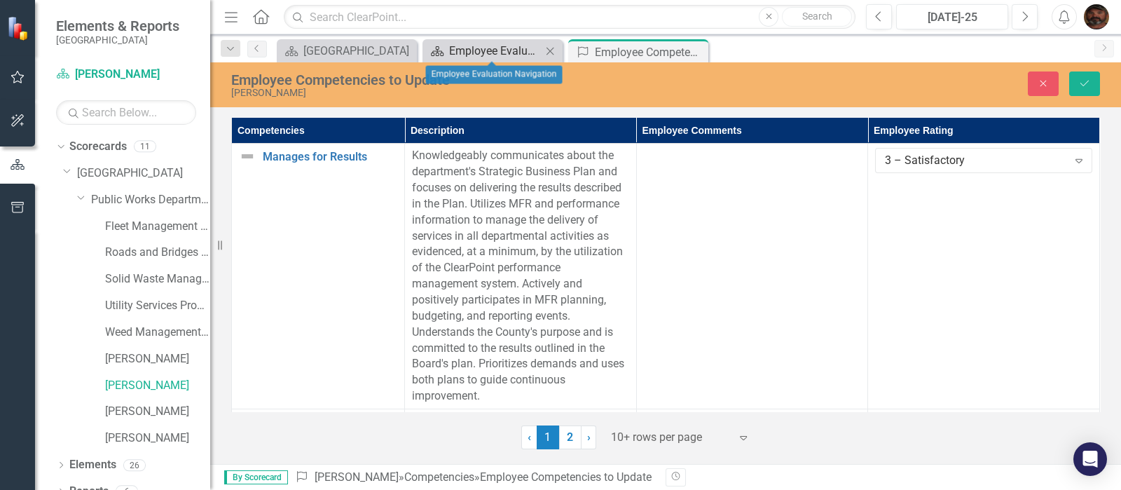
click at [522, 52] on div "Employee Evaluation Navigation" at bounding box center [495, 51] width 93 height 18
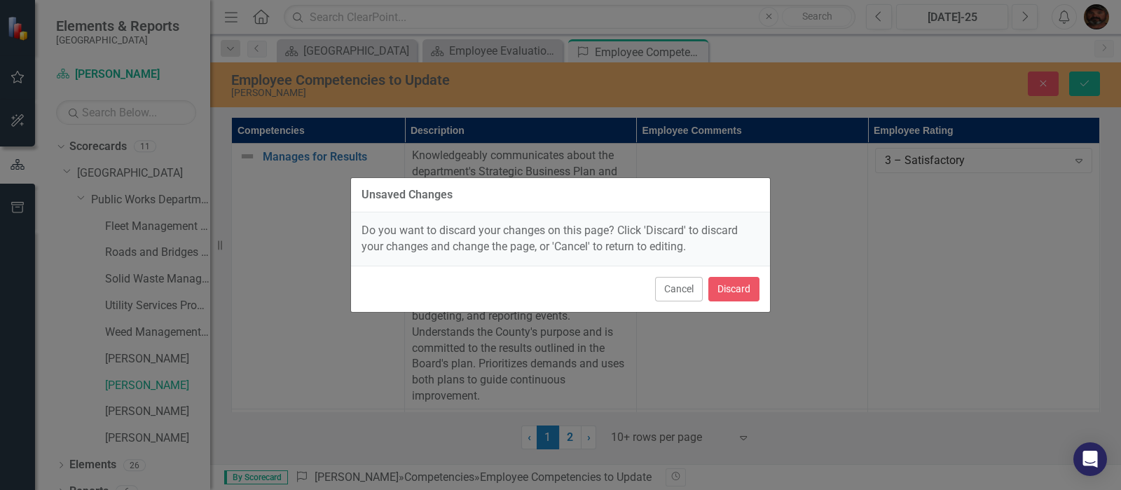
click at [1026, 212] on div "Unsaved Changes Do you want to discard your changes on this page? Click 'Discar…" at bounding box center [560, 245] width 1121 height 490
click at [678, 289] on button "Cancel" at bounding box center [679, 289] width 48 height 25
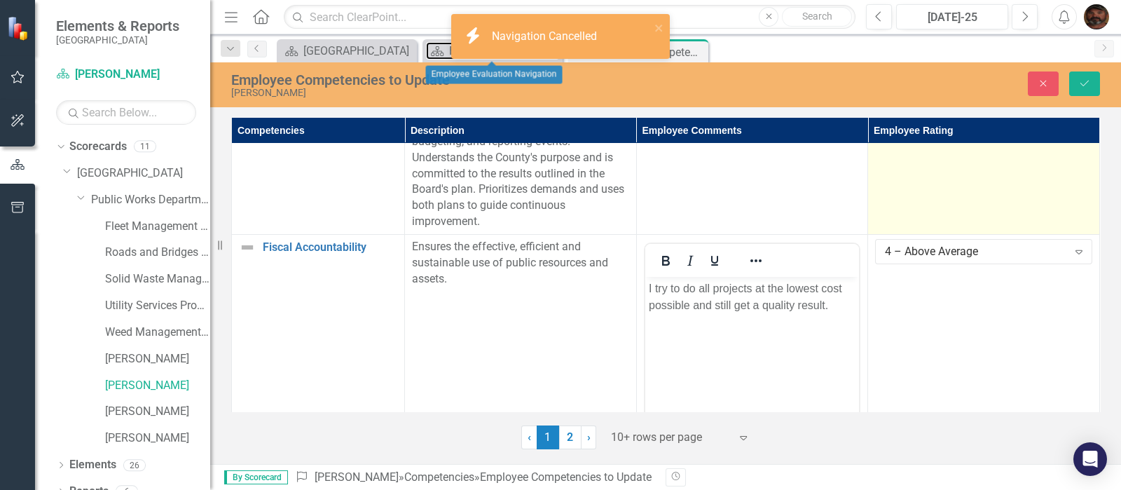
scroll to position [87, 0]
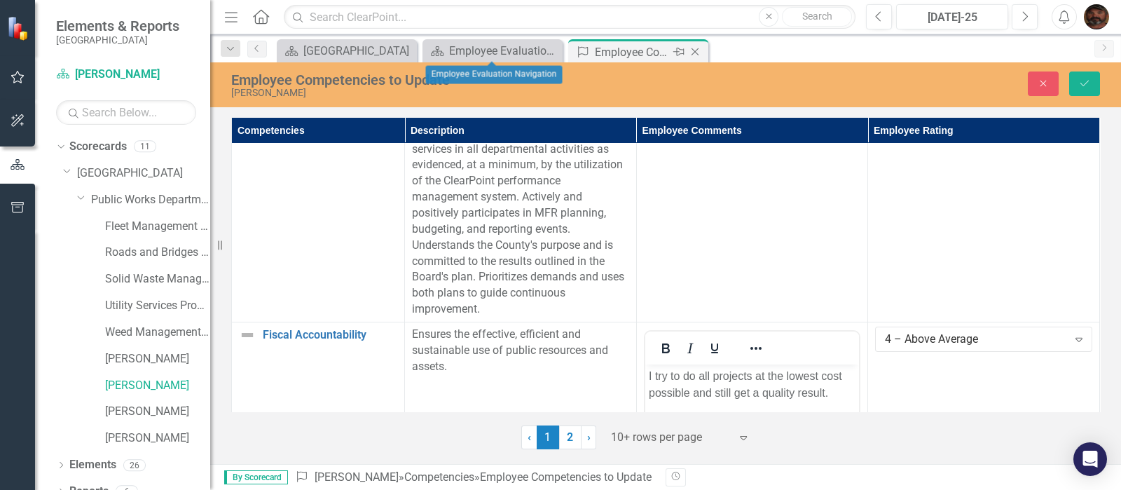
click at [671, 54] on div "Pin" at bounding box center [678, 52] width 18 height 18
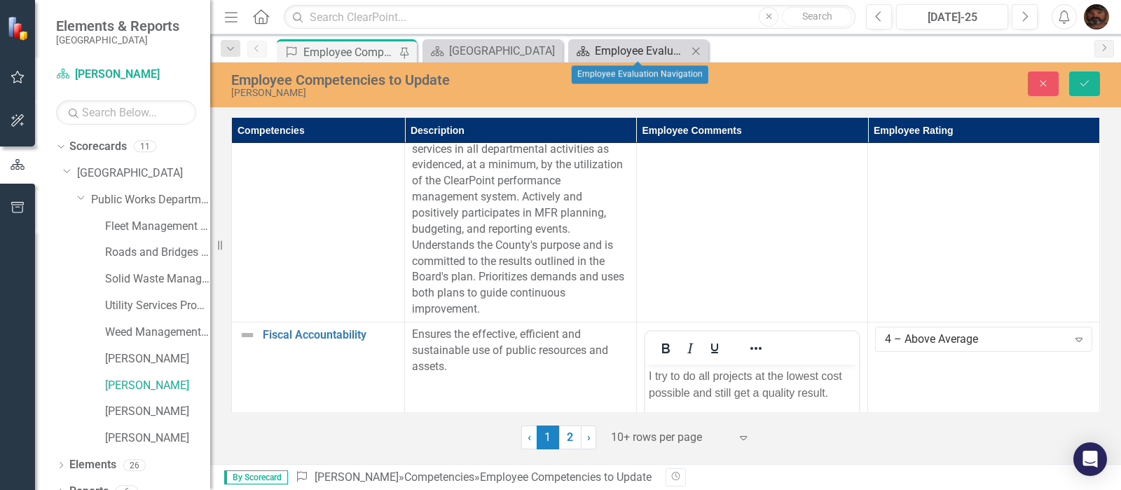
click at [671, 54] on div "Employee Evaluation Navigation" at bounding box center [641, 51] width 93 height 18
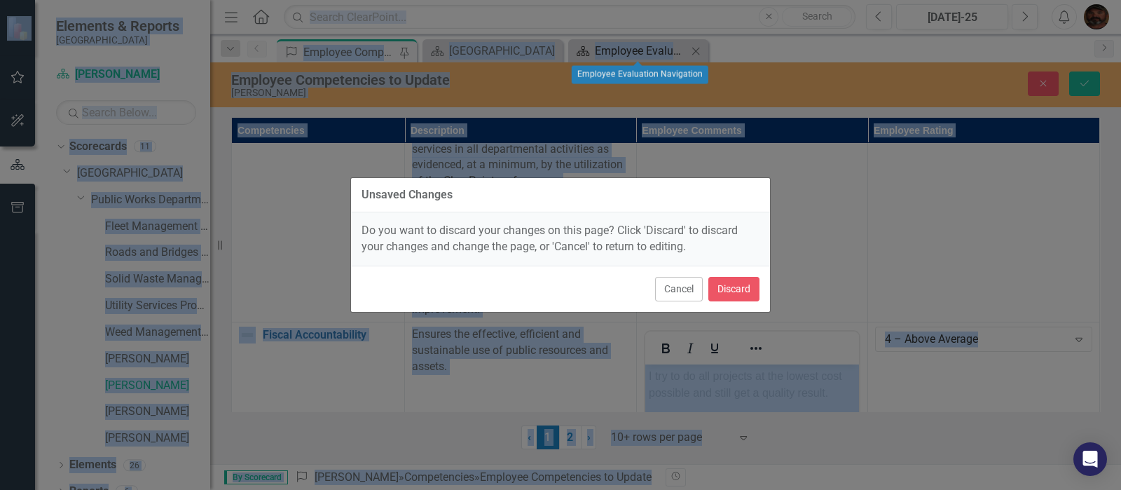
click at [671, 54] on div "Unsaved Changes Do you want to discard your changes on this page? Click 'Discar…" at bounding box center [560, 245] width 420 height 490
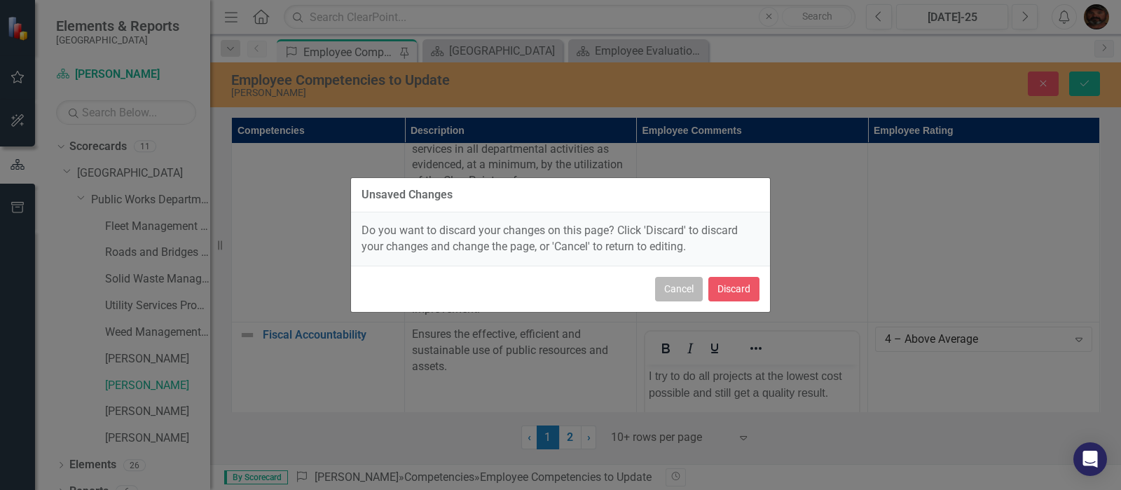
click at [659, 285] on button "Cancel" at bounding box center [679, 289] width 48 height 25
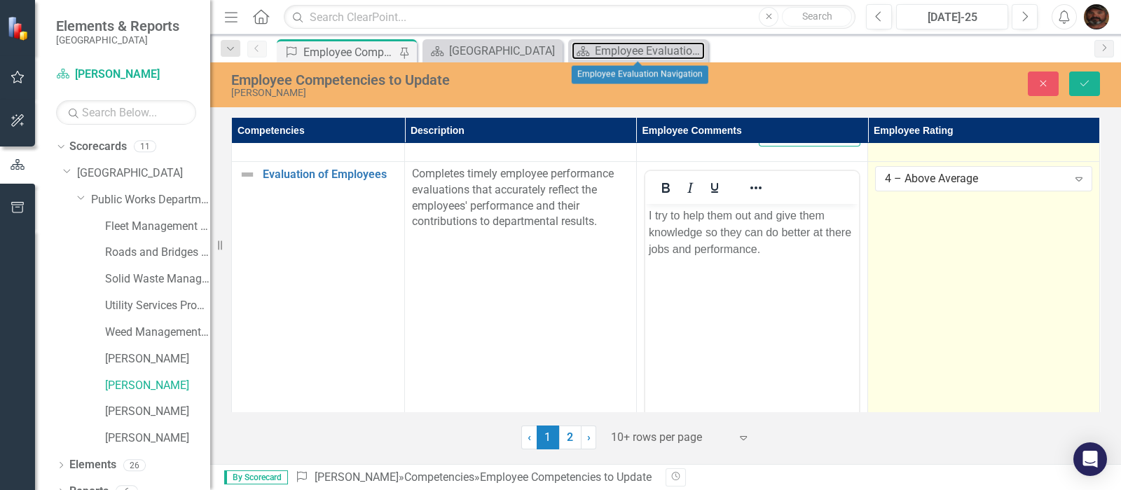
scroll to position [2988, 0]
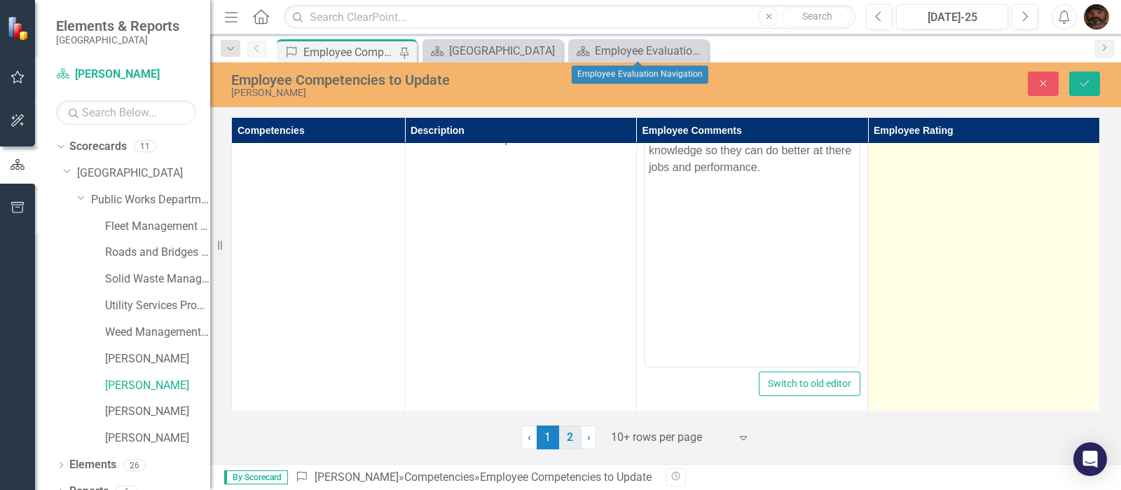
click at [569, 436] on link "2" at bounding box center [570, 437] width 22 height 24
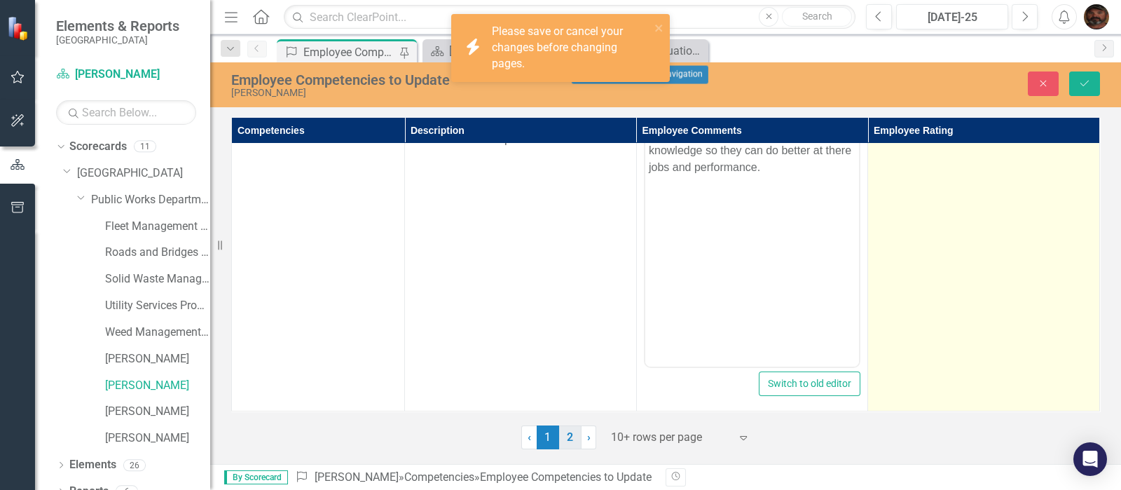
click at [569, 436] on link "2" at bounding box center [570, 437] width 22 height 24
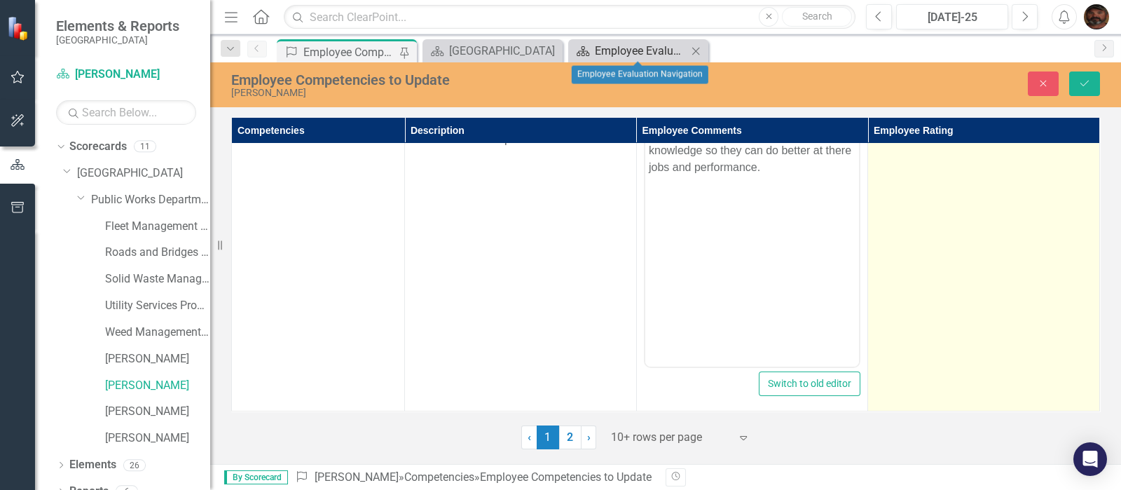
click at [622, 48] on div "Employee Evaluation Navigation" at bounding box center [641, 51] width 93 height 18
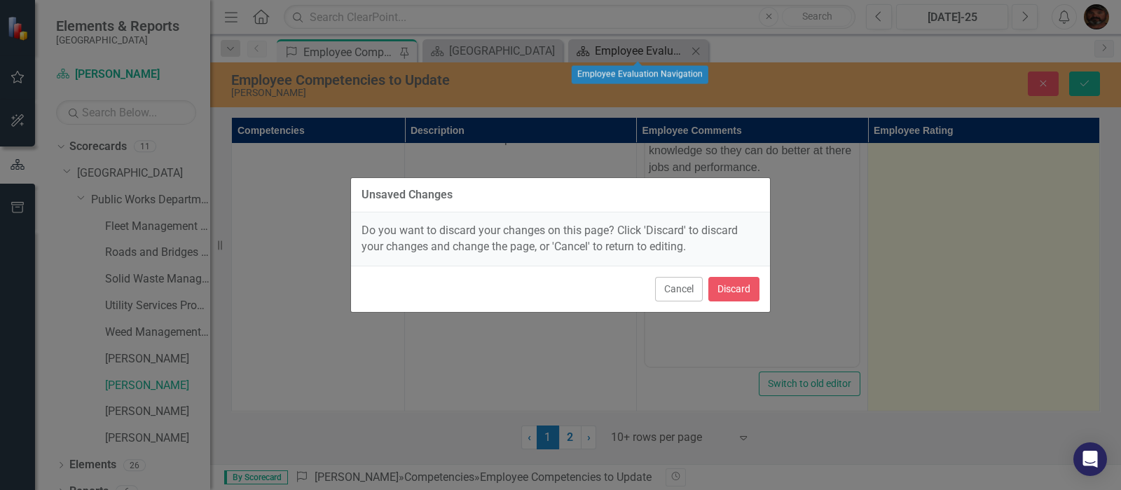
click at [622, 48] on div "Unsaved Changes Do you want to discard your changes on this page? Click 'Discar…" at bounding box center [560, 245] width 420 height 490
click at [666, 284] on button "Cancel" at bounding box center [679, 289] width 48 height 25
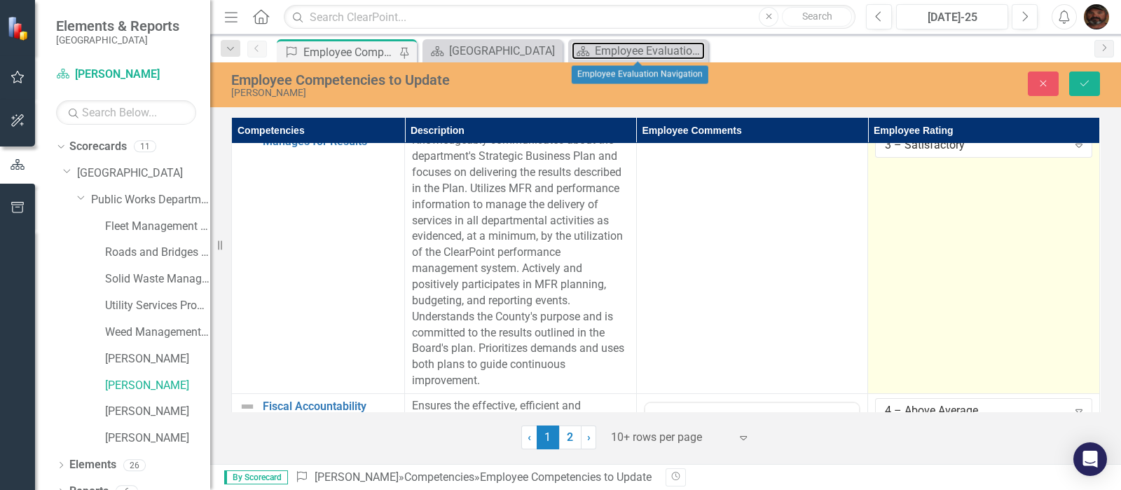
scroll to position [0, 0]
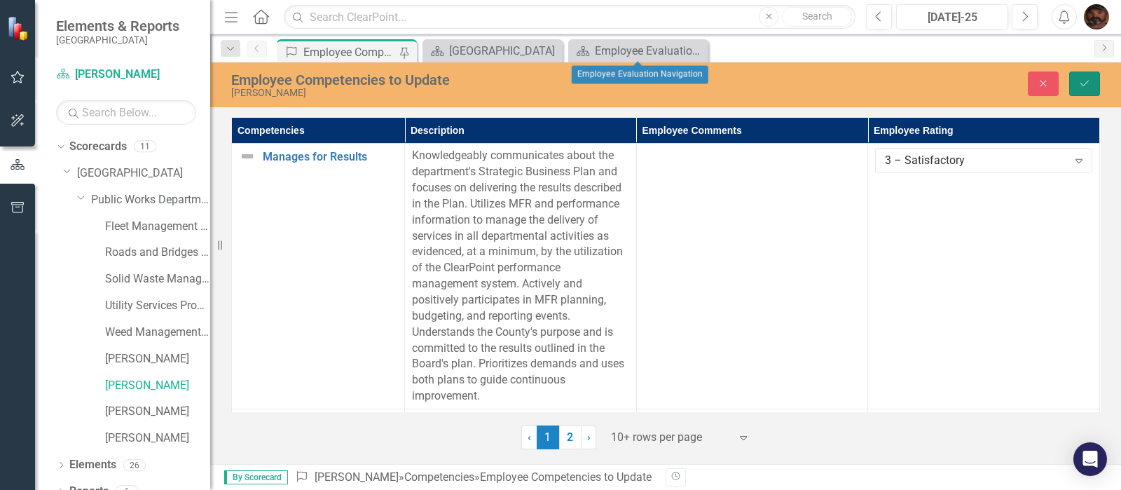
click at [1081, 85] on icon "Save" at bounding box center [1085, 83] width 13 height 10
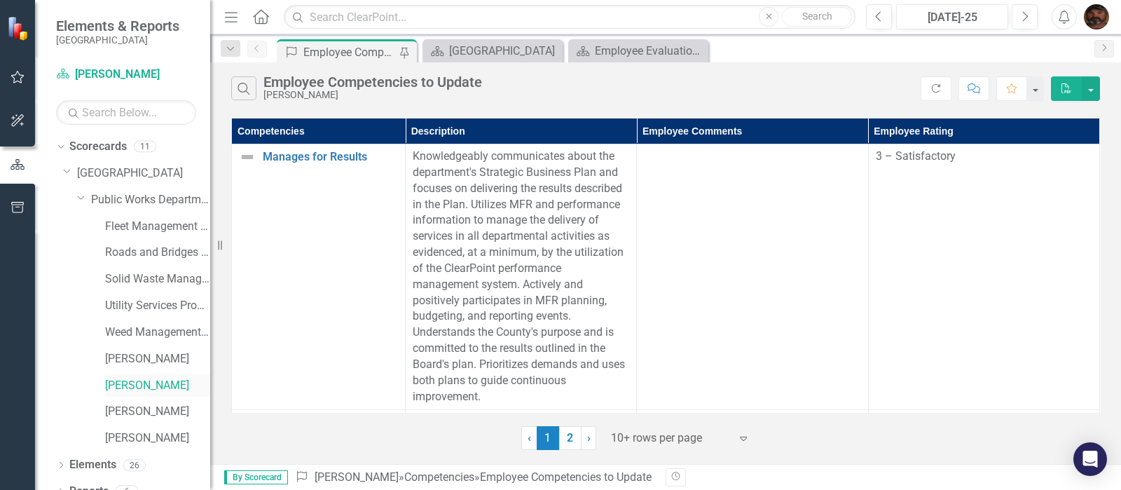
click at [132, 383] on link "[PERSON_NAME]" at bounding box center [157, 386] width 105 height 16
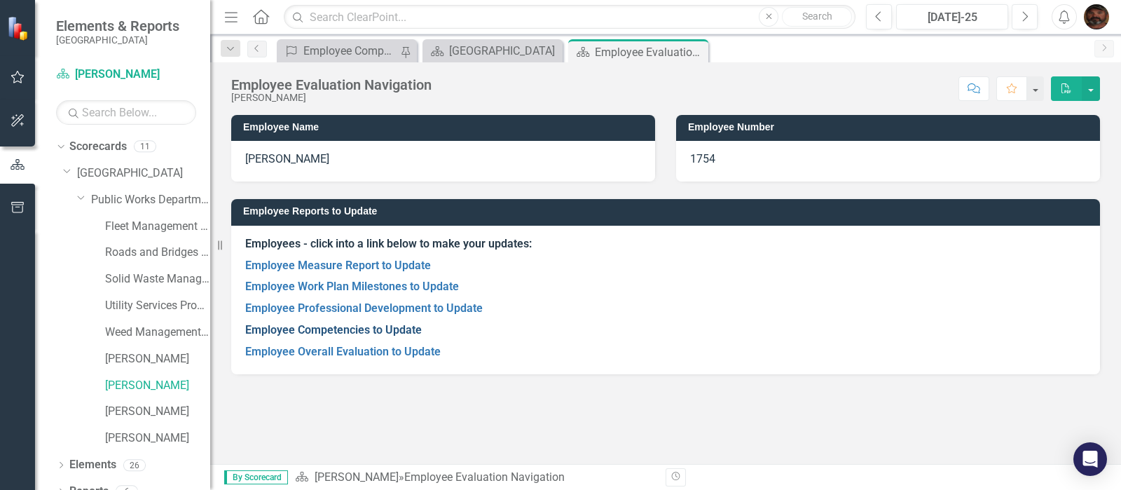
click at [352, 329] on link "Employee Competencies to Update" at bounding box center [333, 329] width 177 height 13
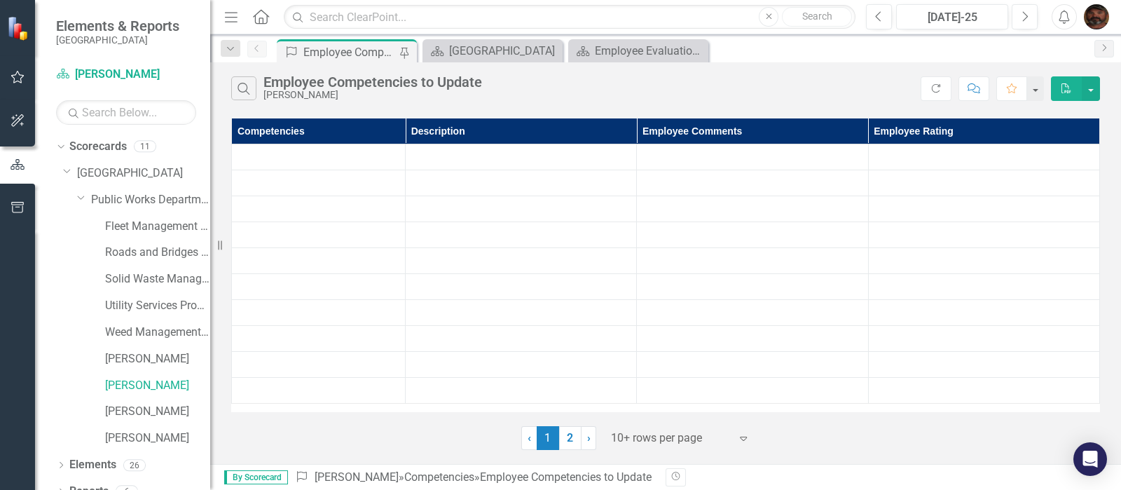
click at [352, 329] on td at bounding box center [319, 339] width 174 height 26
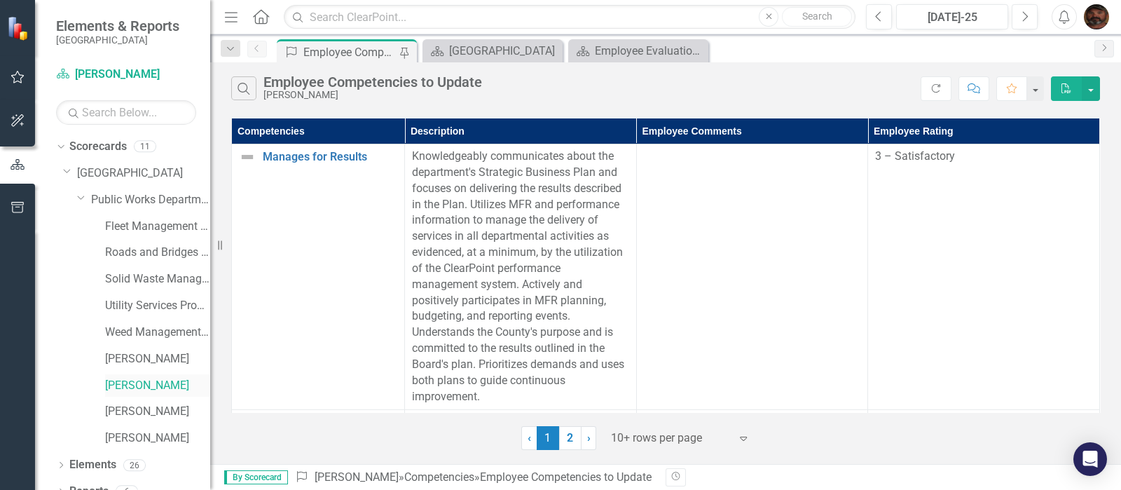
click at [116, 383] on link "[PERSON_NAME]" at bounding box center [157, 386] width 105 height 16
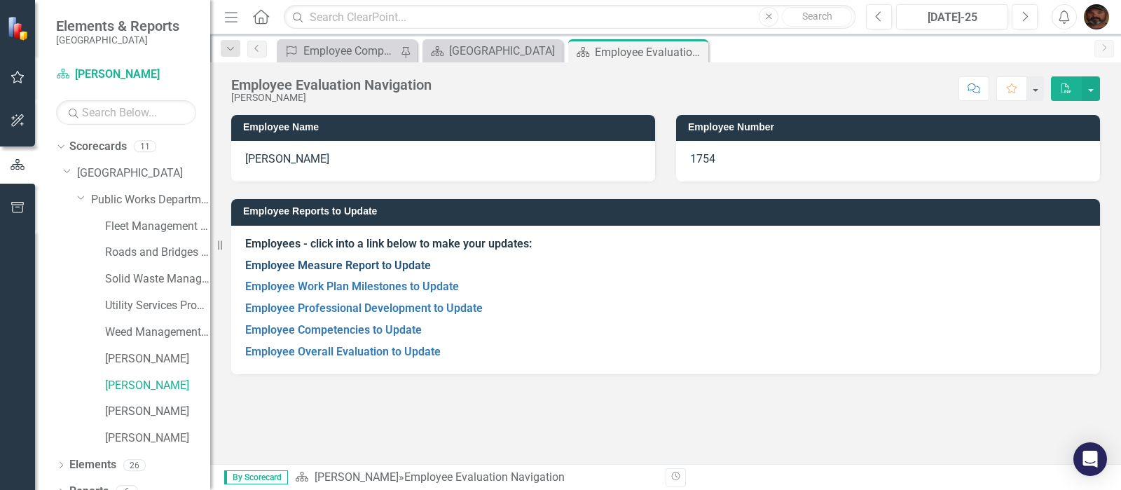
click at [347, 267] on link "Employee Measure Report to Update" at bounding box center [338, 265] width 186 height 13
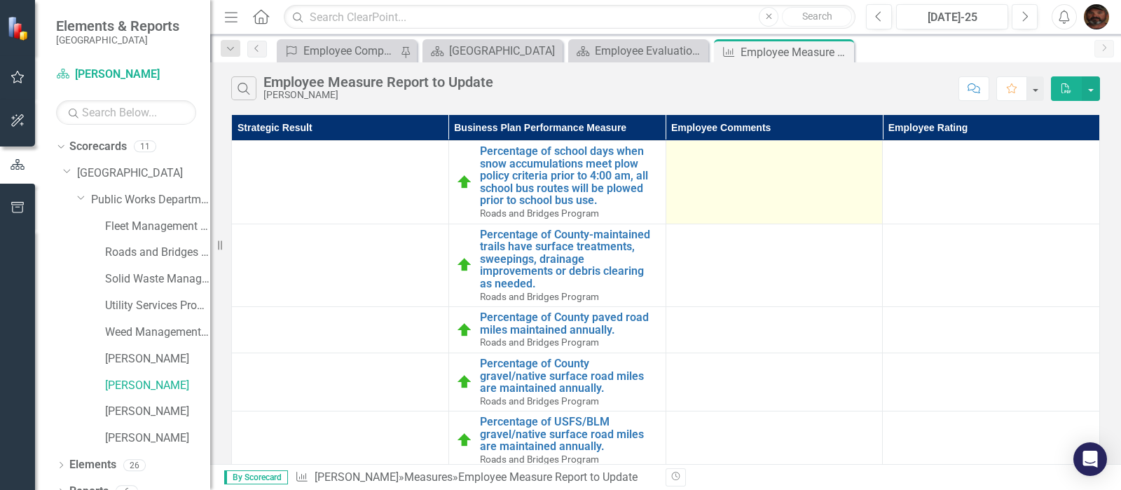
click at [750, 188] on td at bounding box center [774, 182] width 217 height 83
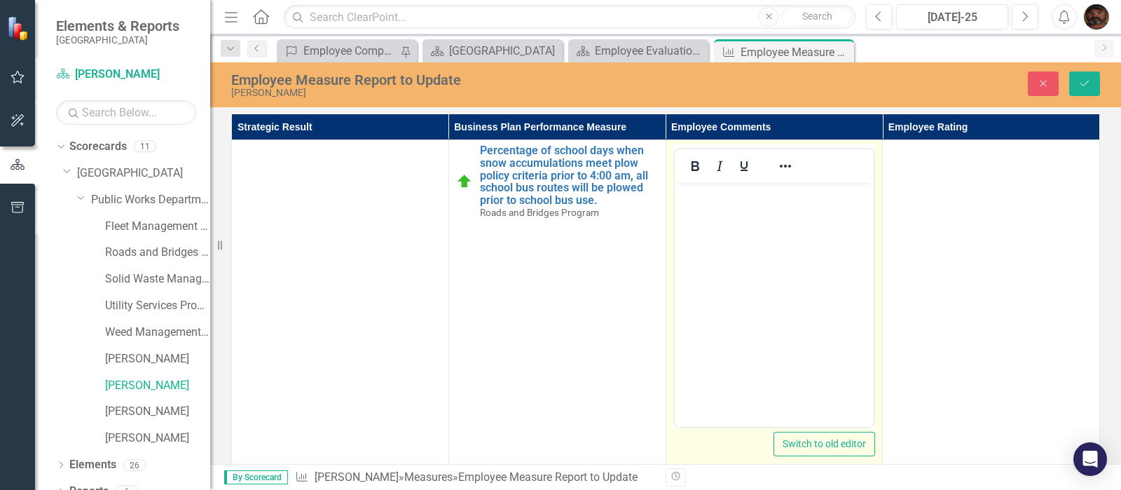
click at [745, 207] on body "Rich Text Area. Press ALT-0 for help." at bounding box center [774, 287] width 200 height 210
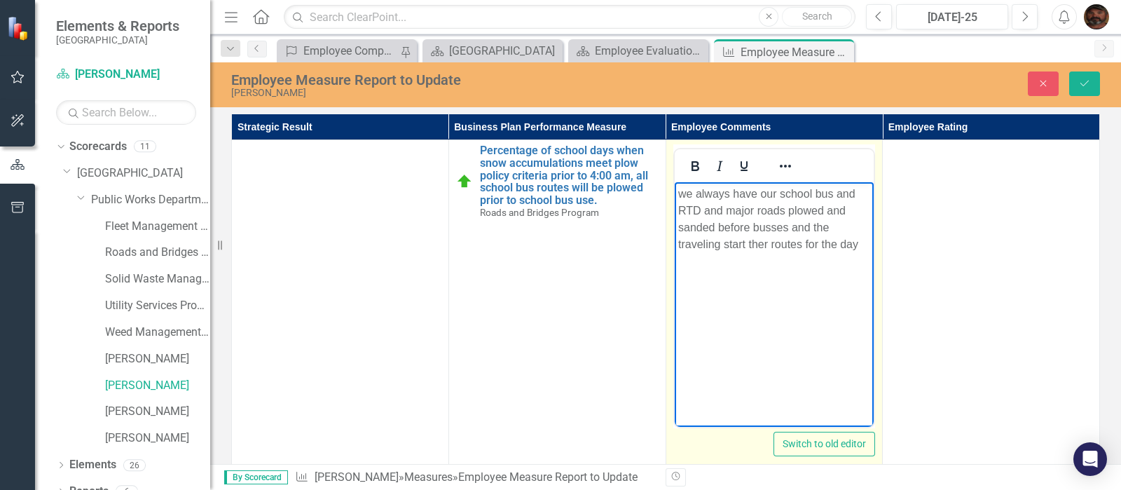
click at [807, 229] on p "we always have our school bus and RTD and major roads plowed and sanded before …" at bounding box center [774, 219] width 193 height 67
click at [870, 231] on p "we always have our school bus and RTD and major roads plowed and sanded before …" at bounding box center [774, 219] width 193 height 67
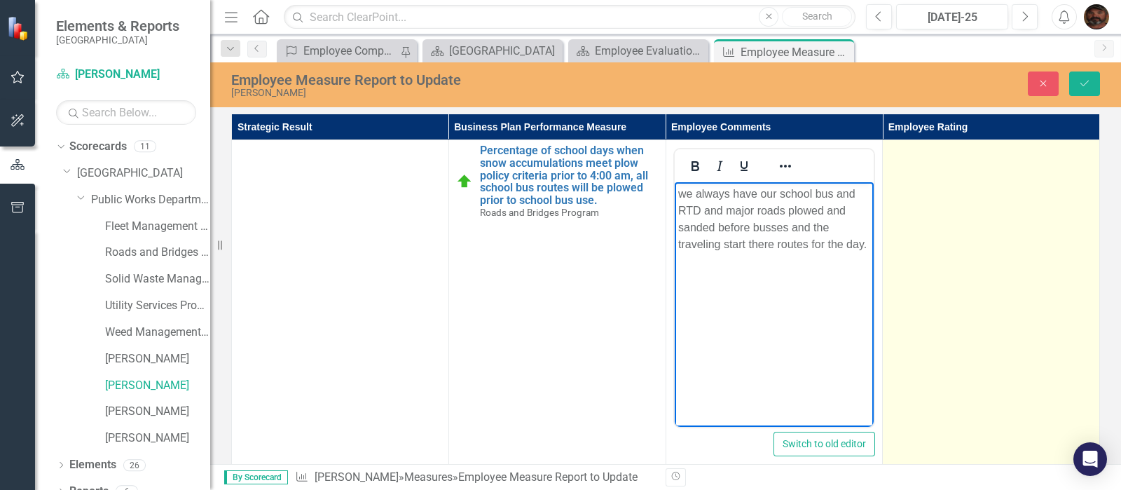
click at [1006, 204] on td at bounding box center [991, 305] width 217 height 331
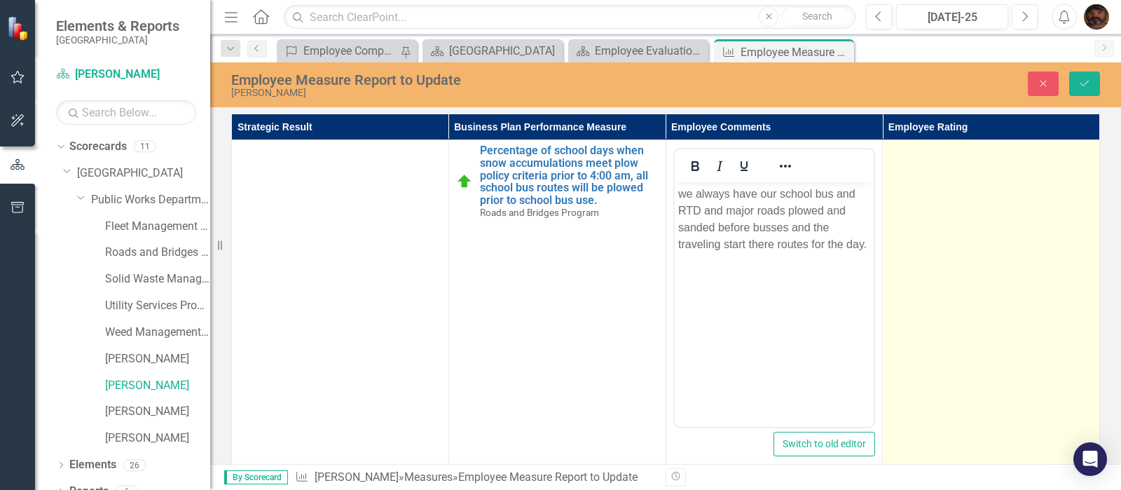
click at [1006, 203] on td at bounding box center [991, 305] width 217 height 331
click at [1072, 160] on icon "Expand" at bounding box center [1079, 156] width 14 height 11
click at [1082, 78] on icon "Save" at bounding box center [1085, 83] width 13 height 10
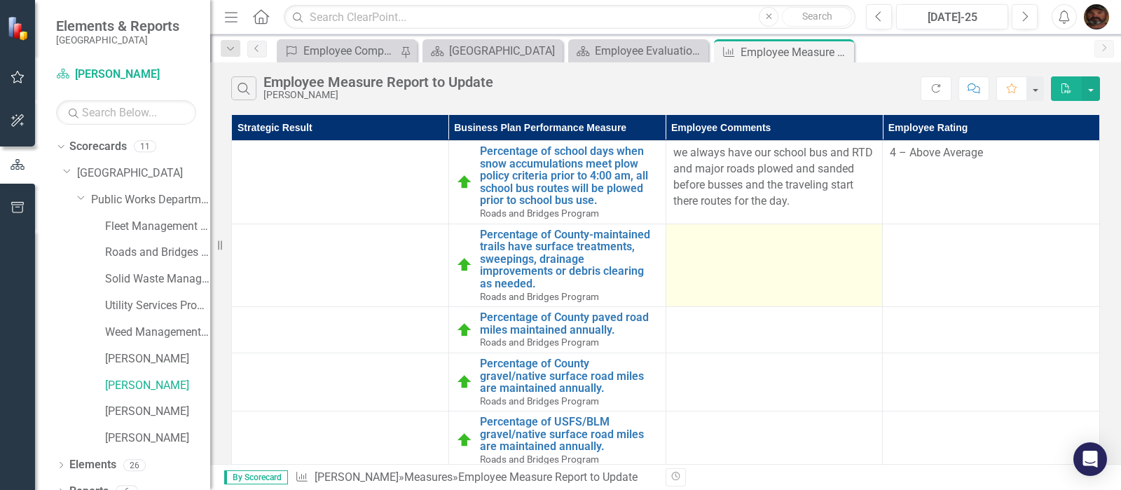
click at [781, 284] on td at bounding box center [774, 265] width 217 height 83
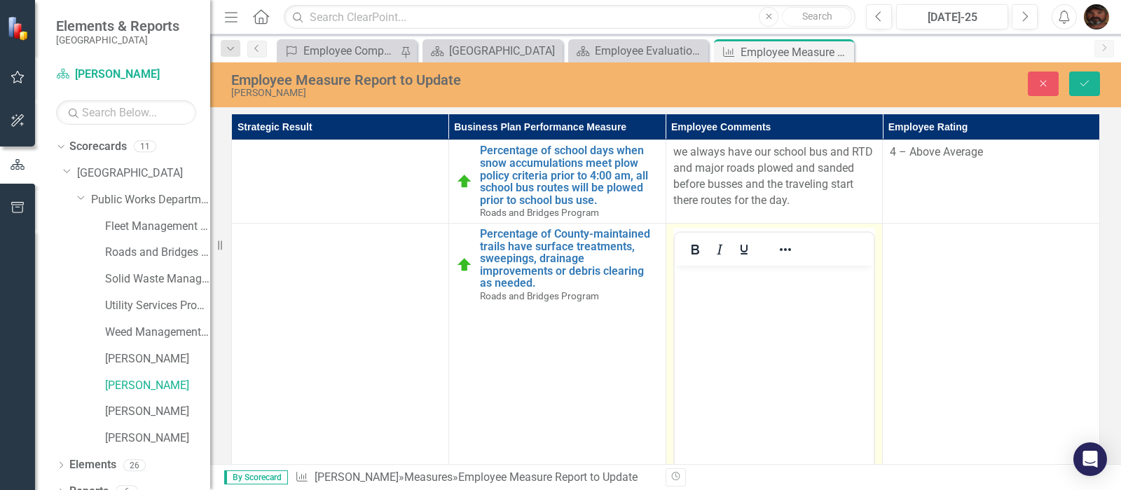
click at [772, 287] on body "Rich Text Area. Press ALT-0 for help." at bounding box center [774, 370] width 200 height 210
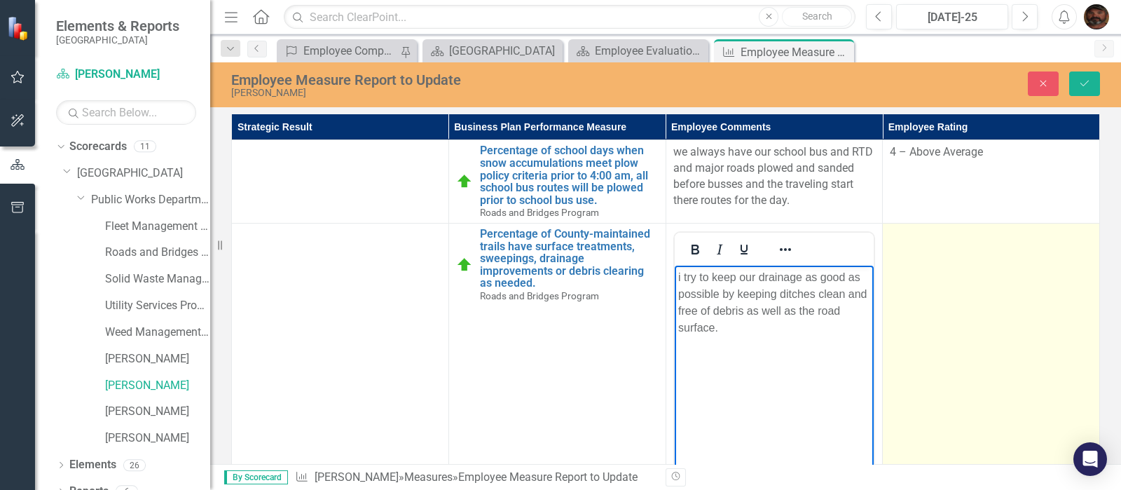
click at [954, 296] on td at bounding box center [991, 388] width 217 height 331
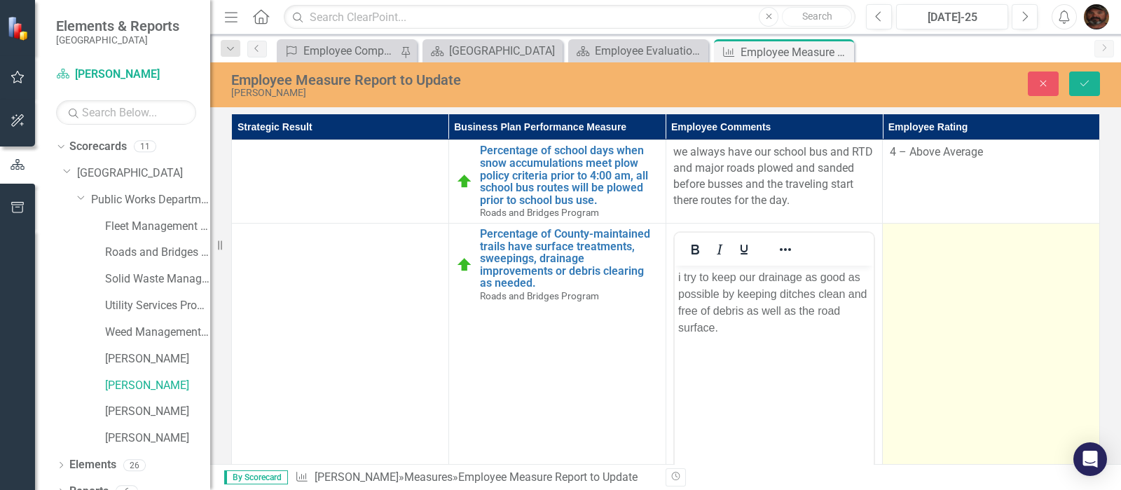
click at [954, 296] on td at bounding box center [991, 388] width 217 height 331
click at [1029, 249] on div "Not Defined" at bounding box center [983, 241] width 167 height 16
click at [1088, 78] on icon "Save" at bounding box center [1085, 83] width 13 height 10
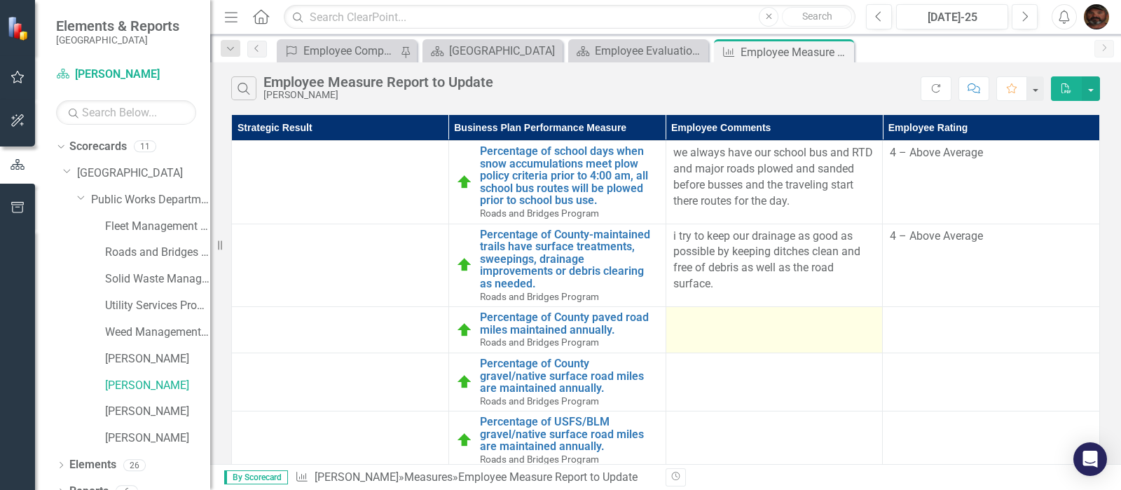
click at [724, 351] on td at bounding box center [774, 330] width 217 height 46
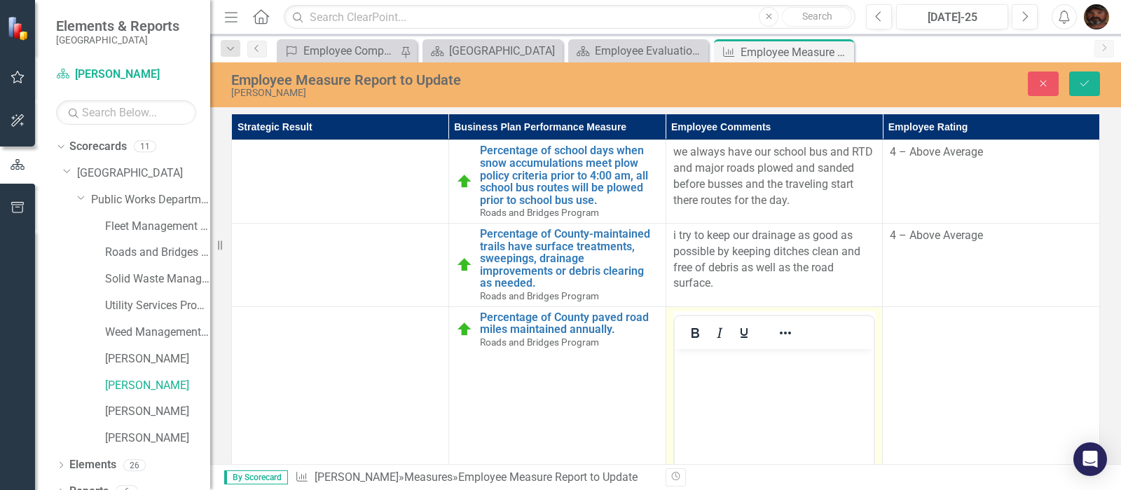
drag, startPoint x: 761, startPoint y: 385, endPoint x: 768, endPoint y: 378, distance: 9.9
click at [765, 382] on body "Rich Text Area. Press ALT-0 for help." at bounding box center [774, 453] width 200 height 210
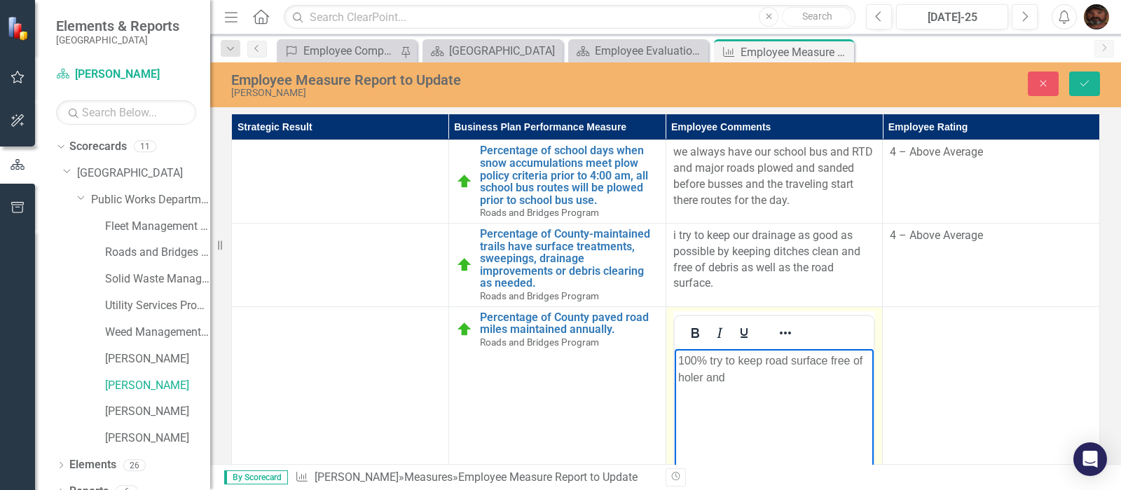
click at [870, 360] on p "100% try to keep road surface free of holer and" at bounding box center [774, 369] width 193 height 34
click at [870, 361] on p "100% try to keep road surface free of holesr and" at bounding box center [774, 369] width 193 height 34
click at [680, 377] on body "100% try to keep road surface free of holes and" at bounding box center [774, 453] width 200 height 210
click at [687, 385] on body "100% try to keep road surface free of holes and" at bounding box center [774, 453] width 200 height 210
click at [870, 361] on p "100% try to keep road surface free of holes and" at bounding box center [774, 369] width 193 height 34
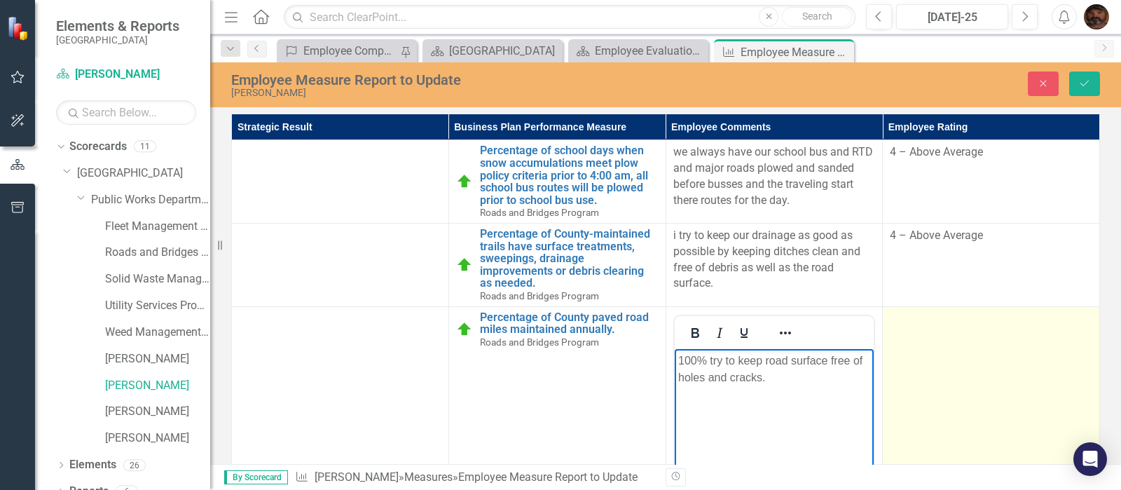
click at [984, 351] on td at bounding box center [991, 471] width 217 height 331
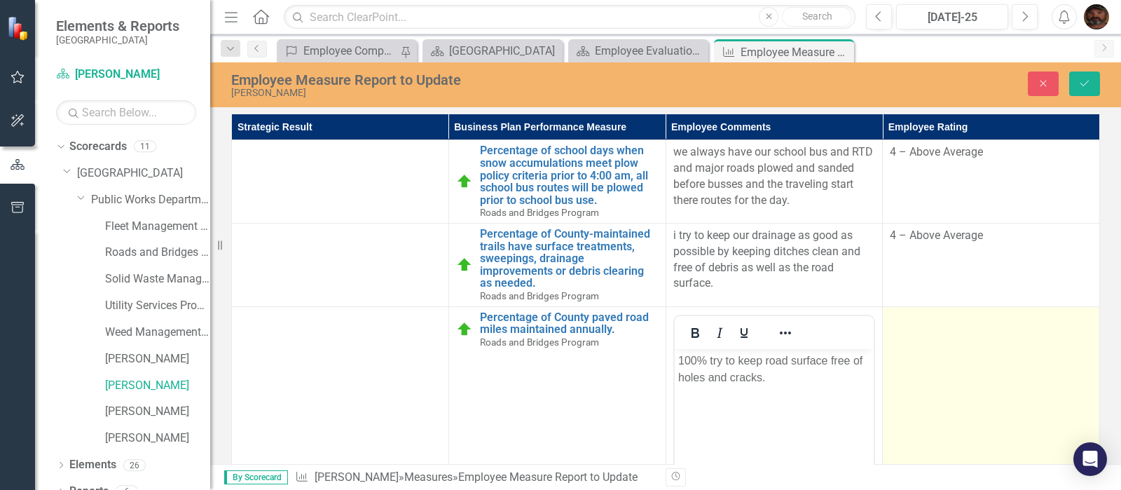
click at [984, 351] on td at bounding box center [991, 471] width 217 height 331
click at [1014, 331] on div "Not Defined" at bounding box center [983, 323] width 167 height 16
click at [1081, 87] on icon "Save" at bounding box center [1085, 83] width 13 height 10
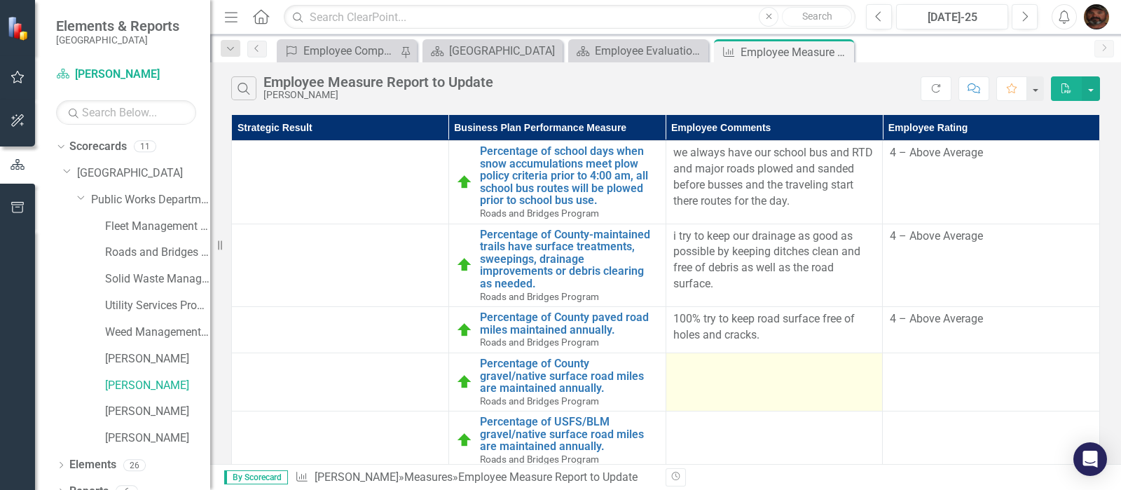
scroll to position [107, 0]
click at [732, 353] on td at bounding box center [774, 382] width 217 height 58
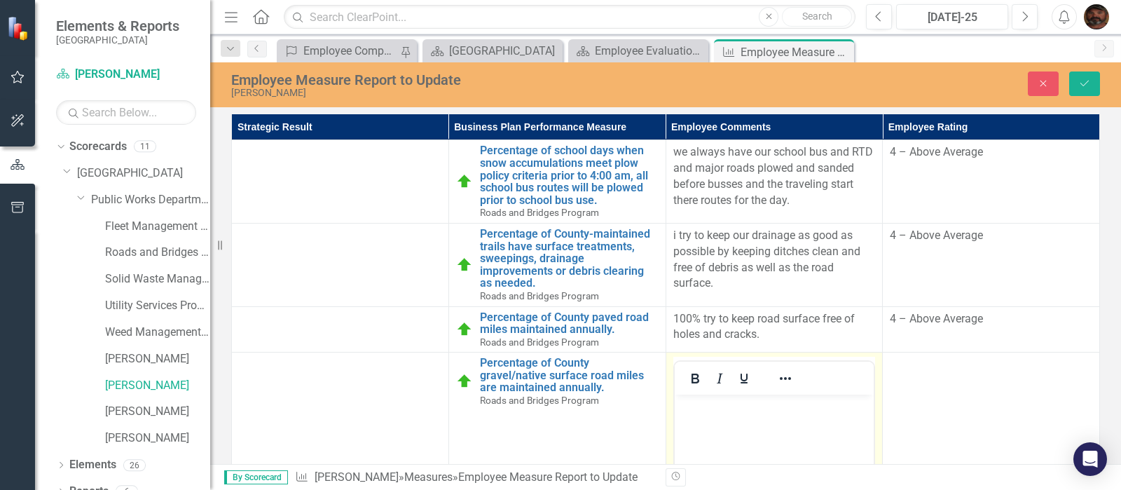
scroll to position [0, 0]
click at [727, 407] on p "all of themtry to keep road" at bounding box center [774, 406] width 193 height 17
click at [821, 408] on p "all of them try to keep road" at bounding box center [774, 406] width 193 height 17
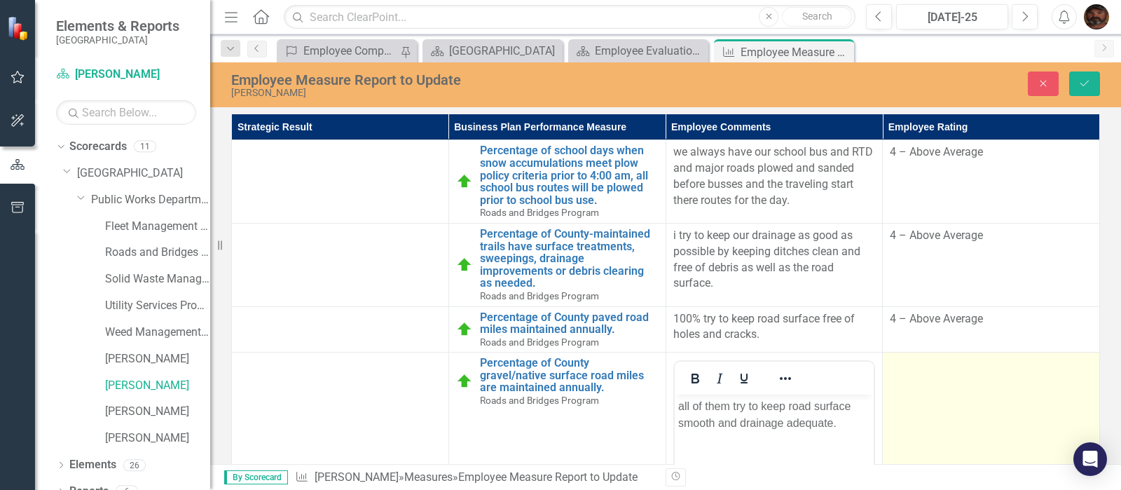
click at [1009, 362] on div "Not Defined" at bounding box center [983, 370] width 167 height 16
click at [1086, 76] on button "Save" at bounding box center [1084, 83] width 31 height 25
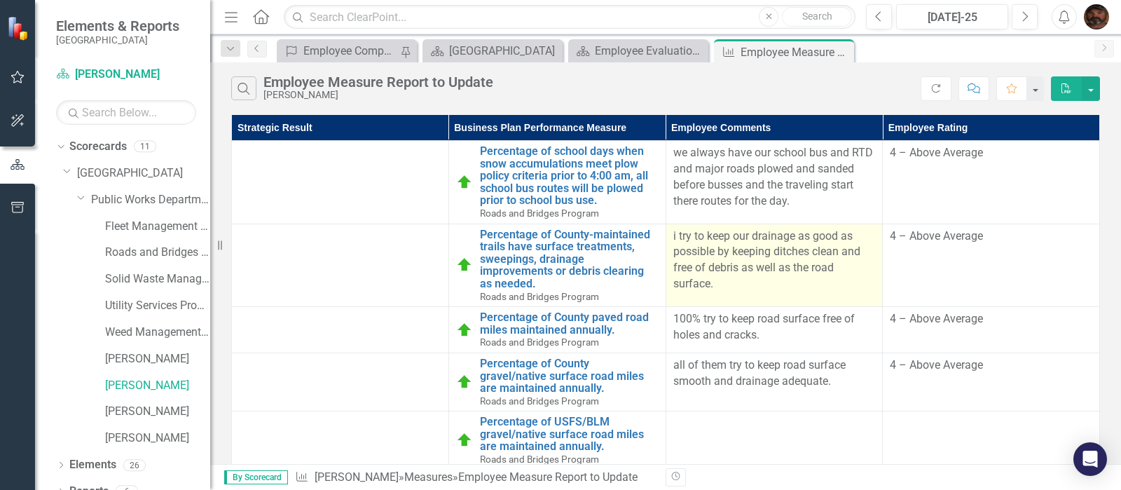
scroll to position [107, 0]
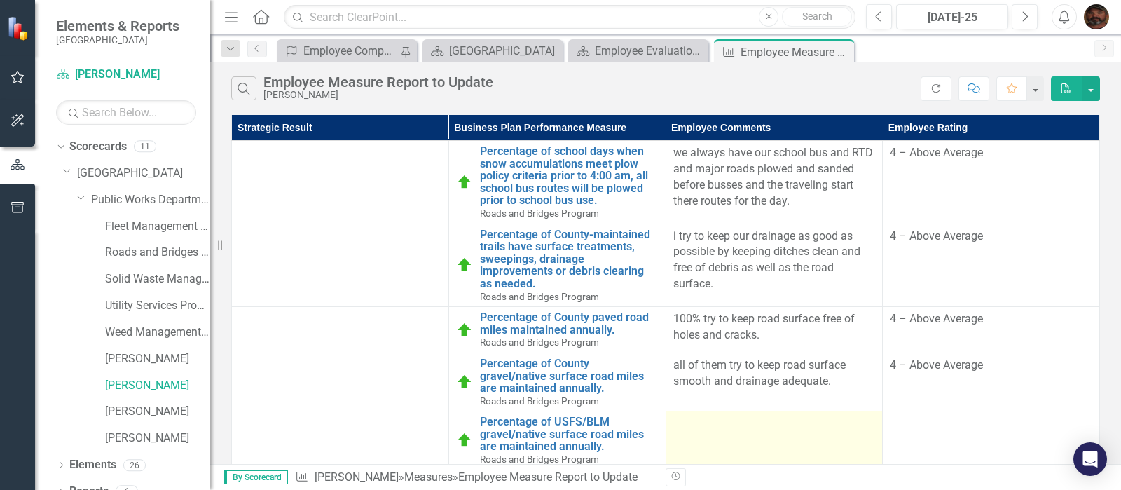
click at [673, 416] on div at bounding box center [774, 424] width 203 height 17
click at [694, 411] on td at bounding box center [774, 440] width 217 height 58
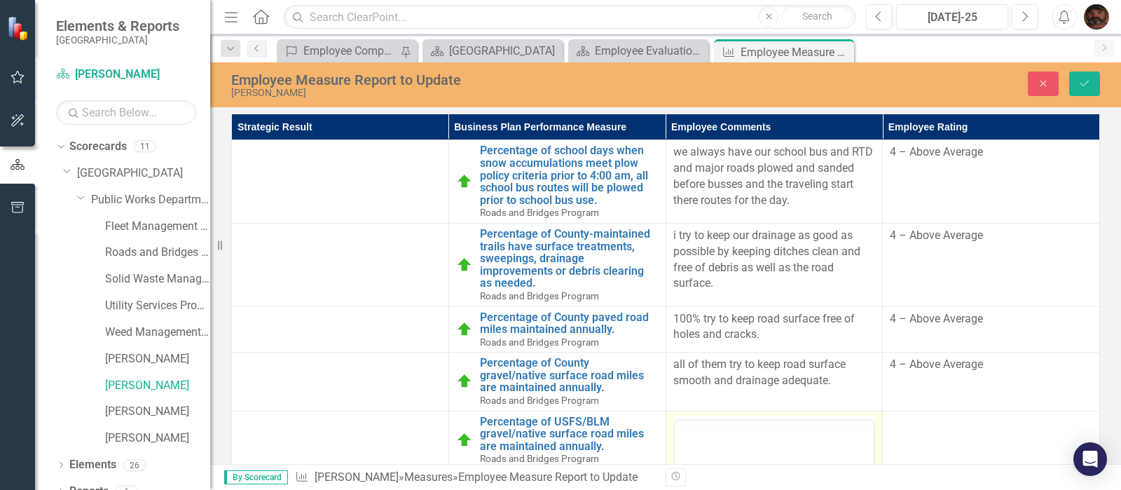
scroll to position [0, 0]
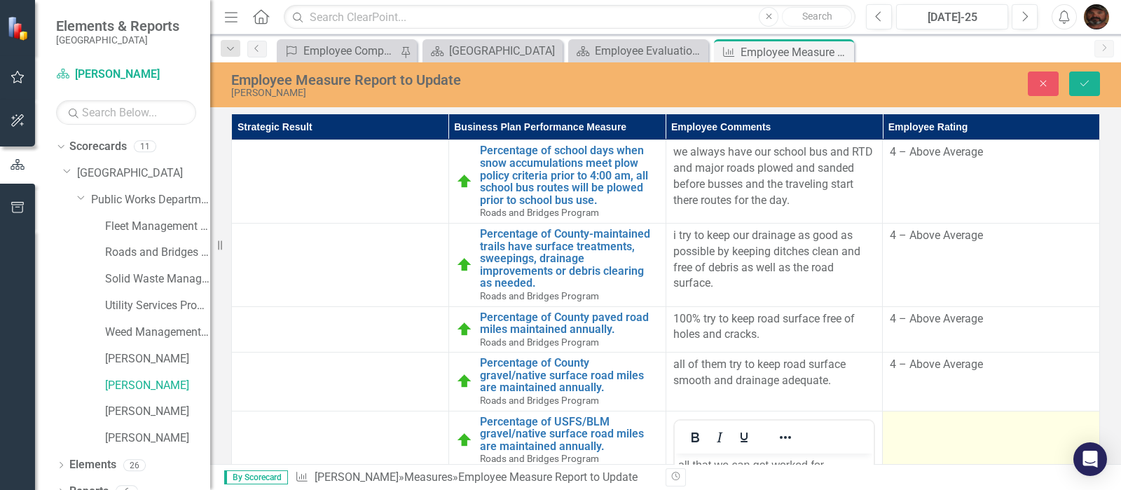
click at [999, 420] on div "Not Defined" at bounding box center [983, 428] width 167 height 16
click at [1083, 83] on icon "Save" at bounding box center [1085, 83] width 13 height 10
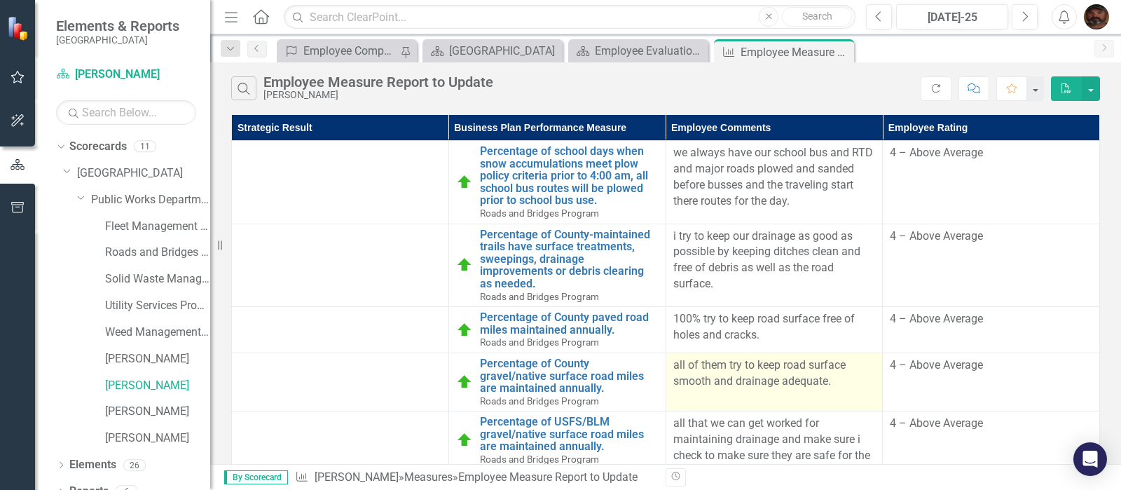
scroll to position [107, 0]
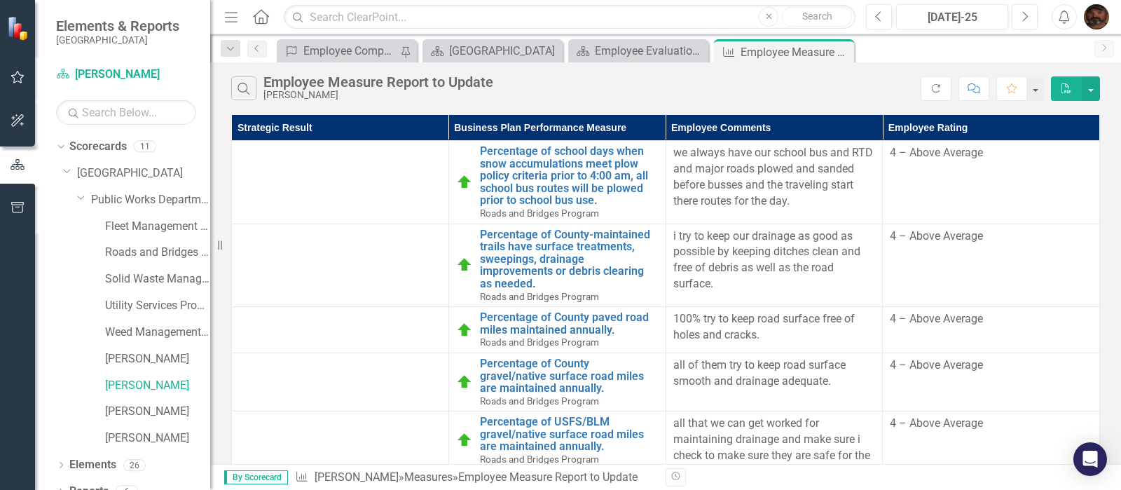
click at [940, 489] on div at bounding box center [991, 497] width 203 height 17
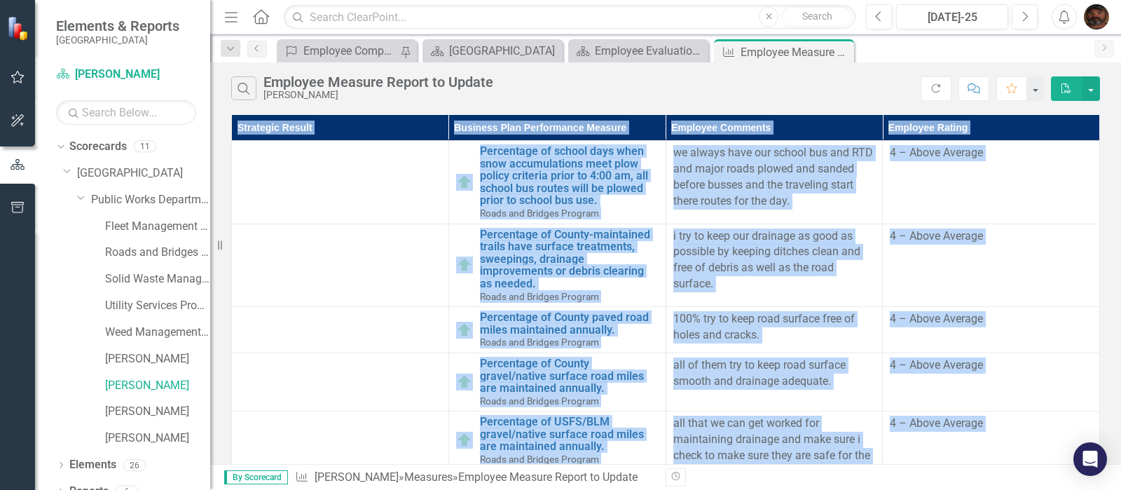
click at [940, 489] on div at bounding box center [991, 497] width 203 height 17
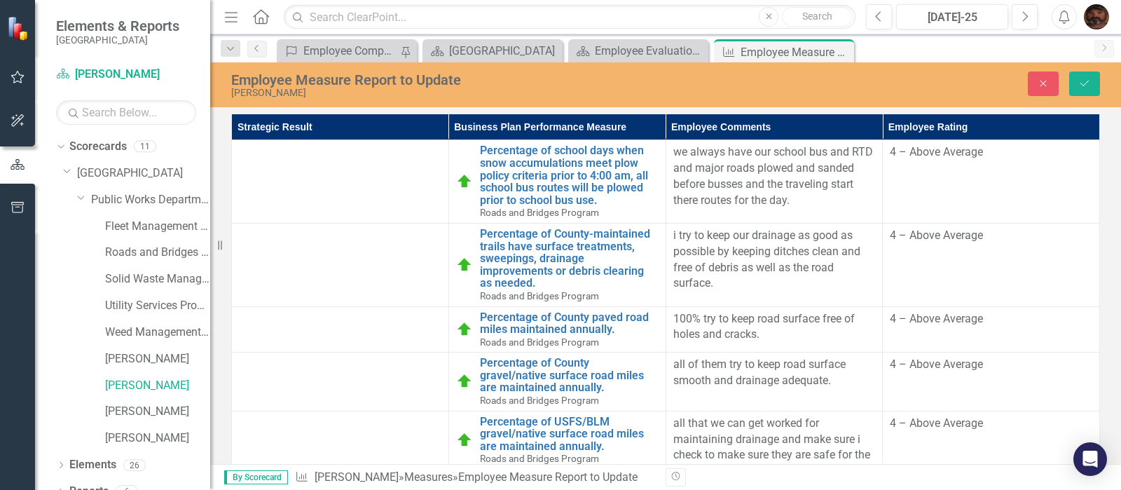
click at [1086, 80] on icon "Save" at bounding box center [1085, 83] width 13 height 10
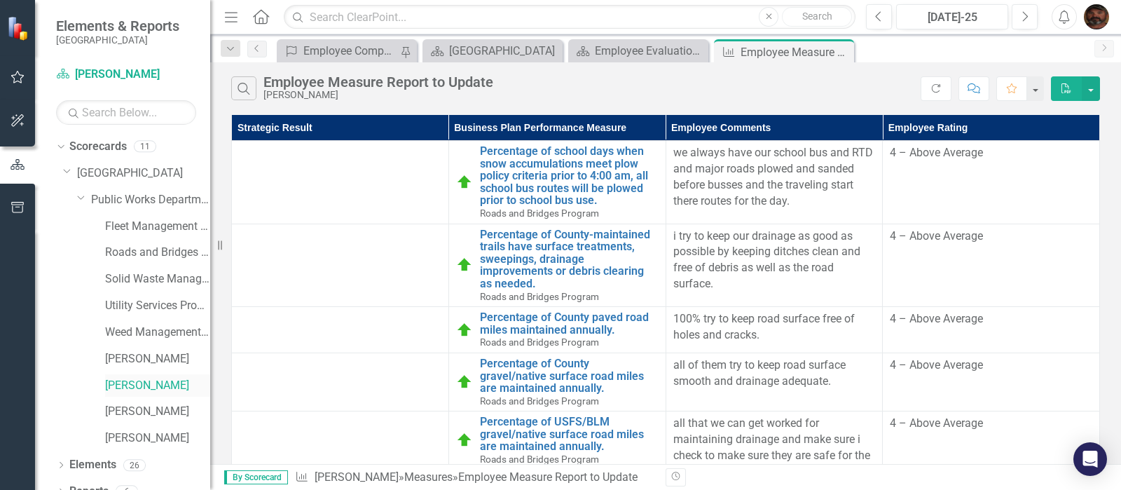
click at [132, 383] on link "[PERSON_NAME]" at bounding box center [157, 386] width 105 height 16
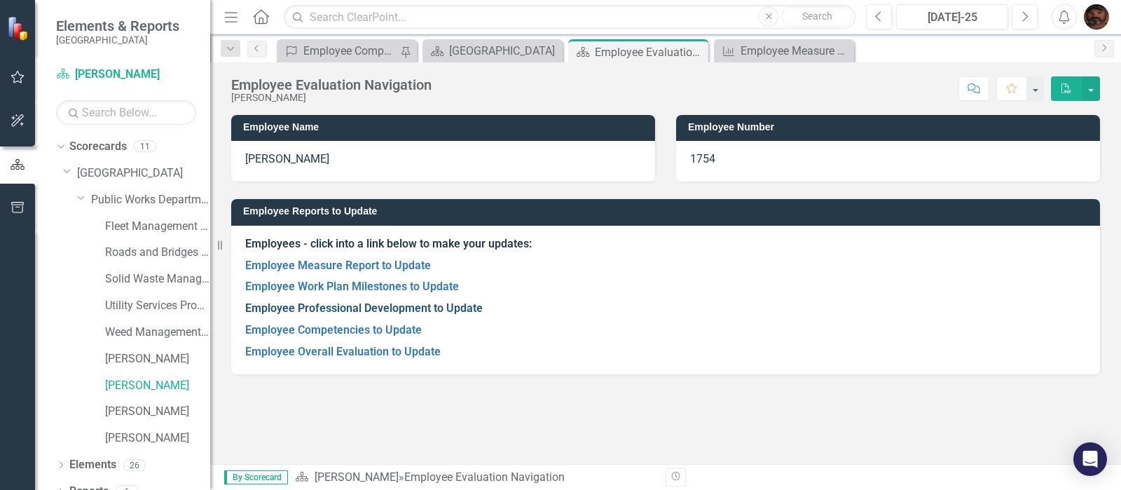
click at [322, 306] on link "Employee Professional Development to Update" at bounding box center [364, 307] width 238 height 13
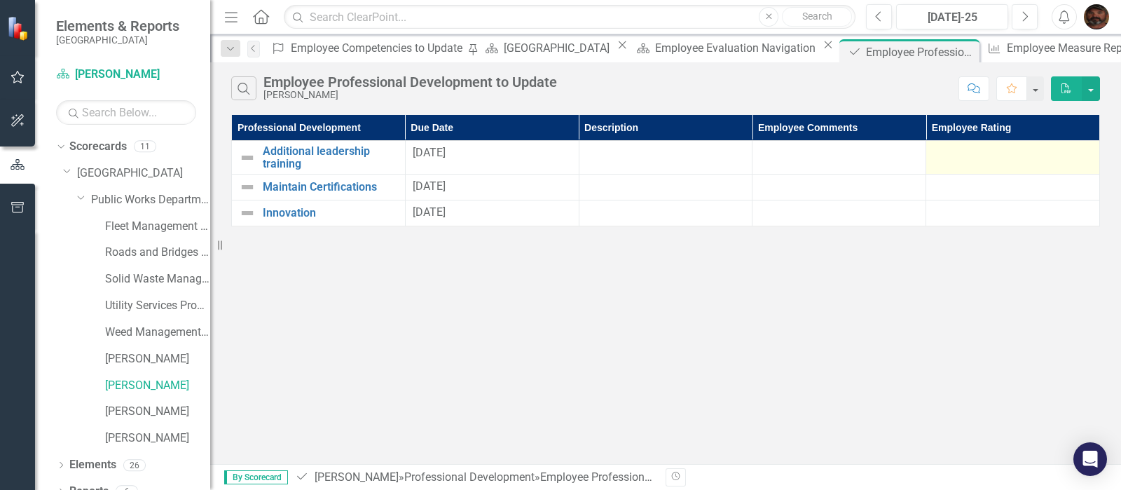
click at [937, 153] on div at bounding box center [1012, 153] width 159 height 17
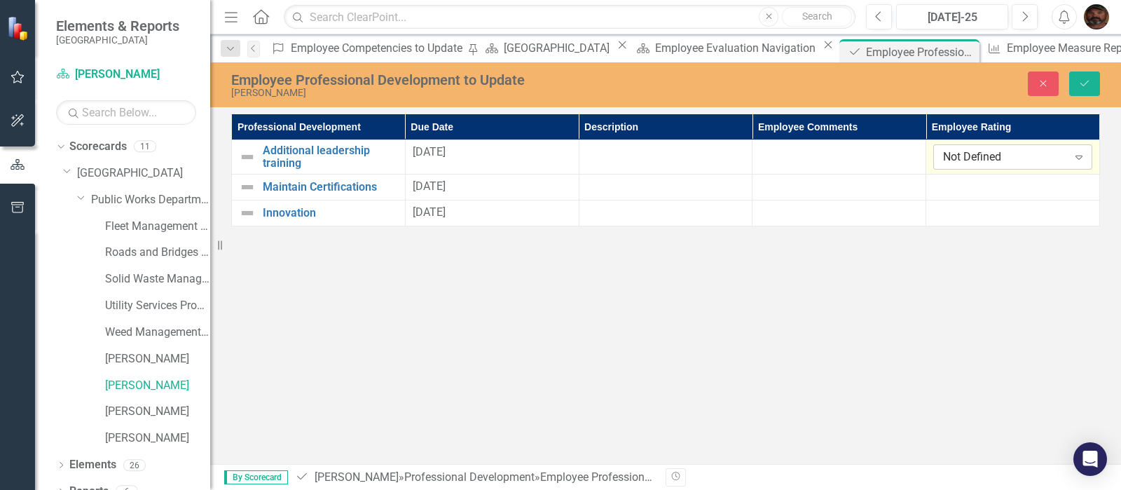
click at [943, 157] on div "Not Defined" at bounding box center [1005, 157] width 124 height 16
click at [1080, 85] on icon "Save" at bounding box center [1085, 83] width 13 height 10
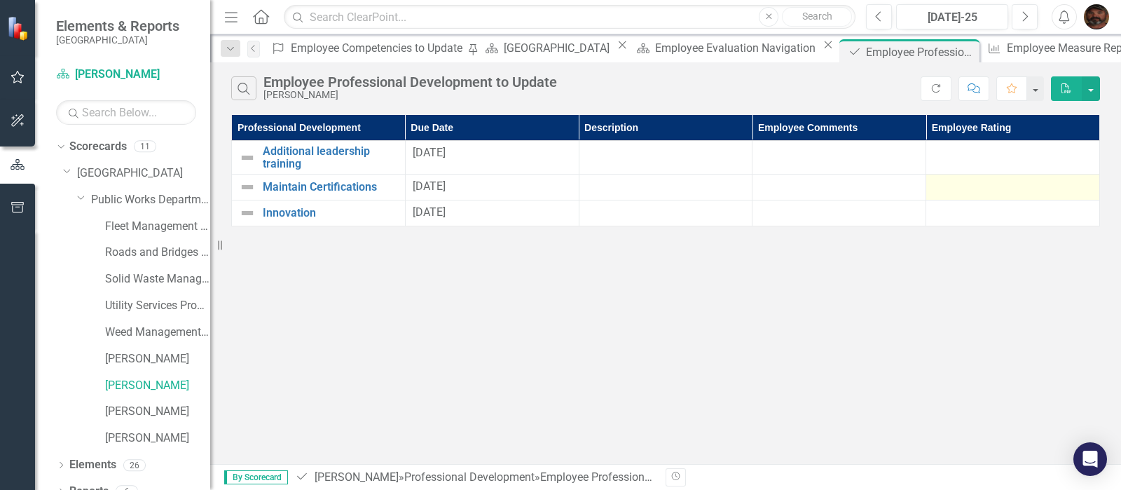
click at [964, 186] on div at bounding box center [1012, 187] width 159 height 17
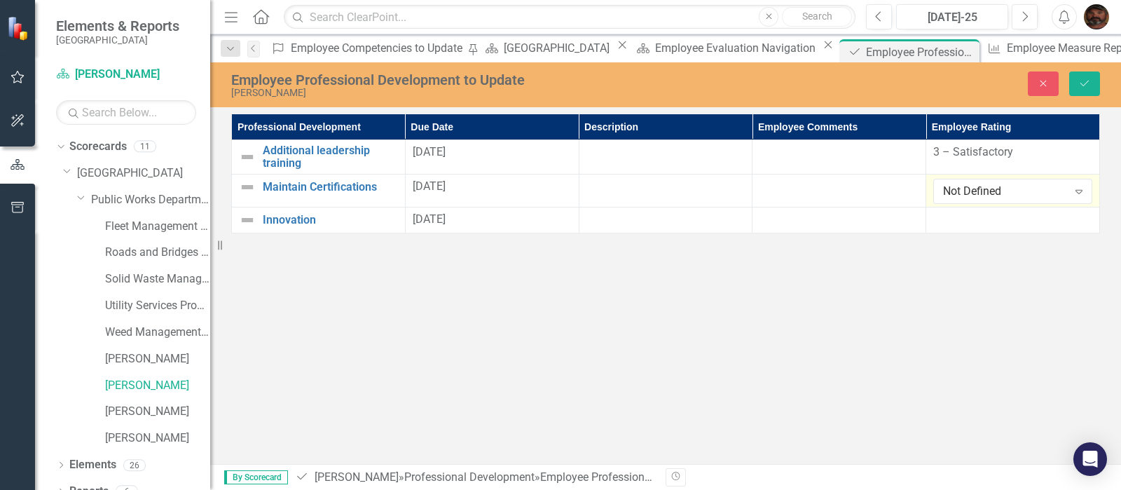
click at [964, 186] on div "Not Defined" at bounding box center [1005, 191] width 124 height 16
click at [1092, 81] on button "Save" at bounding box center [1084, 83] width 31 height 25
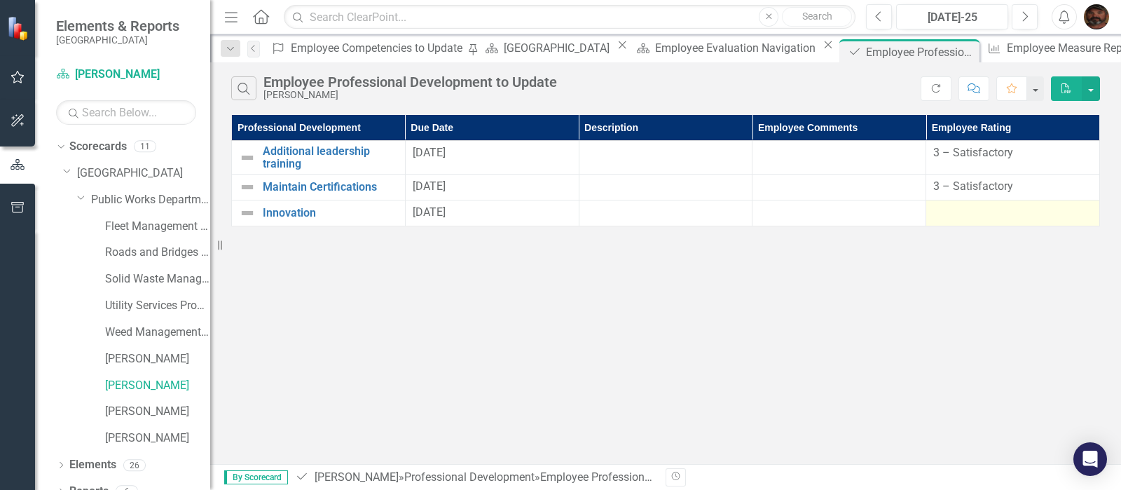
click at [962, 212] on div at bounding box center [1012, 213] width 159 height 17
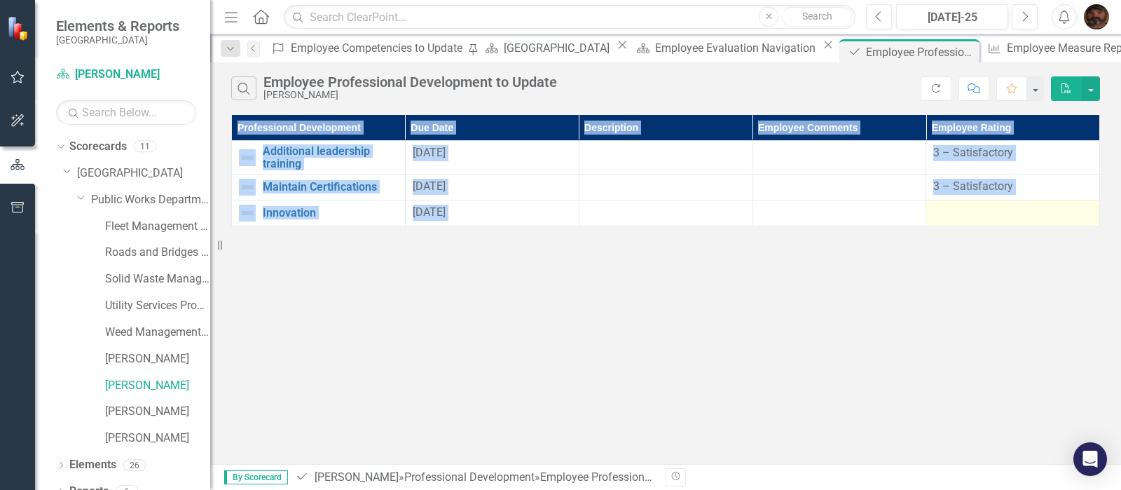
click at [962, 212] on div at bounding box center [1012, 213] width 159 height 17
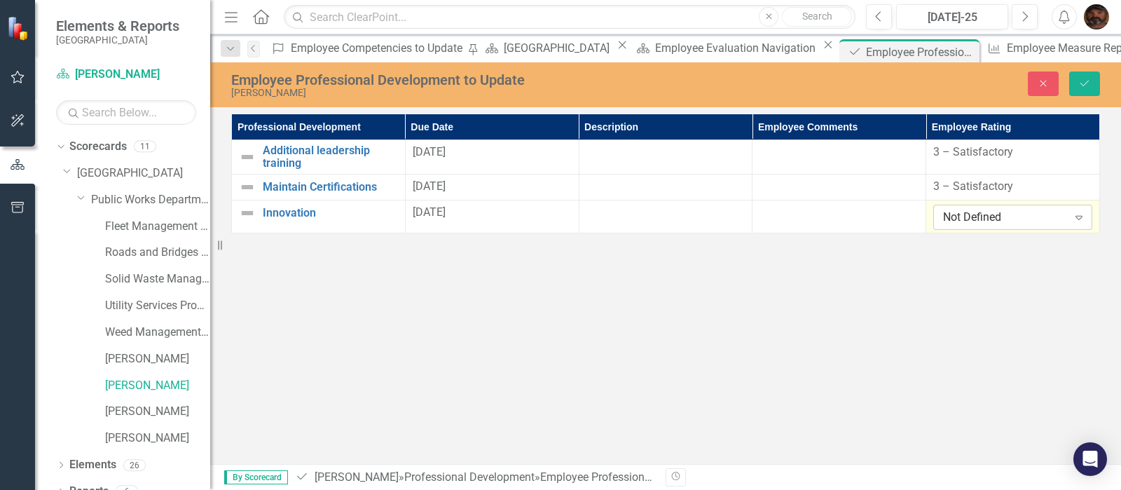
click at [1021, 218] on div "Not Defined" at bounding box center [1005, 217] width 124 height 16
click at [1076, 78] on button "Save" at bounding box center [1084, 83] width 31 height 25
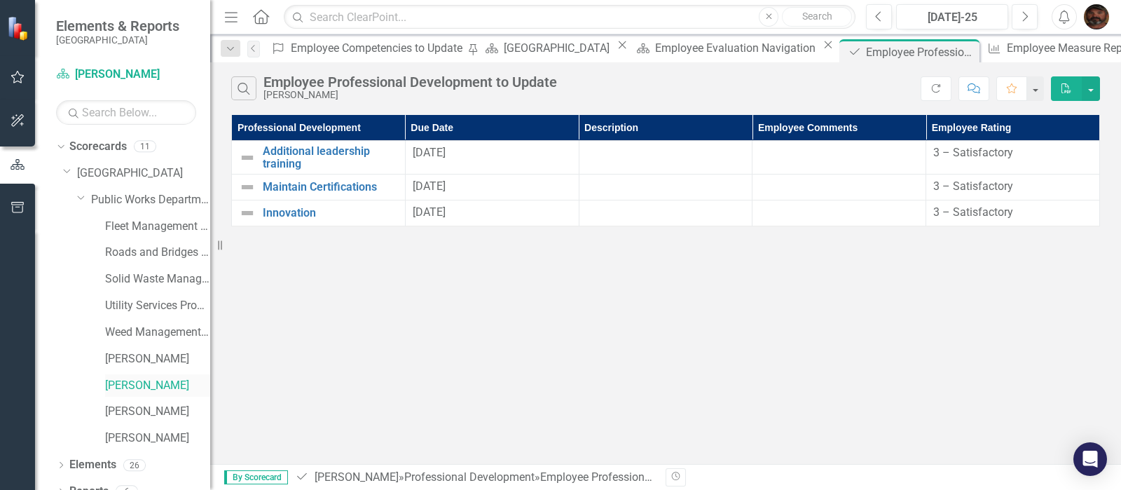
click at [129, 382] on link "[PERSON_NAME]" at bounding box center [157, 386] width 105 height 16
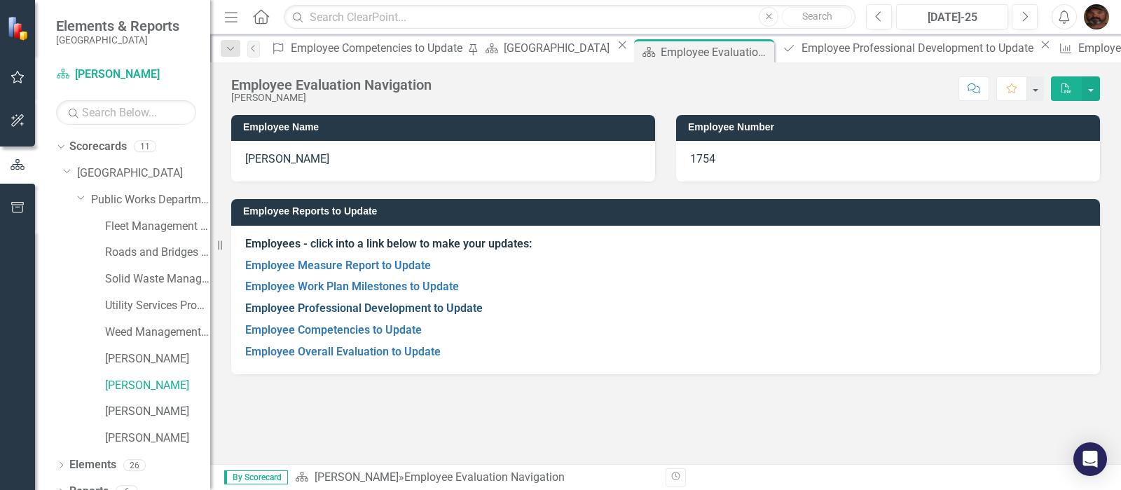
click at [290, 304] on link "Employee Professional Development to Update" at bounding box center [364, 307] width 238 height 13
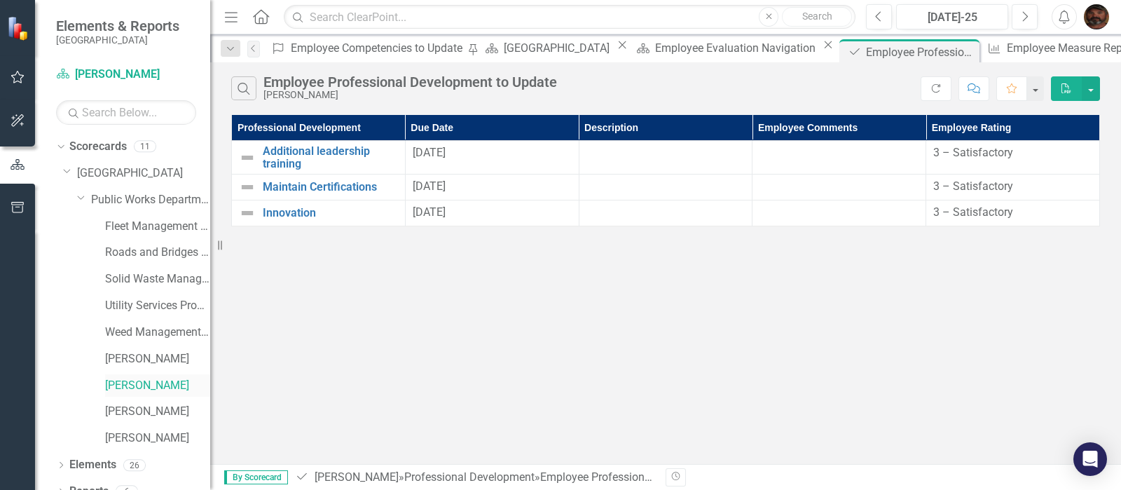
click at [140, 378] on link "[PERSON_NAME]" at bounding box center [157, 386] width 105 height 16
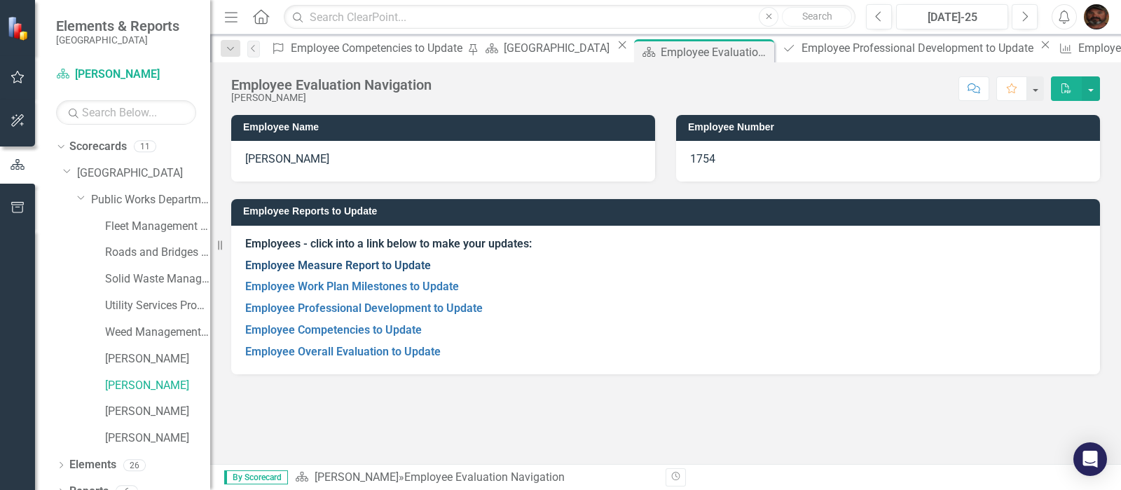
click at [335, 266] on link "Employee Measure Report to Update" at bounding box center [338, 265] width 186 height 13
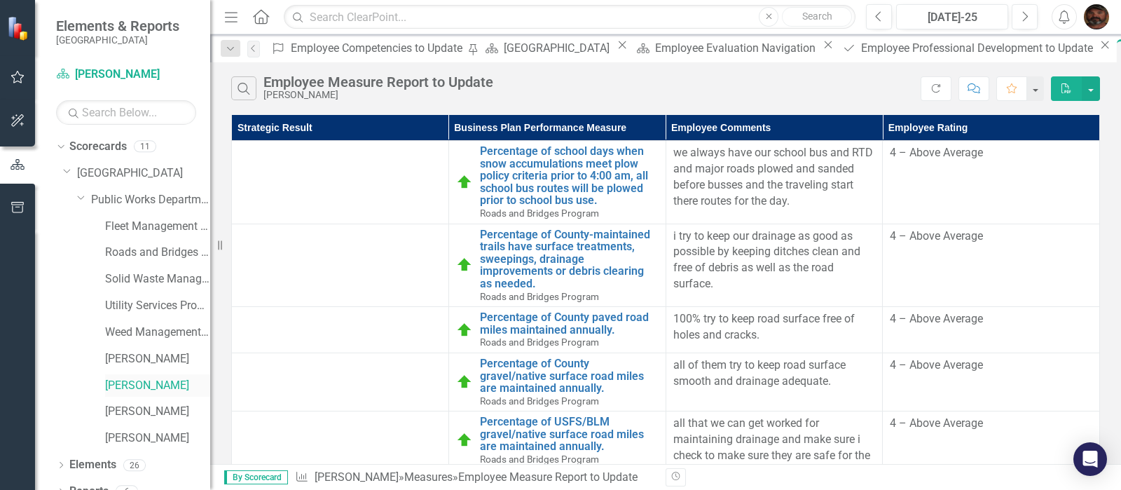
click at [132, 385] on link "[PERSON_NAME]" at bounding box center [157, 386] width 105 height 16
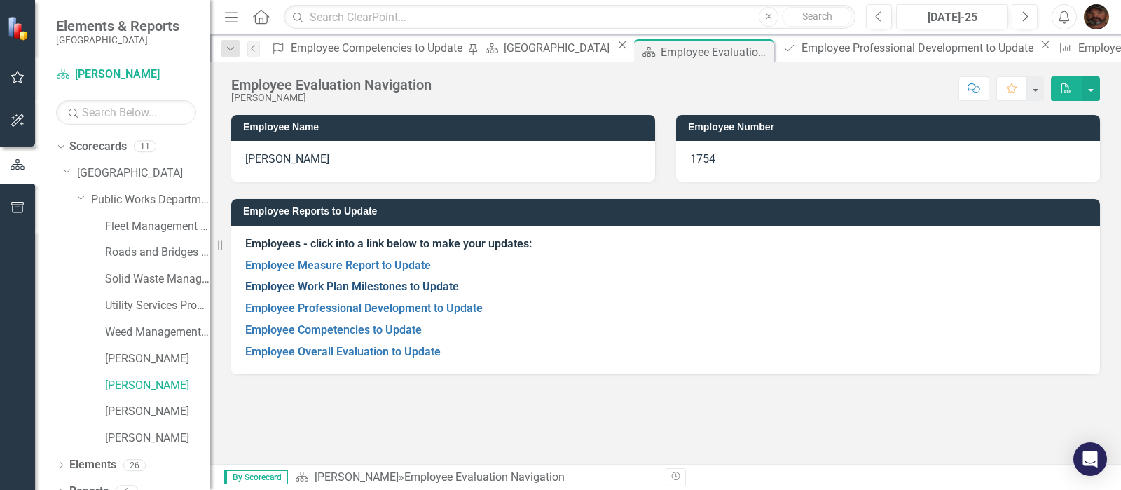
click at [341, 285] on link "Employee Work Plan Milestones to Update" at bounding box center [352, 286] width 214 height 13
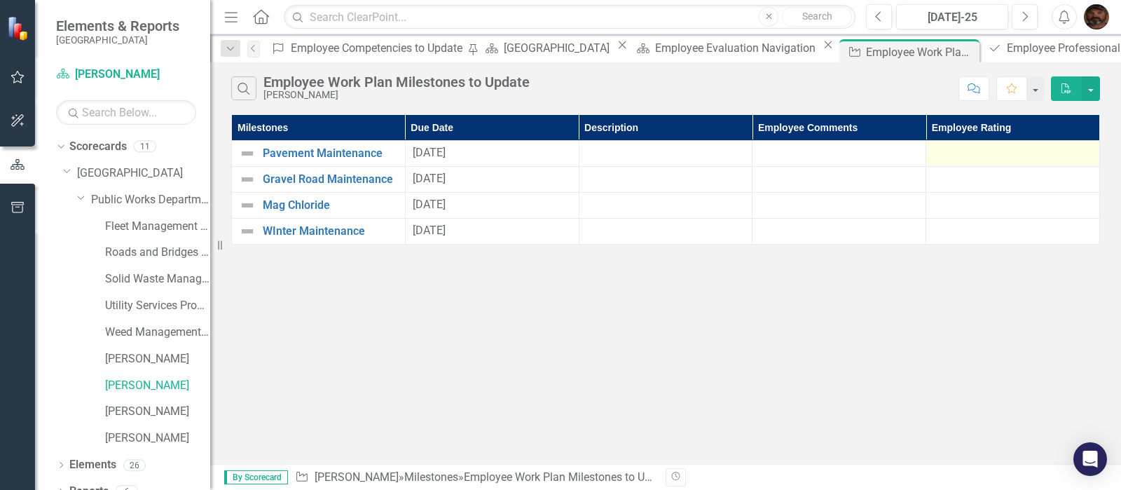
click at [997, 151] on div at bounding box center [1012, 153] width 159 height 17
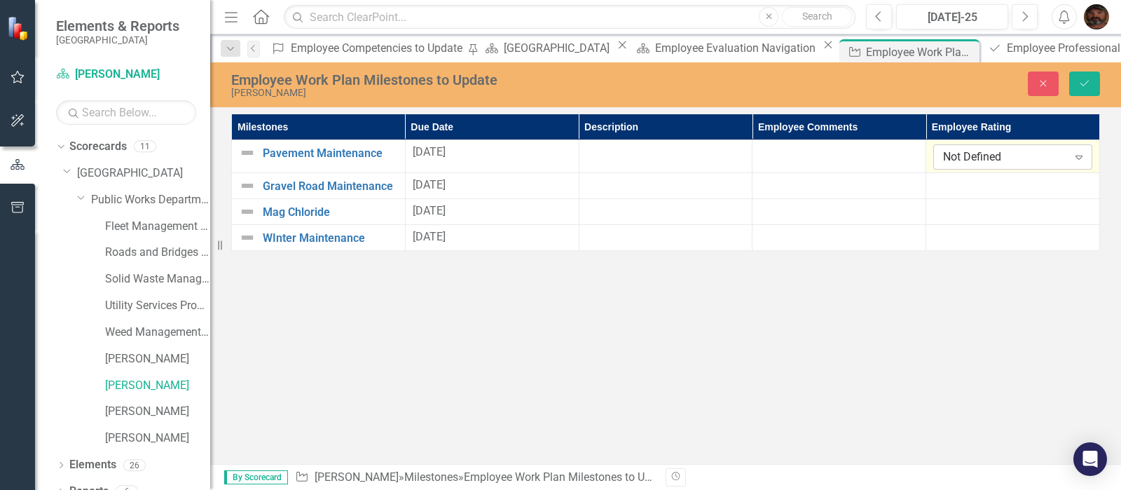
click at [999, 155] on div "Not Defined" at bounding box center [1005, 157] width 124 height 16
click at [1080, 80] on icon "Save" at bounding box center [1085, 83] width 13 height 10
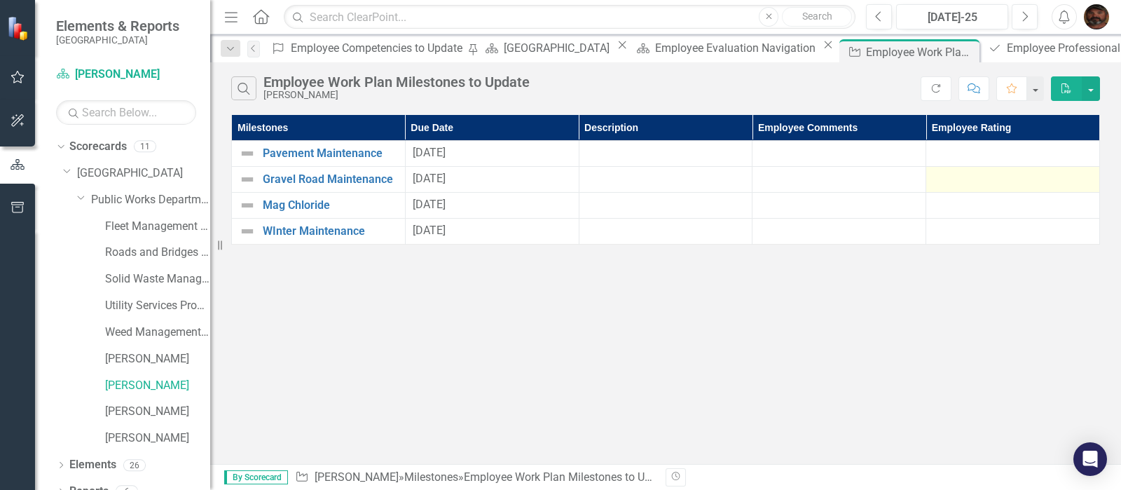
click at [963, 188] on div at bounding box center [1012, 179] width 159 height 17
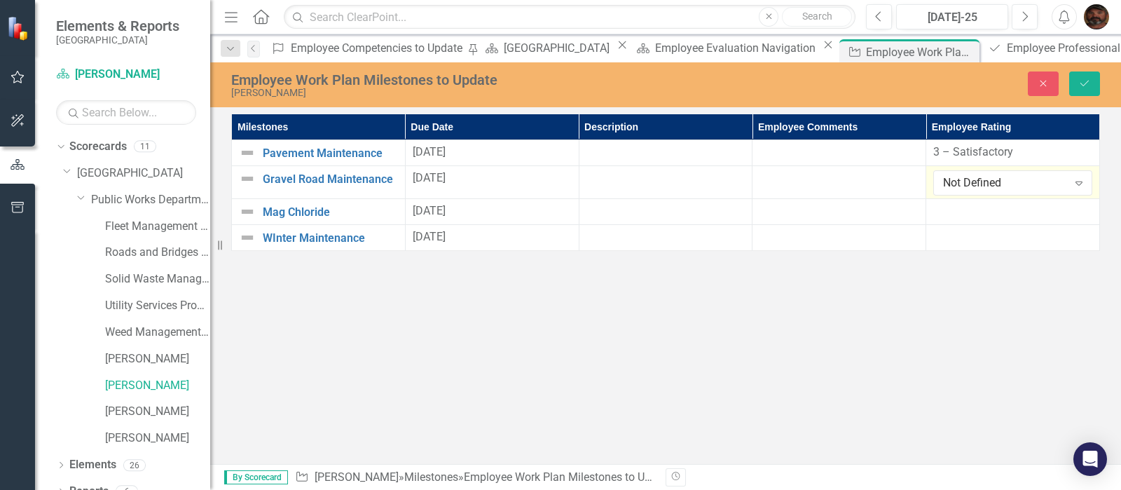
click at [963, 188] on div "Not Defined" at bounding box center [1005, 183] width 124 height 16
click at [1093, 85] on button "Save" at bounding box center [1084, 83] width 31 height 25
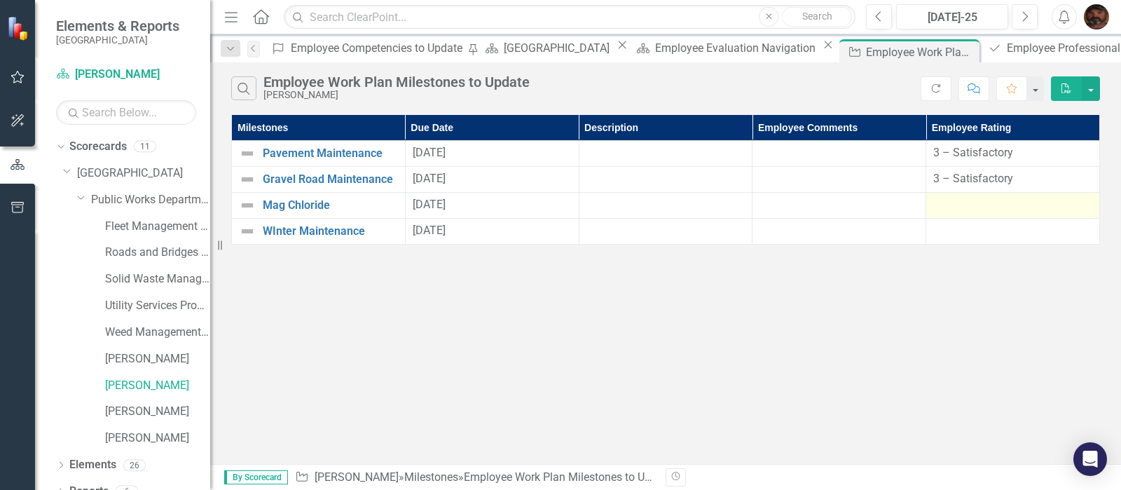
click at [958, 214] on div at bounding box center [1012, 205] width 159 height 17
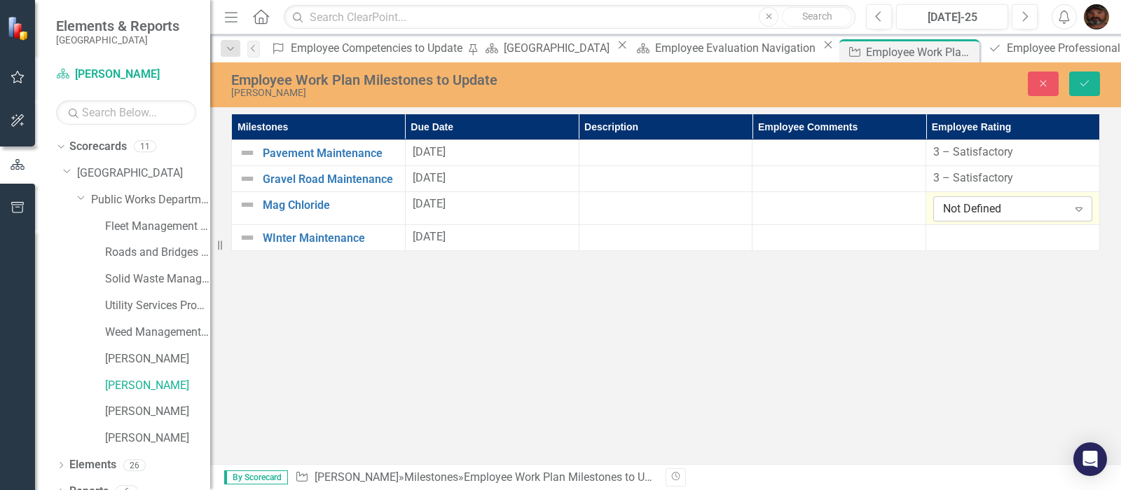
click at [962, 217] on div "Not Defined" at bounding box center [1005, 209] width 124 height 16
click at [1088, 80] on icon "Save" at bounding box center [1085, 83] width 13 height 10
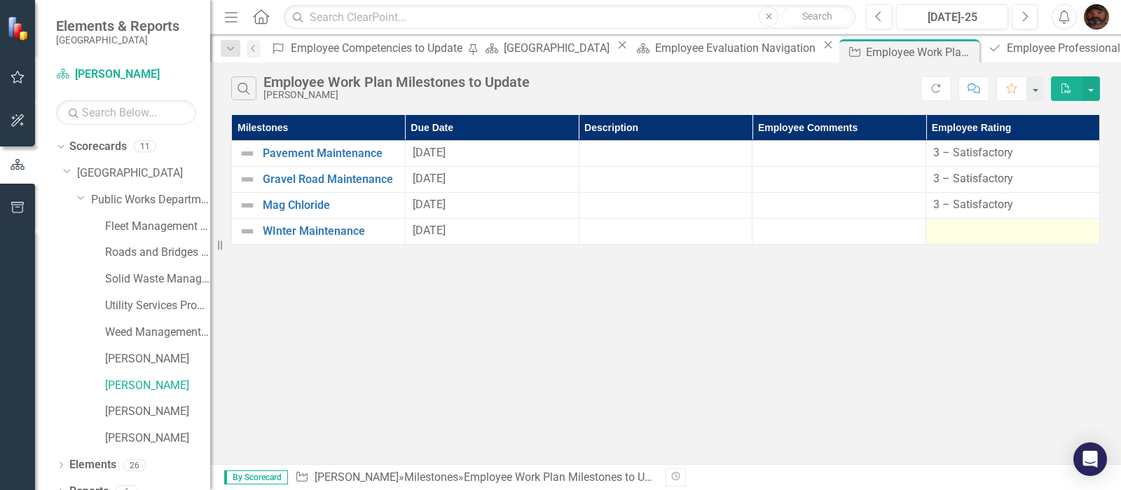
click at [947, 240] on div at bounding box center [1012, 231] width 159 height 17
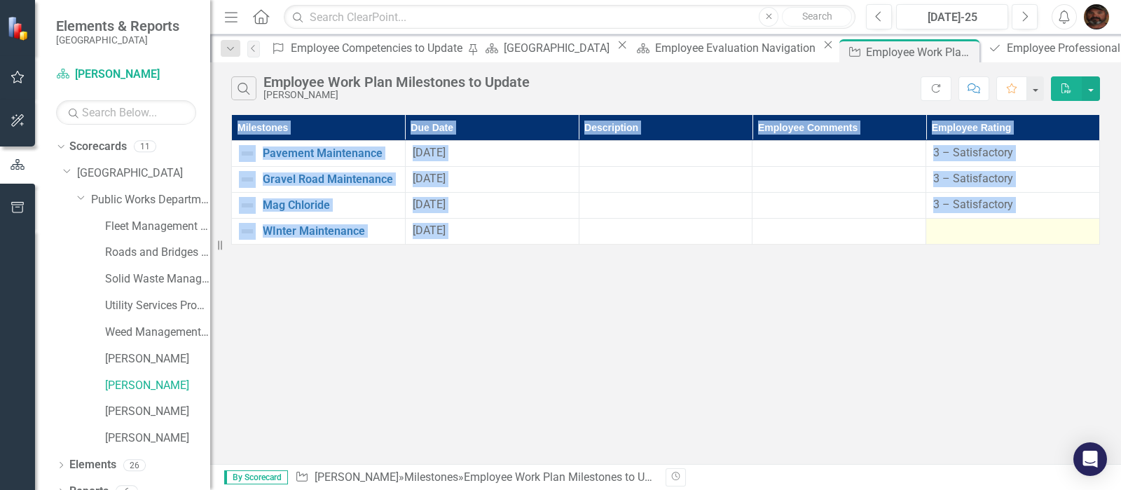
click at [947, 240] on div at bounding box center [1012, 231] width 159 height 17
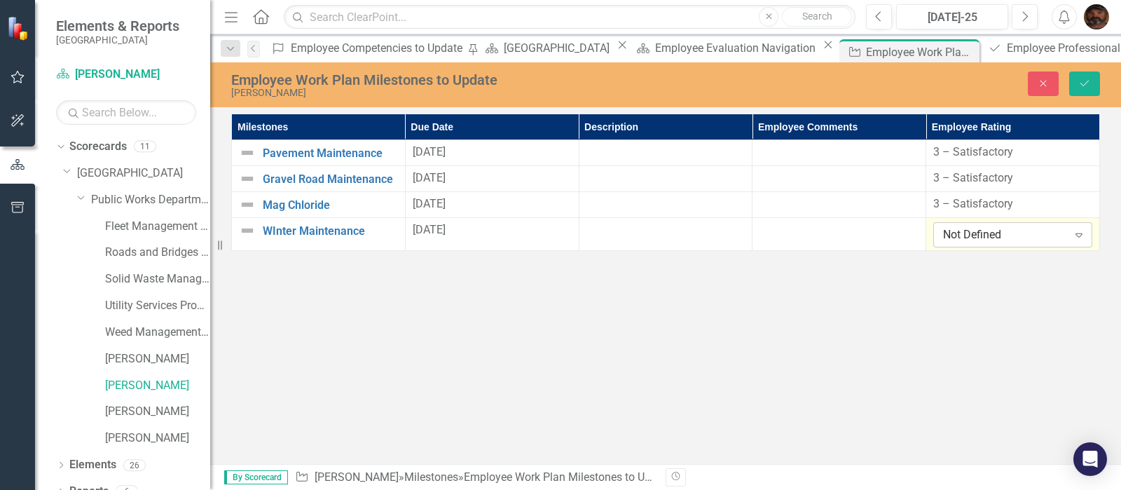
click at [958, 238] on div "Not Defined" at bounding box center [1005, 235] width 124 height 16
click at [1081, 85] on icon "Save" at bounding box center [1085, 83] width 13 height 10
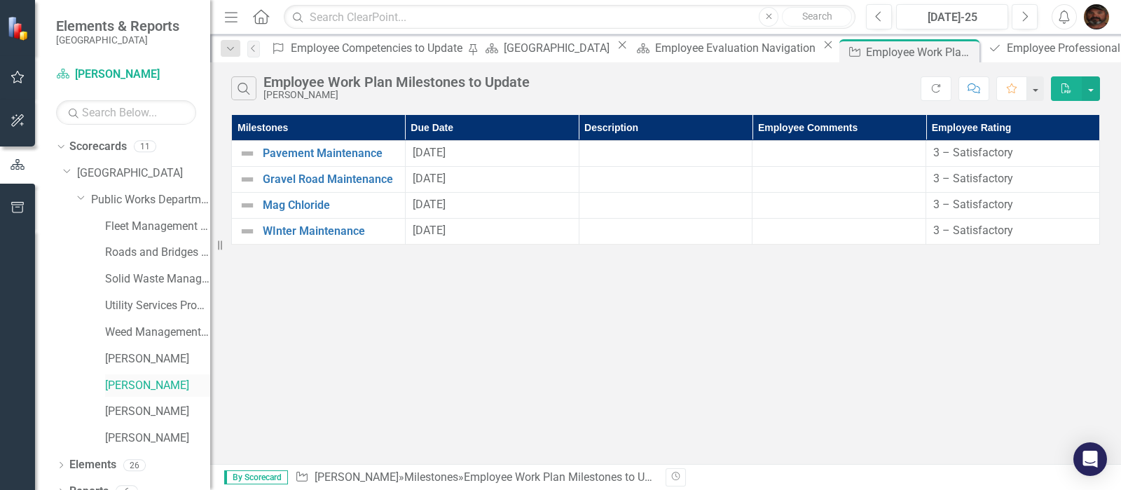
click at [124, 383] on link "[PERSON_NAME]" at bounding box center [157, 386] width 105 height 16
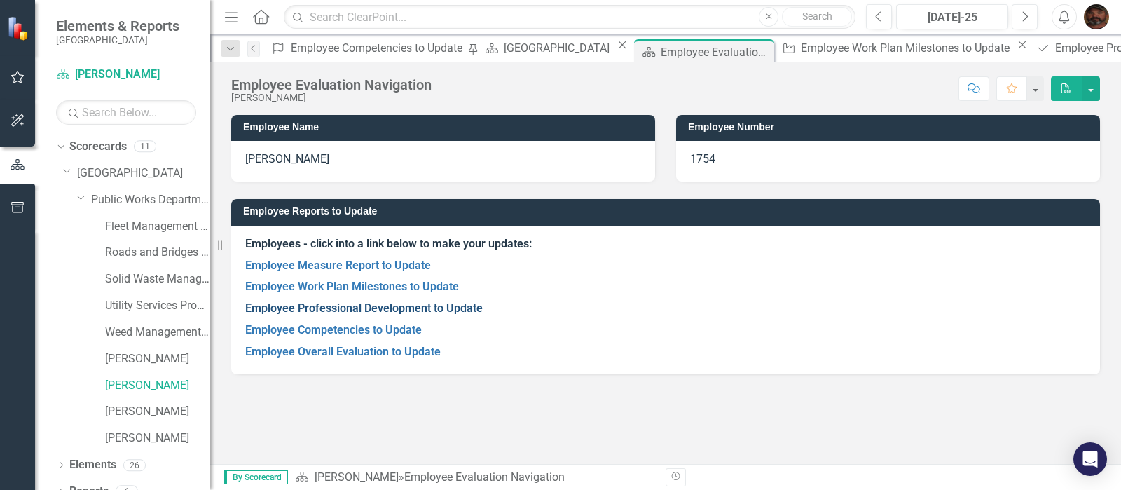
click at [357, 306] on link "Employee Professional Development to Update" at bounding box center [364, 307] width 238 height 13
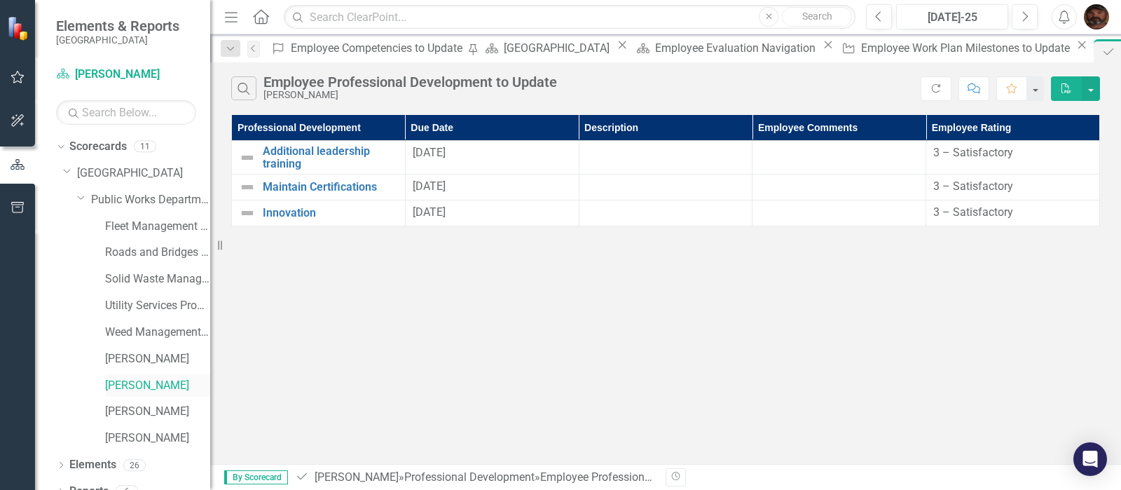
click at [130, 378] on link "[PERSON_NAME]" at bounding box center [157, 386] width 105 height 16
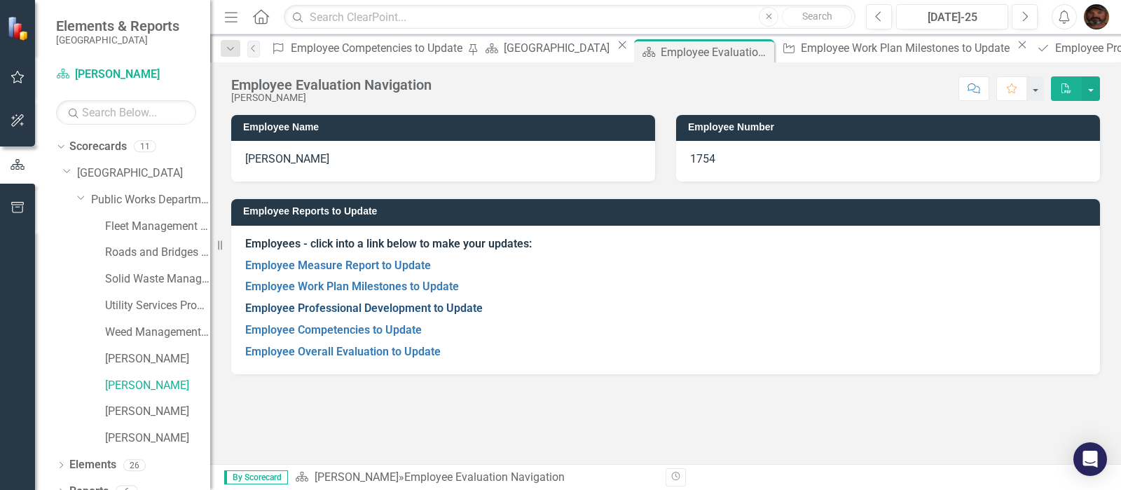
click at [324, 305] on link "Employee Professional Development to Update" at bounding box center [364, 307] width 238 height 13
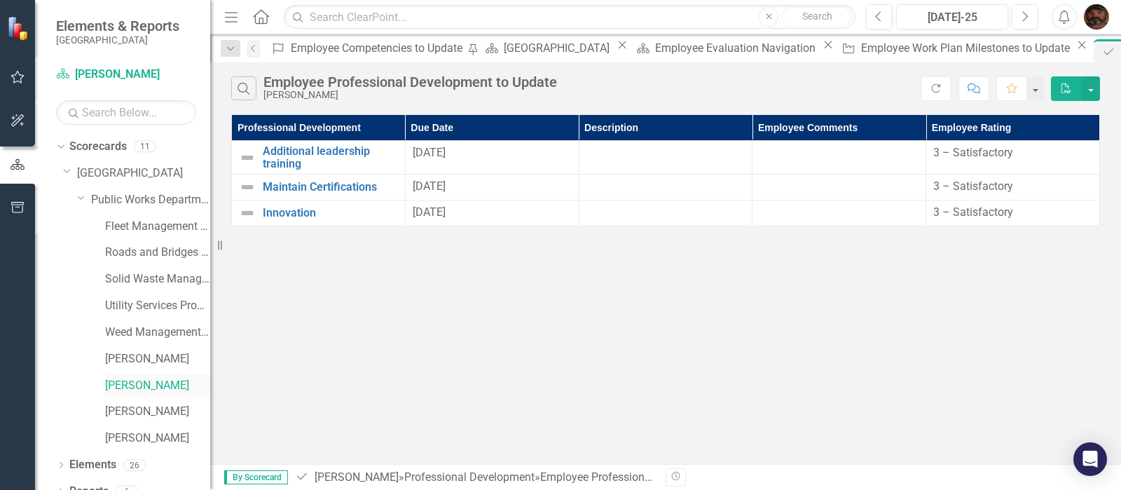
click at [137, 383] on link "[PERSON_NAME]" at bounding box center [157, 386] width 105 height 16
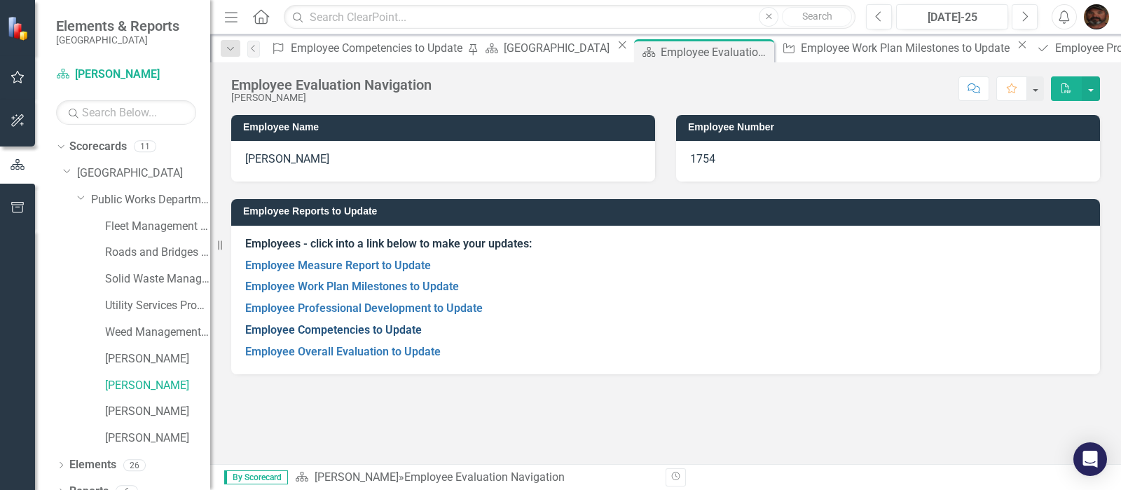
click at [340, 331] on link "Employee Competencies to Update" at bounding box center [333, 329] width 177 height 13
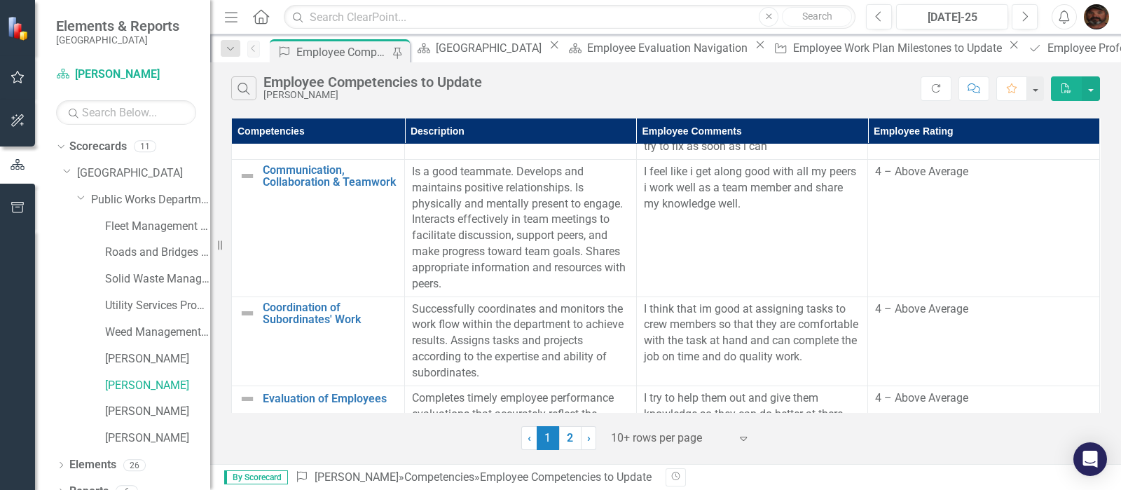
scroll to position [788, 0]
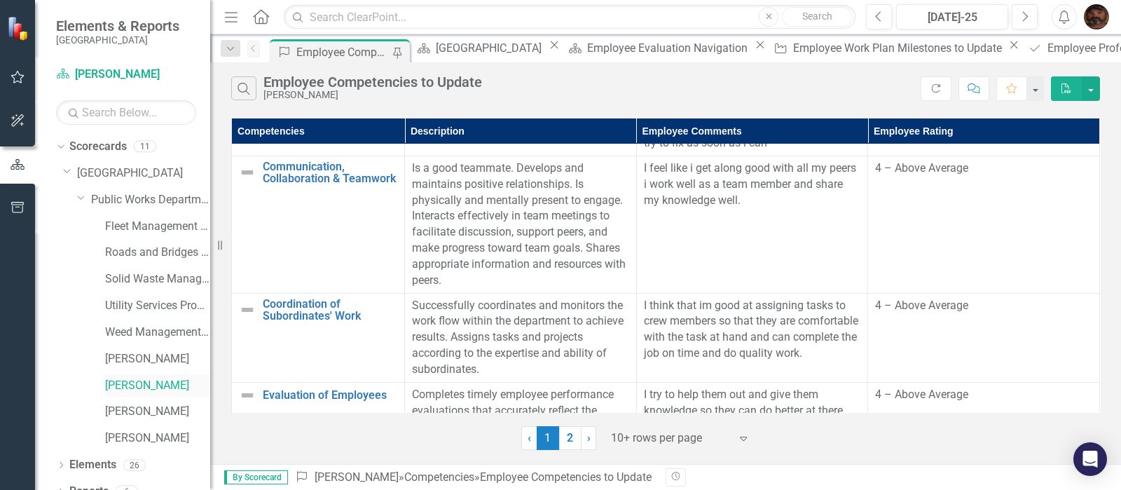
click at [118, 383] on link "[PERSON_NAME]" at bounding box center [157, 386] width 105 height 16
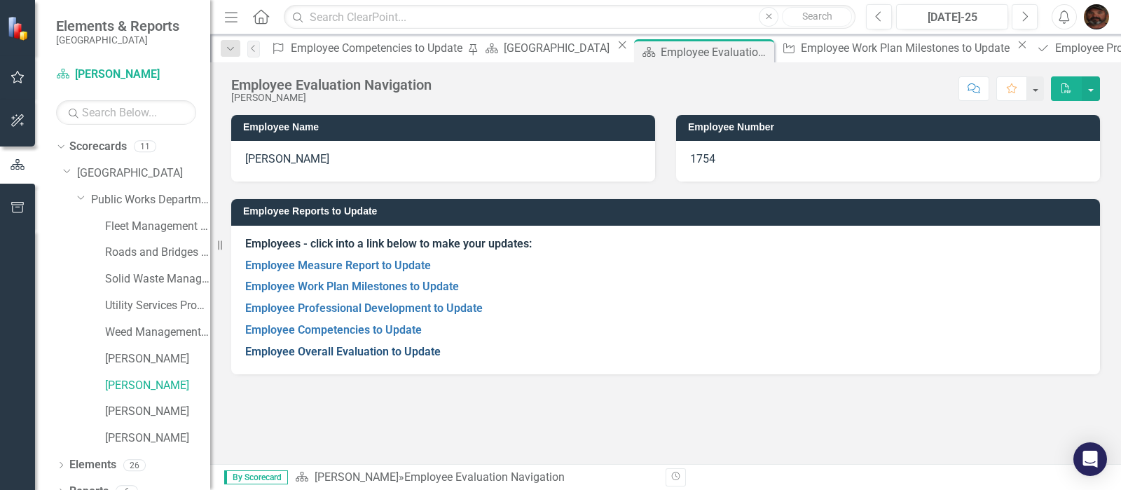
click at [343, 354] on link "Employee Overall Evaluation to Update" at bounding box center [343, 351] width 196 height 13
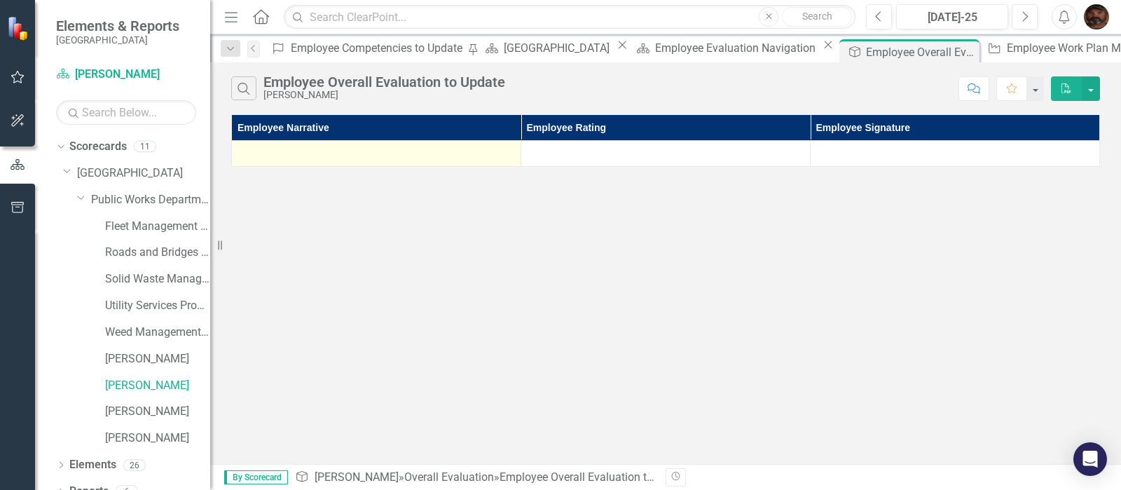
click at [306, 157] on div at bounding box center [376, 153] width 275 height 17
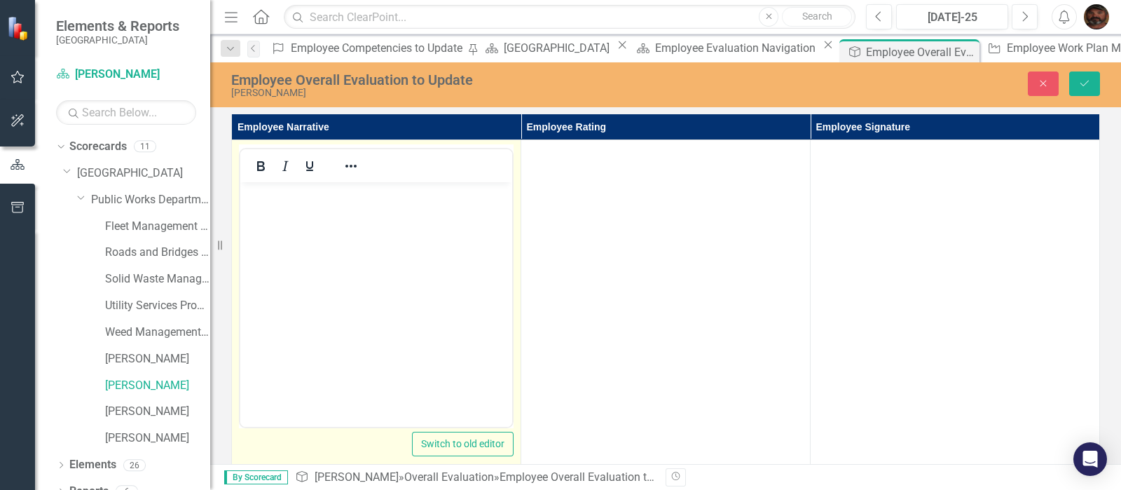
click at [288, 204] on body "Rich Text Area. Press ALT-0 for help." at bounding box center [376, 287] width 272 height 210
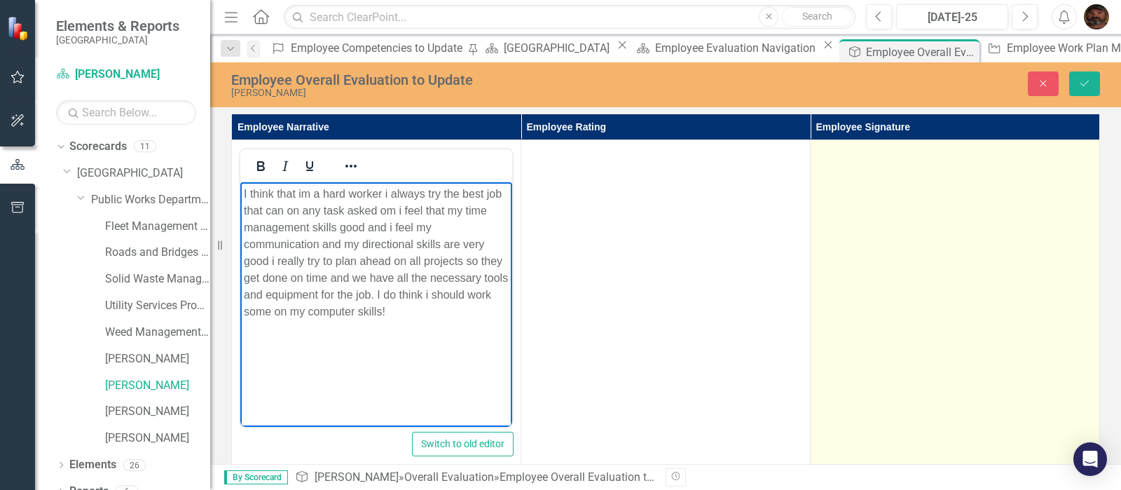
click at [978, 171] on td at bounding box center [955, 305] width 289 height 331
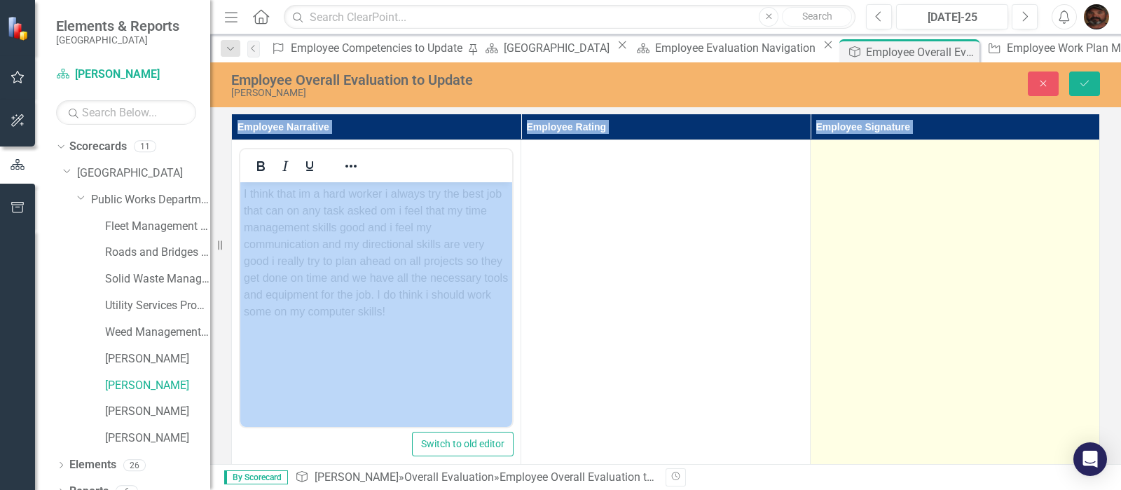
click at [978, 171] on td at bounding box center [955, 305] width 289 height 331
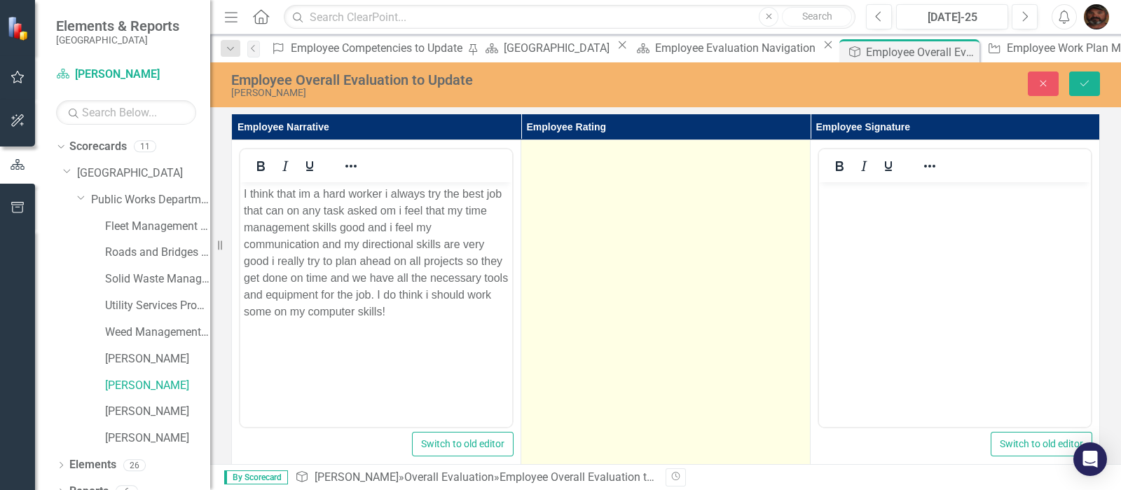
click at [744, 187] on td at bounding box center [665, 305] width 289 height 331
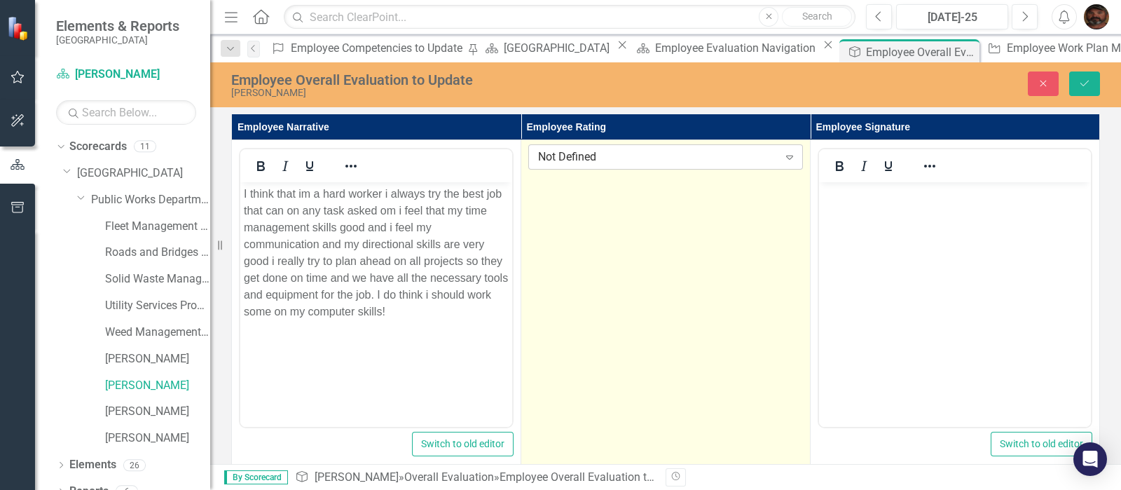
click at [769, 153] on div "Not Defined" at bounding box center [658, 157] width 240 height 16
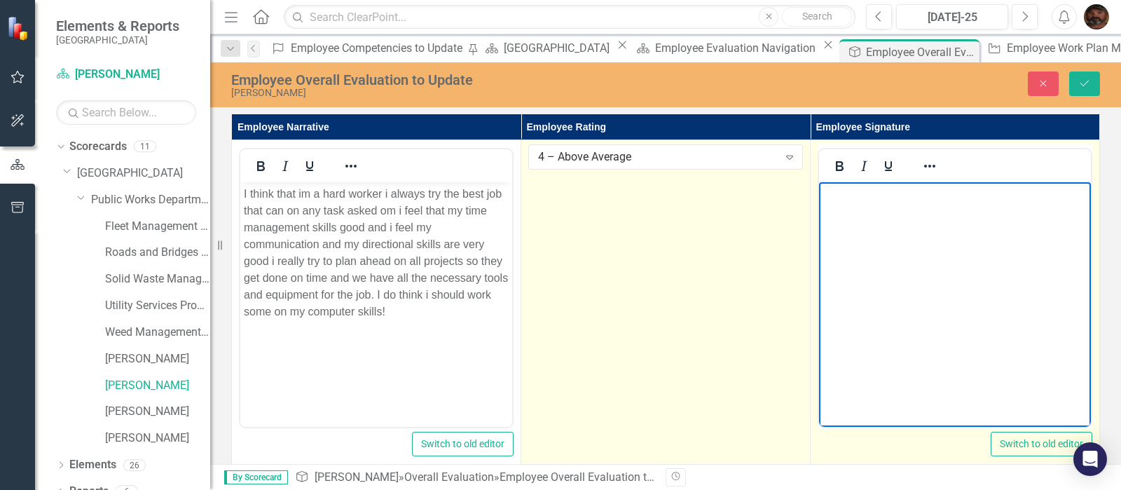
click at [835, 209] on body "Rich Text Area. Press ALT-0 for help." at bounding box center [955, 287] width 272 height 210
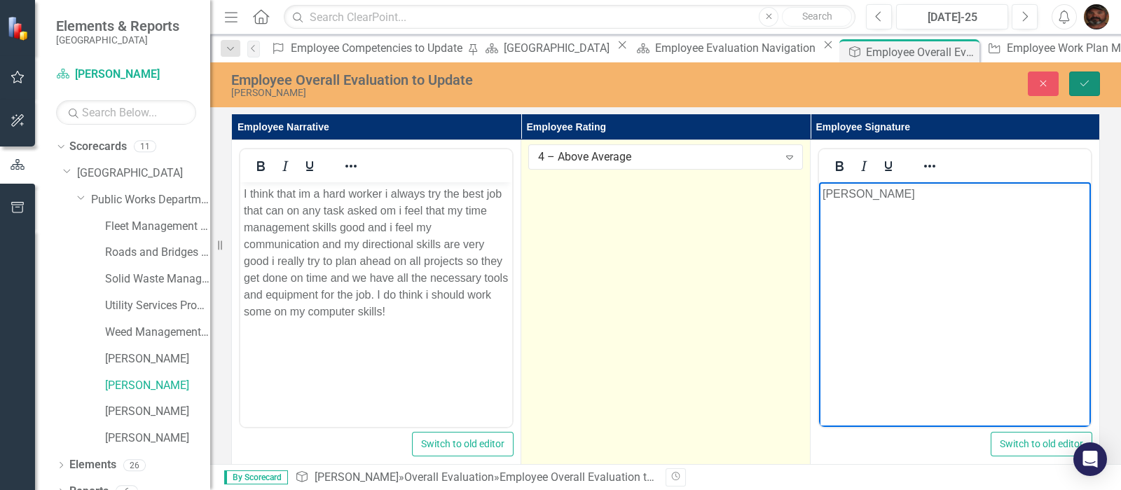
click at [1088, 79] on icon "Save" at bounding box center [1085, 83] width 13 height 10
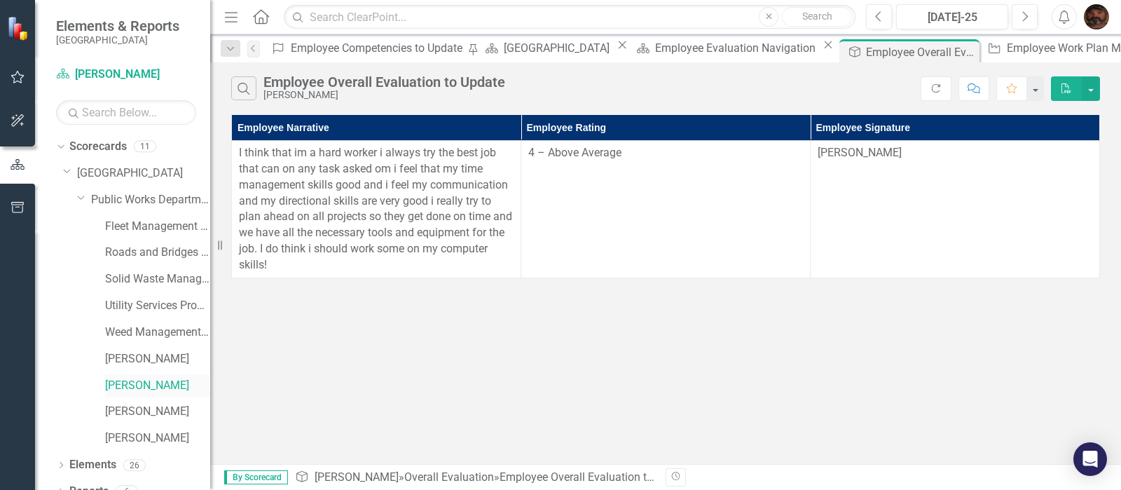
click at [142, 384] on link "[PERSON_NAME]" at bounding box center [157, 386] width 105 height 16
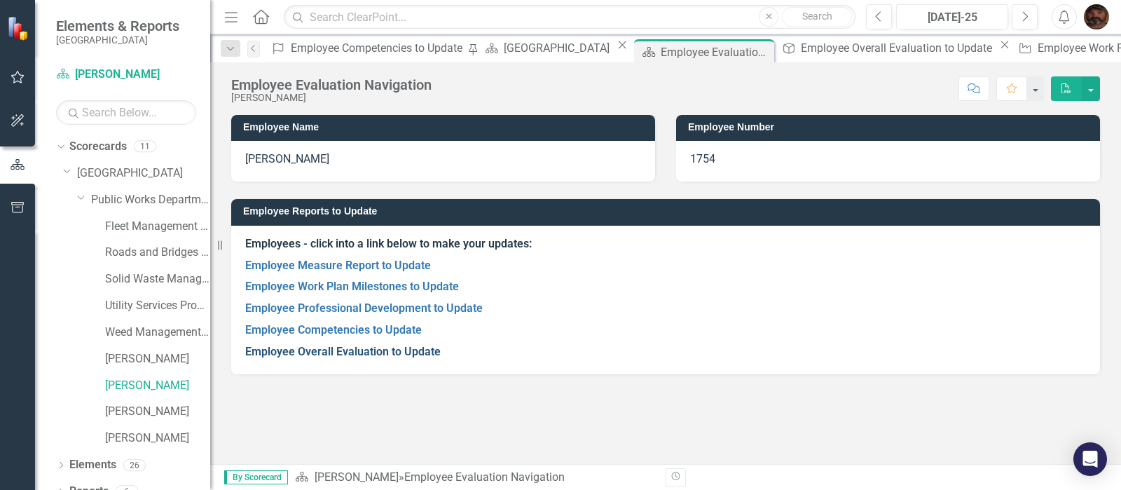
click at [284, 355] on link "Employee Overall Evaluation to Update" at bounding box center [343, 351] width 196 height 13
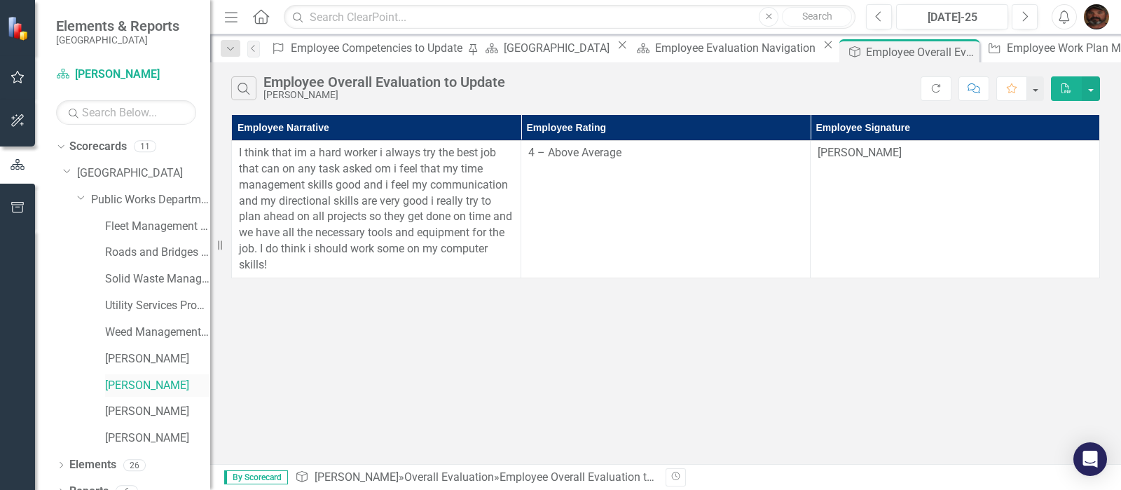
click at [117, 383] on link "[PERSON_NAME]" at bounding box center [157, 386] width 105 height 16
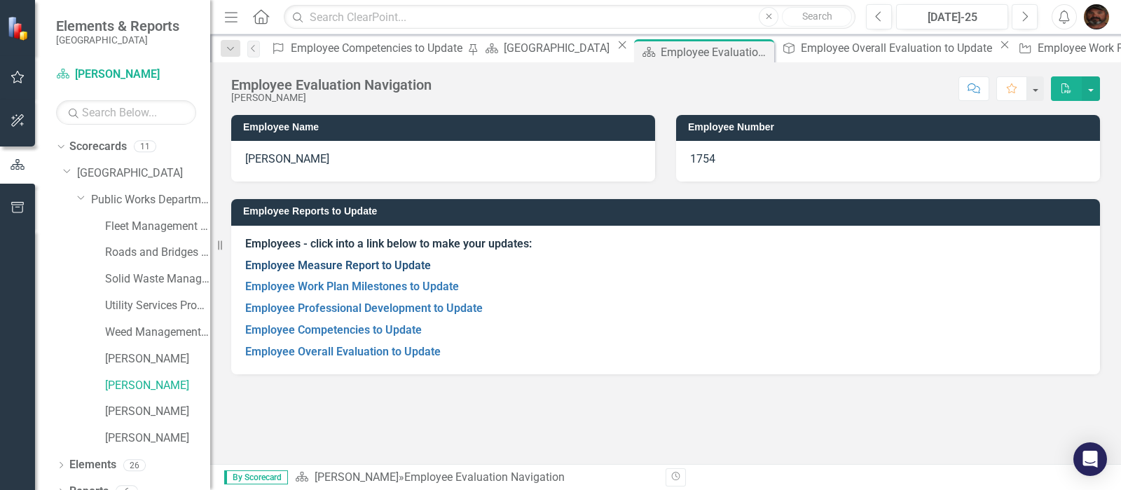
click at [292, 264] on link "Employee Measure Report to Update" at bounding box center [338, 265] width 186 height 13
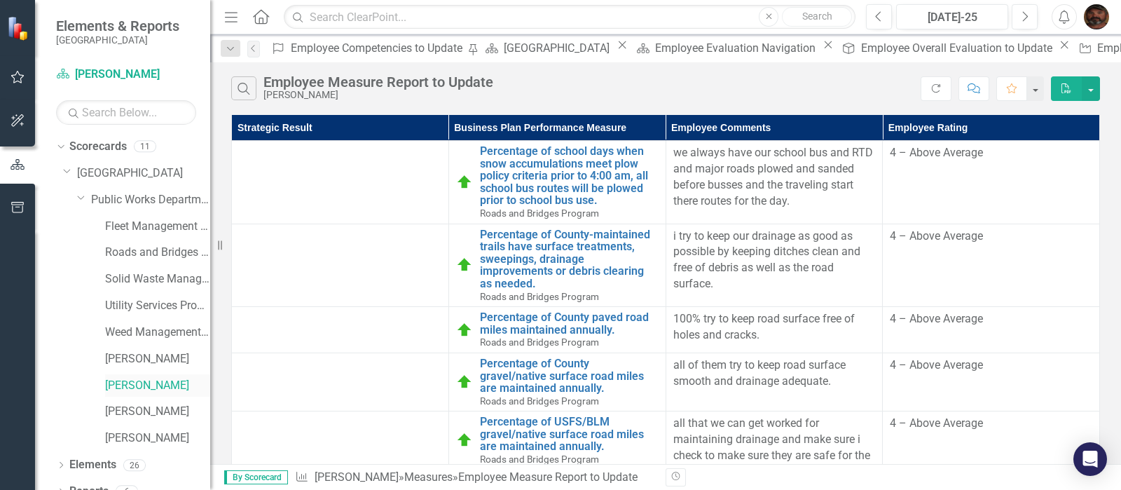
click at [150, 381] on link "[PERSON_NAME]" at bounding box center [157, 386] width 105 height 16
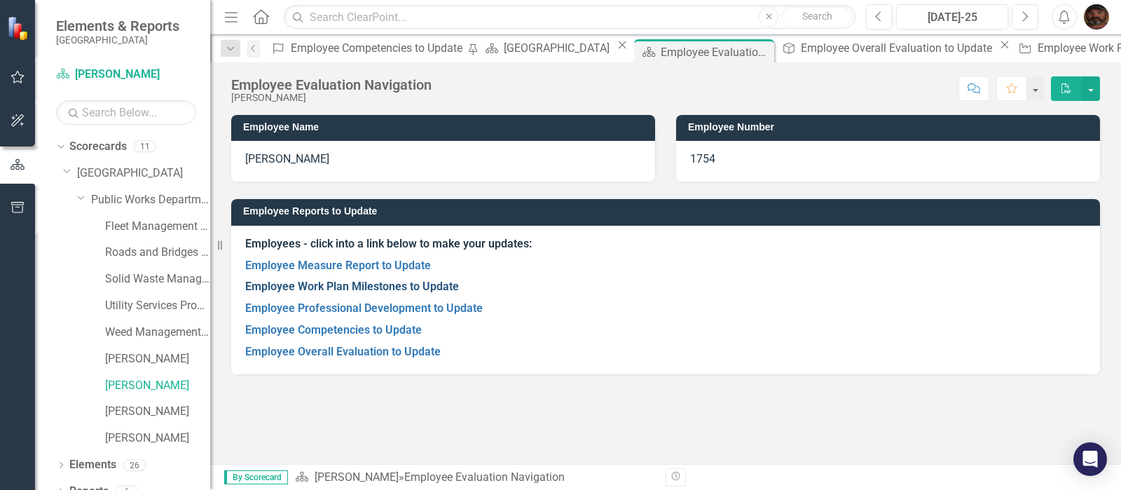
click at [326, 289] on link "Employee Work Plan Milestones to Update" at bounding box center [352, 286] width 214 height 13
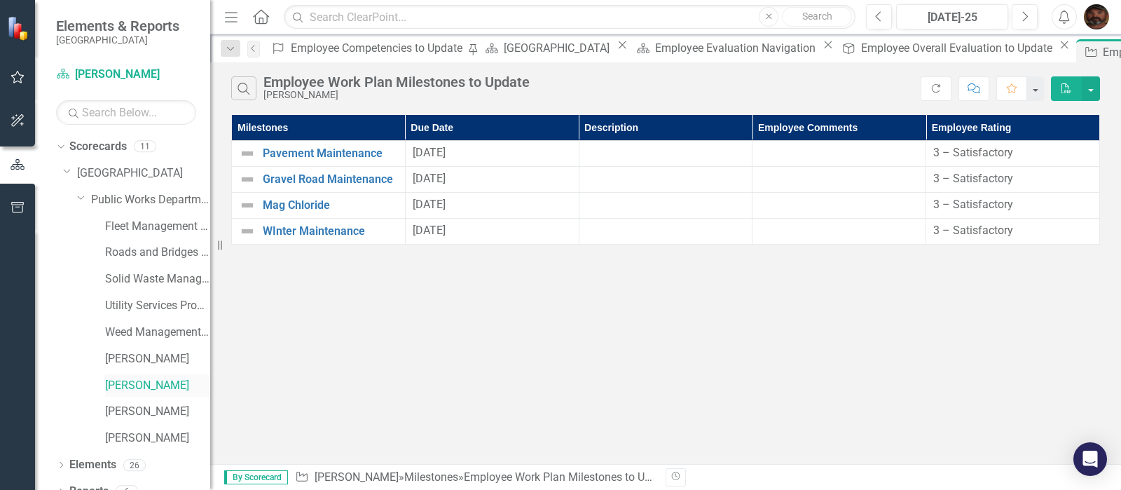
click at [128, 380] on link "[PERSON_NAME]" at bounding box center [157, 386] width 105 height 16
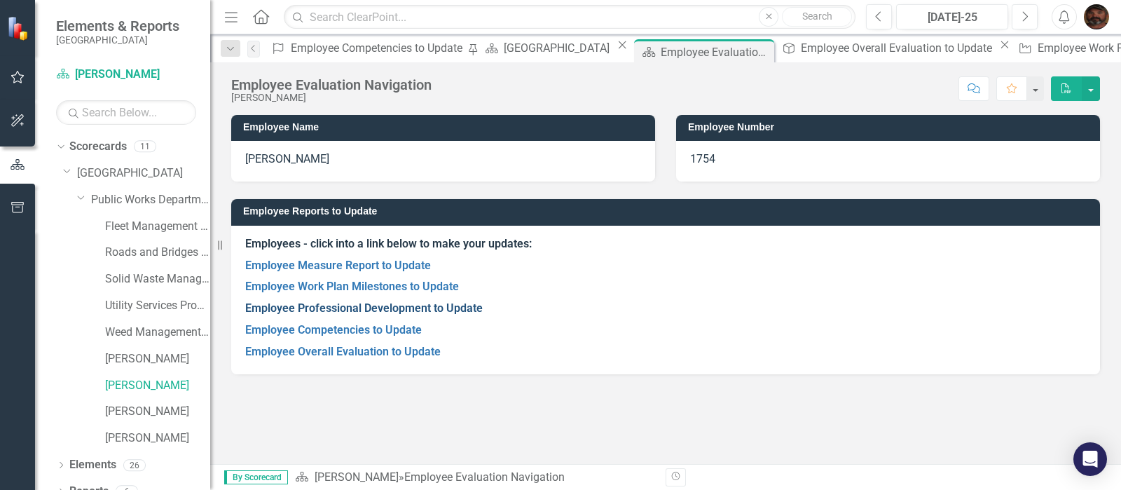
click at [313, 309] on link "Employee Professional Development to Update" at bounding box center [364, 307] width 238 height 13
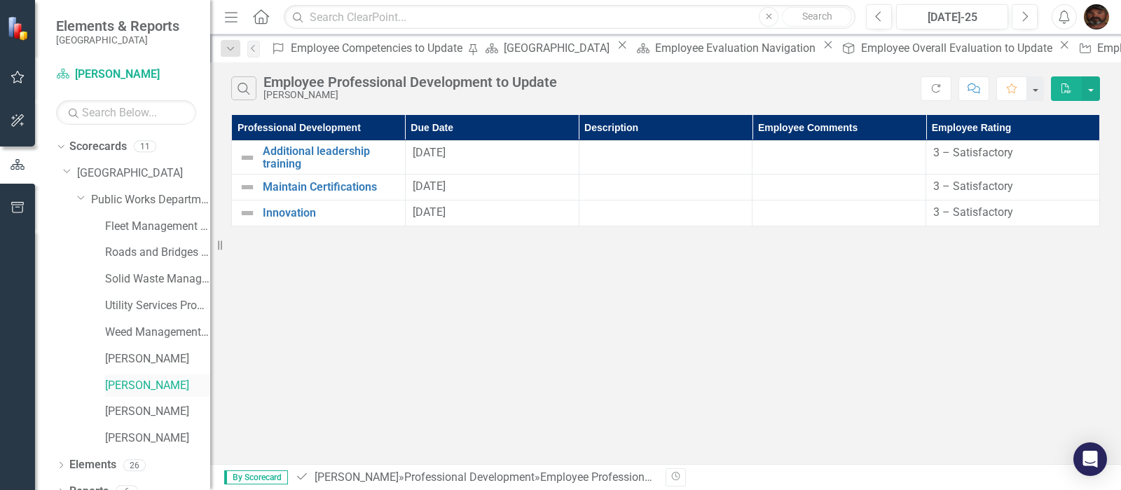
click at [148, 381] on link "[PERSON_NAME]" at bounding box center [157, 386] width 105 height 16
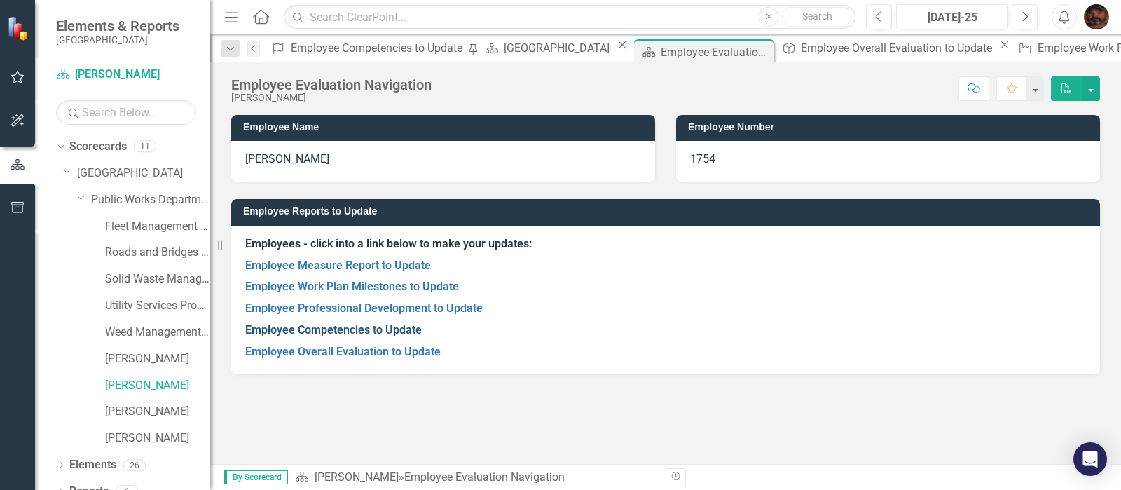
click at [348, 331] on link "Employee Competencies to Update" at bounding box center [333, 329] width 177 height 13
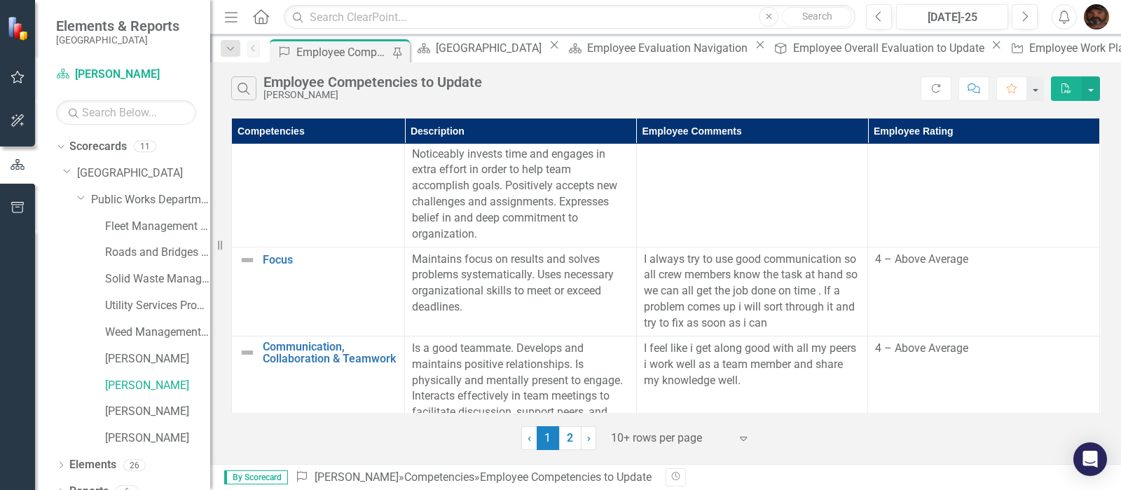
scroll to position [438, 0]
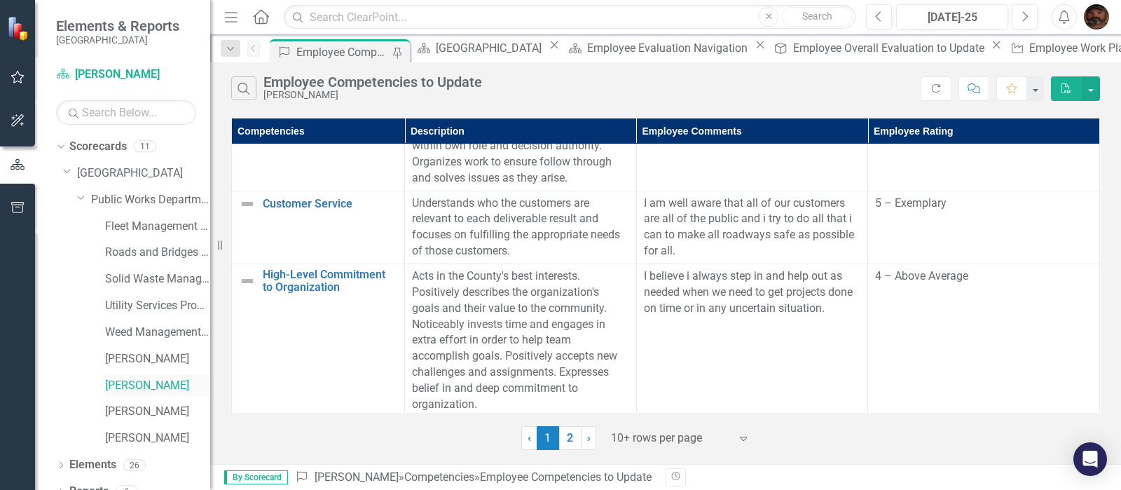
click at [144, 384] on link "[PERSON_NAME]" at bounding box center [157, 386] width 105 height 16
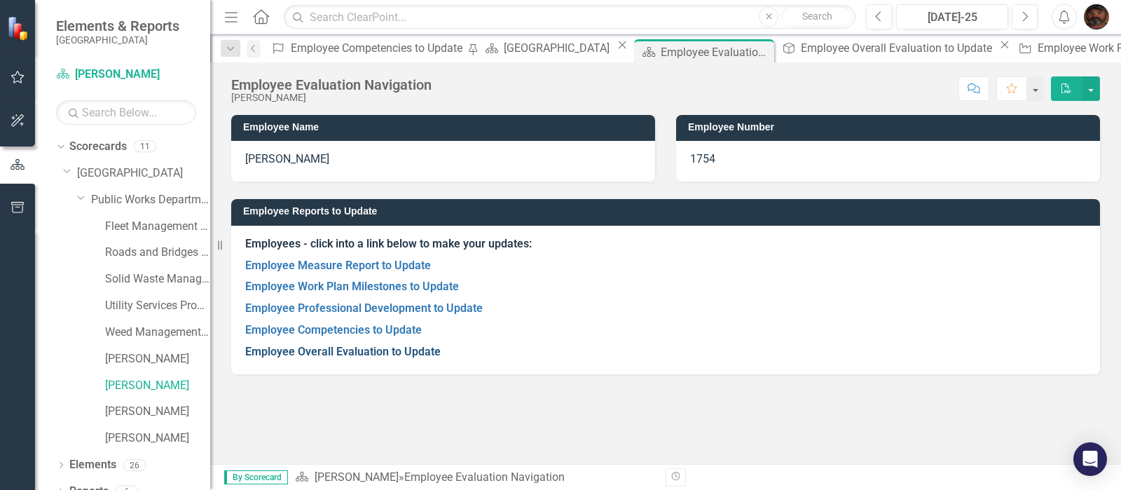
click at [330, 354] on link "Employee Overall Evaluation to Update" at bounding box center [343, 351] width 196 height 13
